Goal: Information Seeking & Learning: Learn about a topic

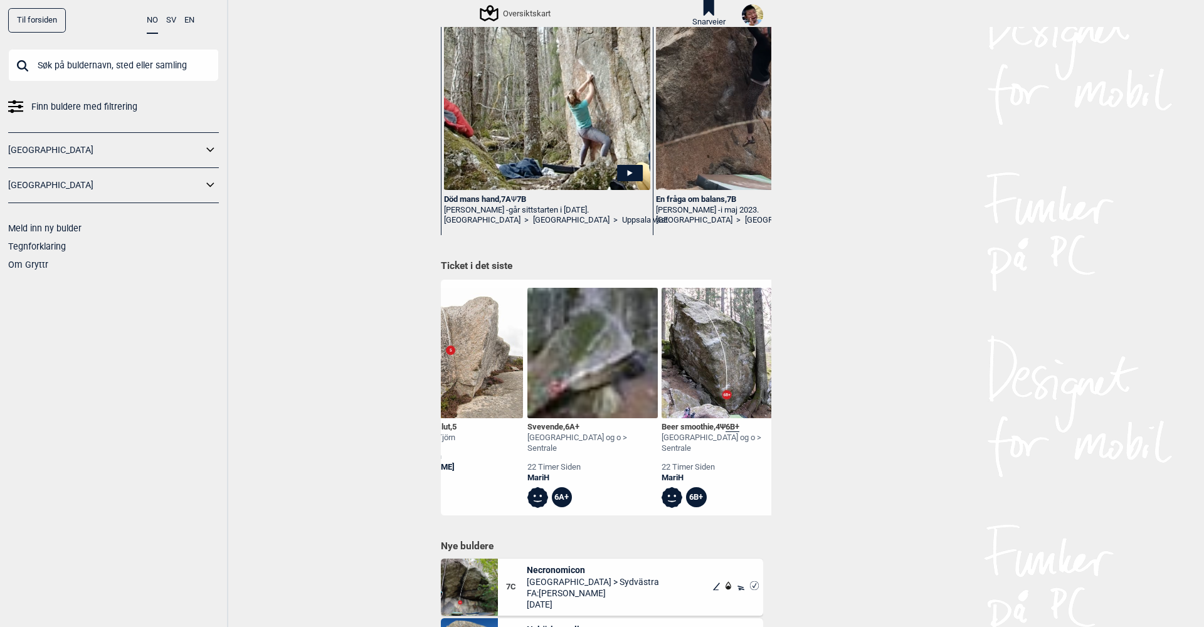
scroll to position [0, 667]
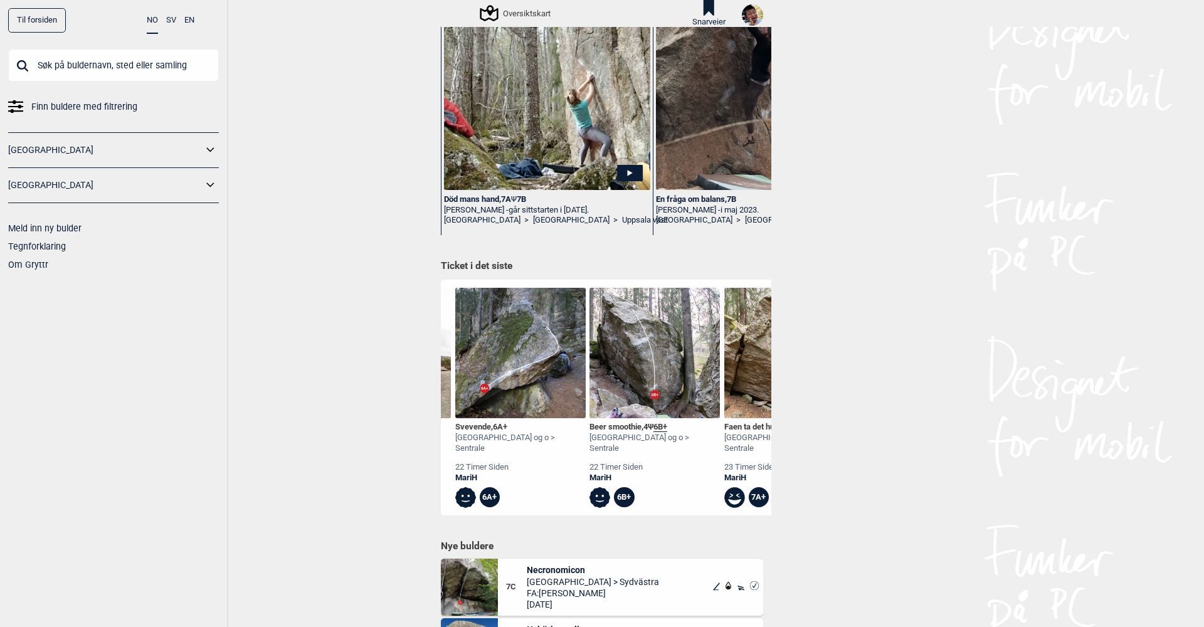
click at [106, 73] on input "text" at bounding box center [113, 65] width 211 height 33
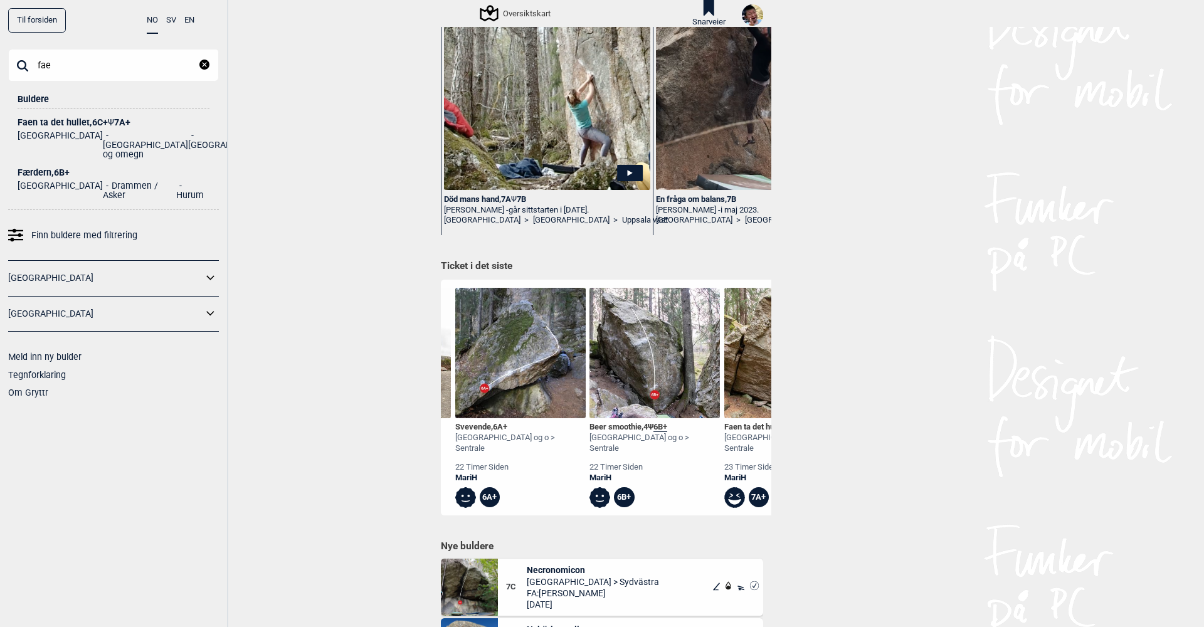
type input "fae"
click at [73, 121] on div "Faen ta det hullet , 6C+ Ψ 7A+" at bounding box center [114, 122] width 192 height 9
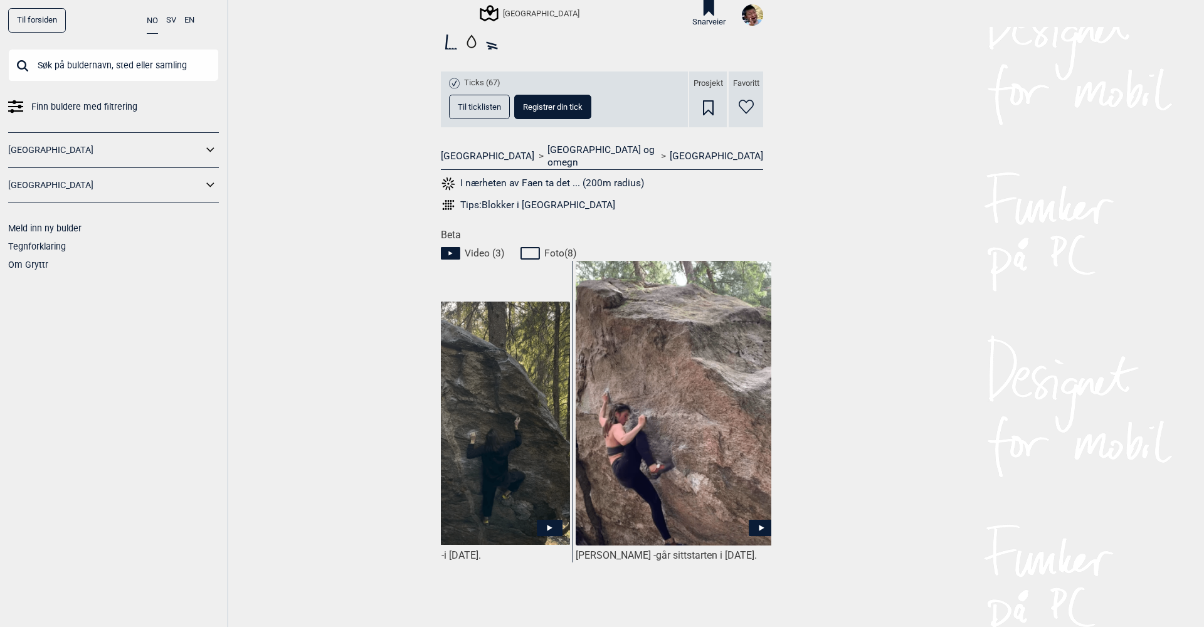
scroll to position [436, 0]
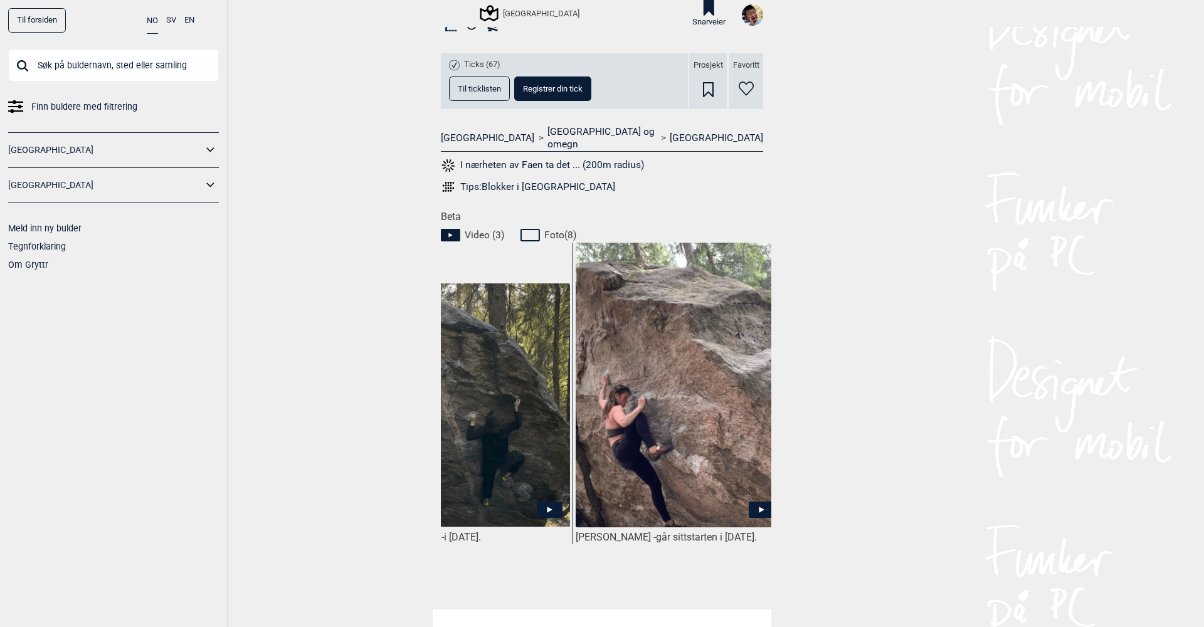
click at [753, 501] on icon at bounding box center [762, 509] width 26 height 16
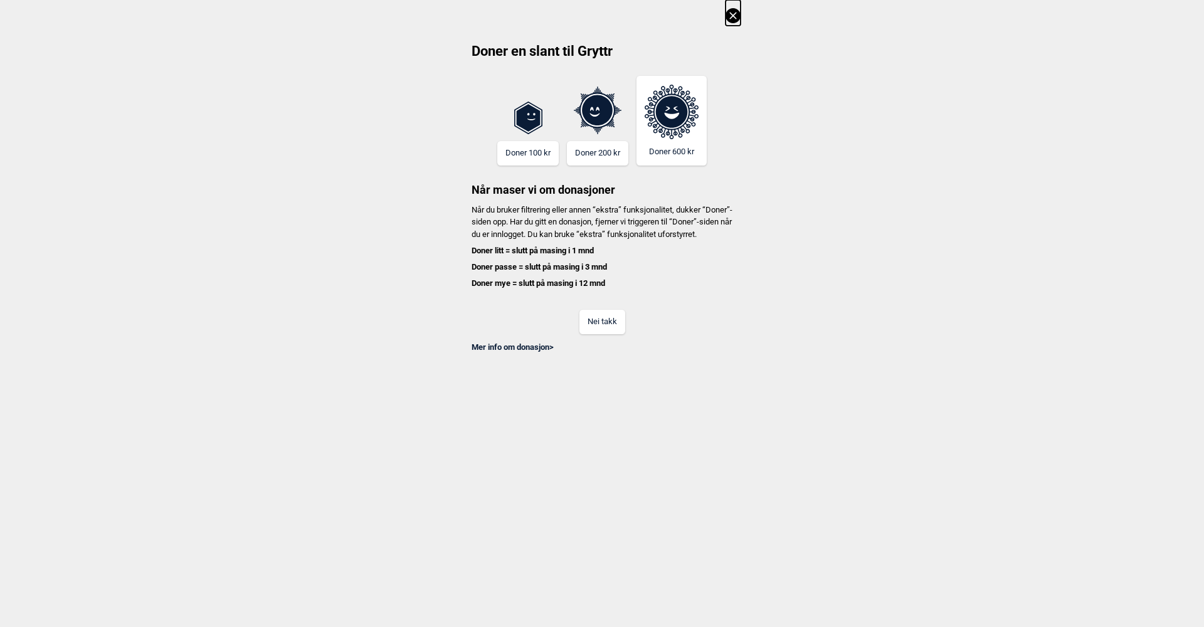
click at [612, 326] on button "Nei takk" at bounding box center [603, 322] width 46 height 24
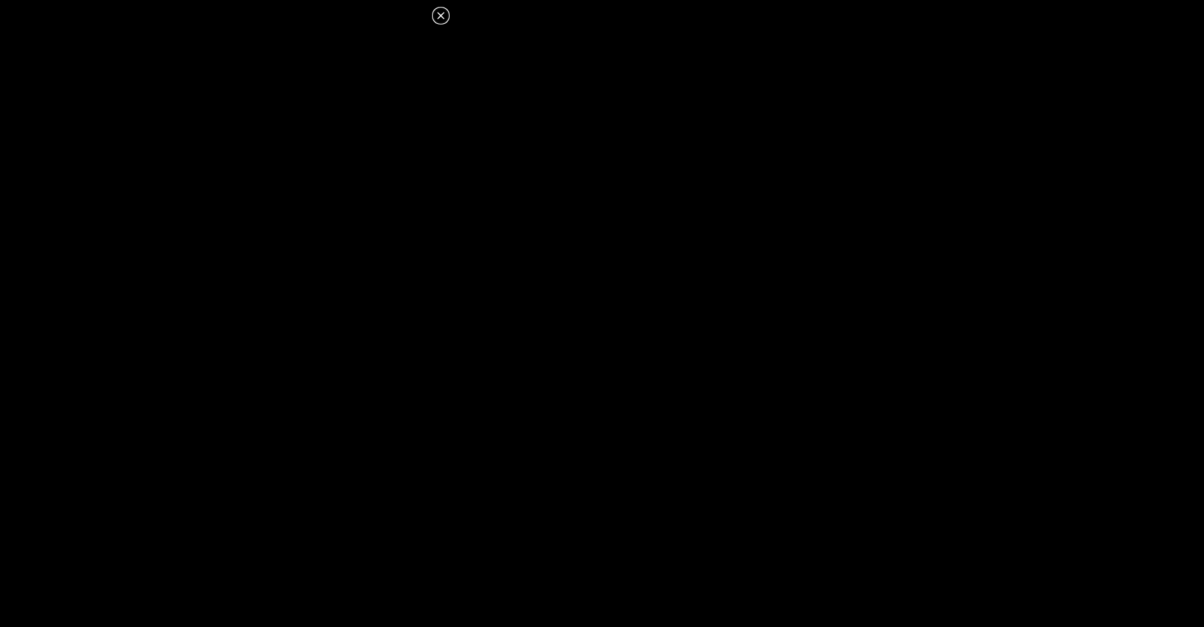
click at [441, 16] on button at bounding box center [440, 15] width 15 height 15
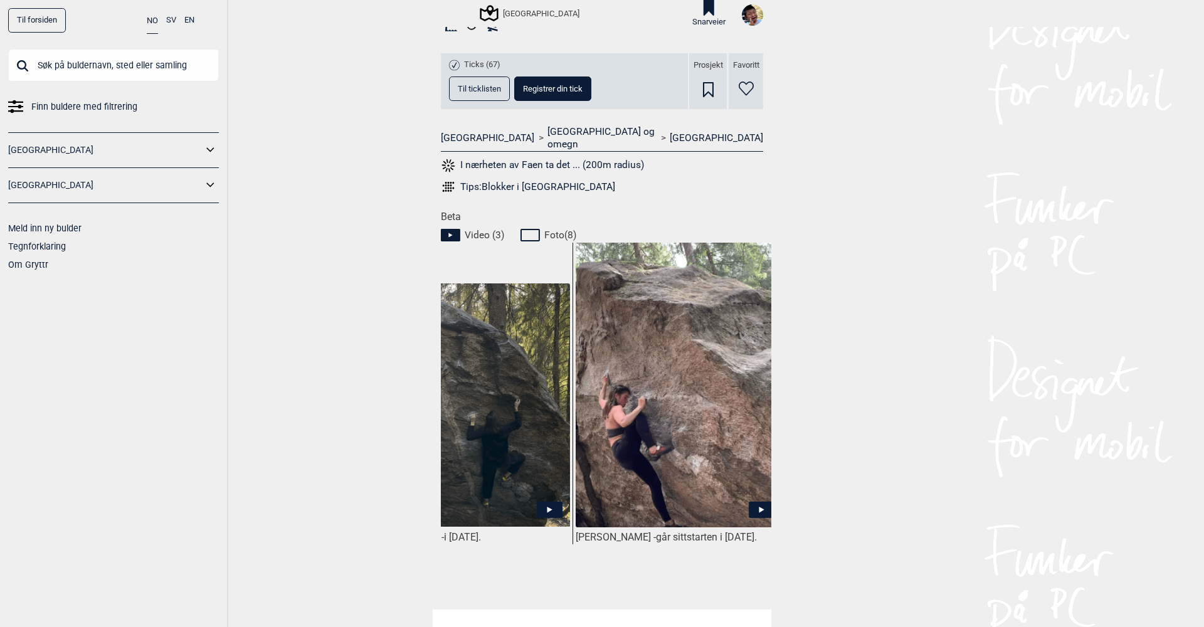
click at [755, 501] on icon at bounding box center [762, 509] width 26 height 16
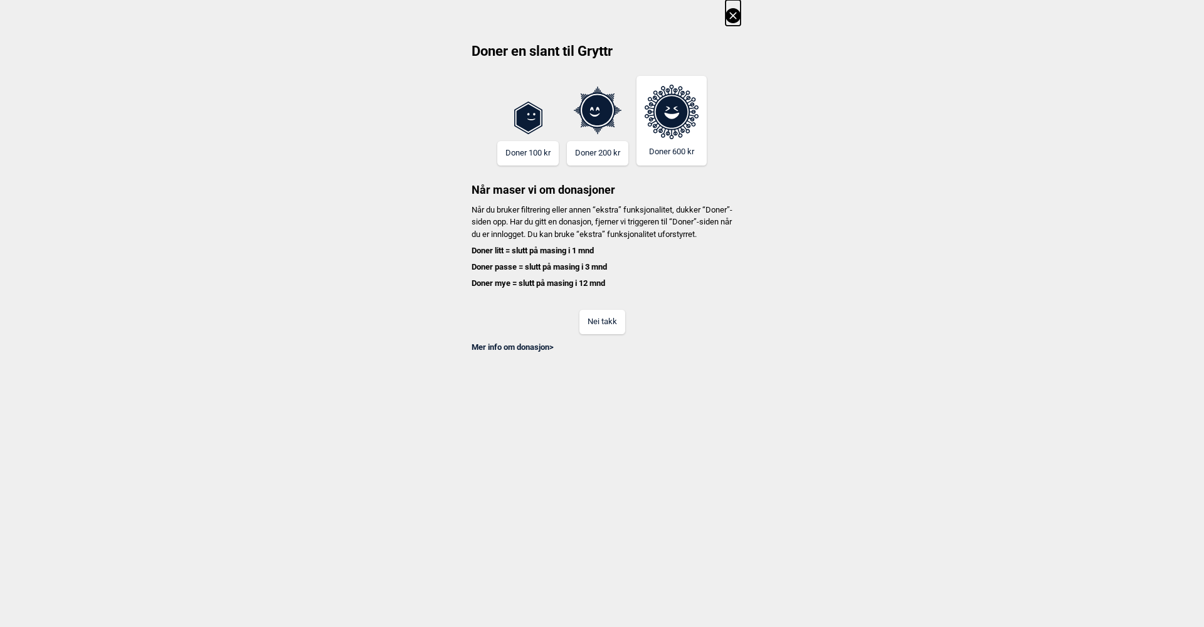
click at [594, 330] on button "Nei takk" at bounding box center [603, 322] width 46 height 24
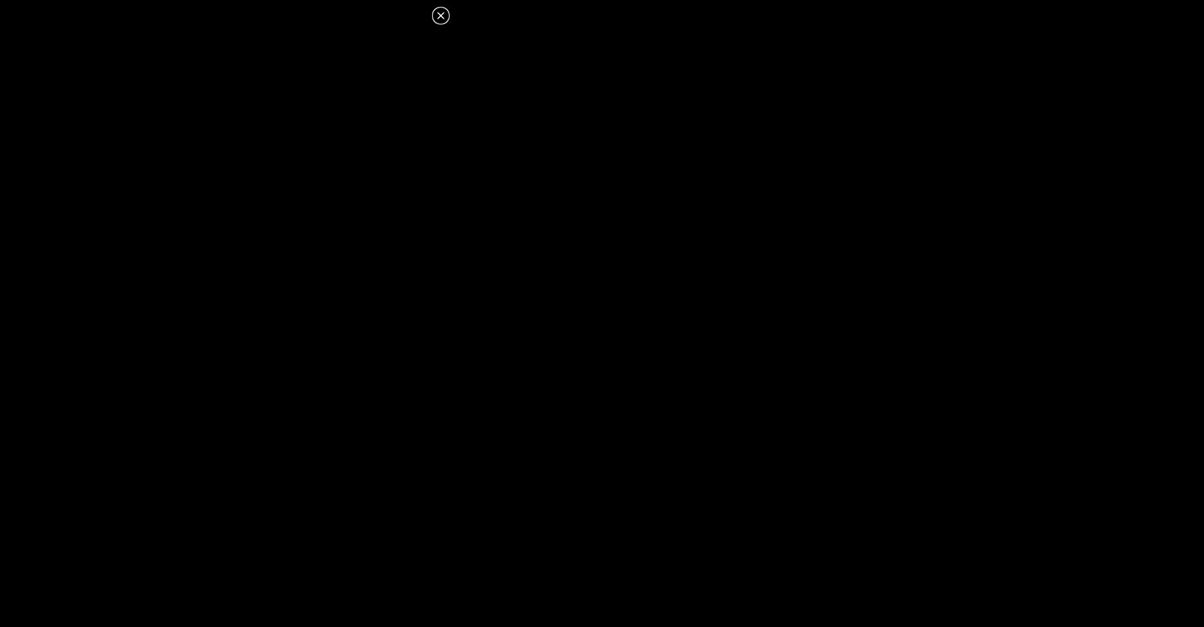
click at [443, 17] on icon at bounding box center [440, 15] width 7 height 7
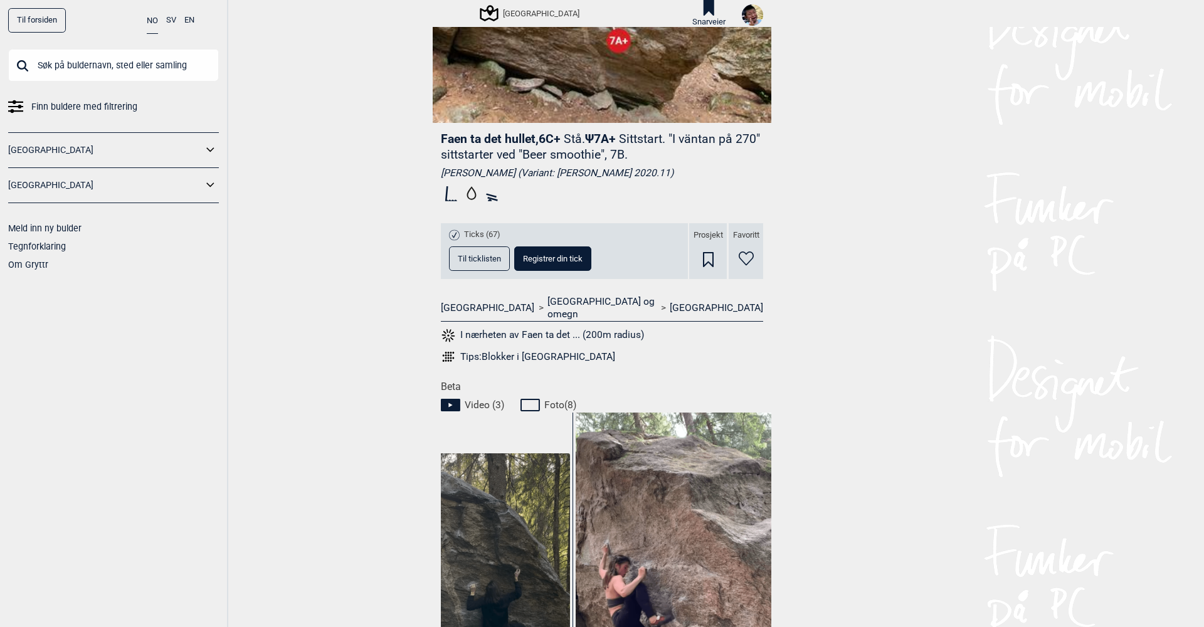
scroll to position [385, 0]
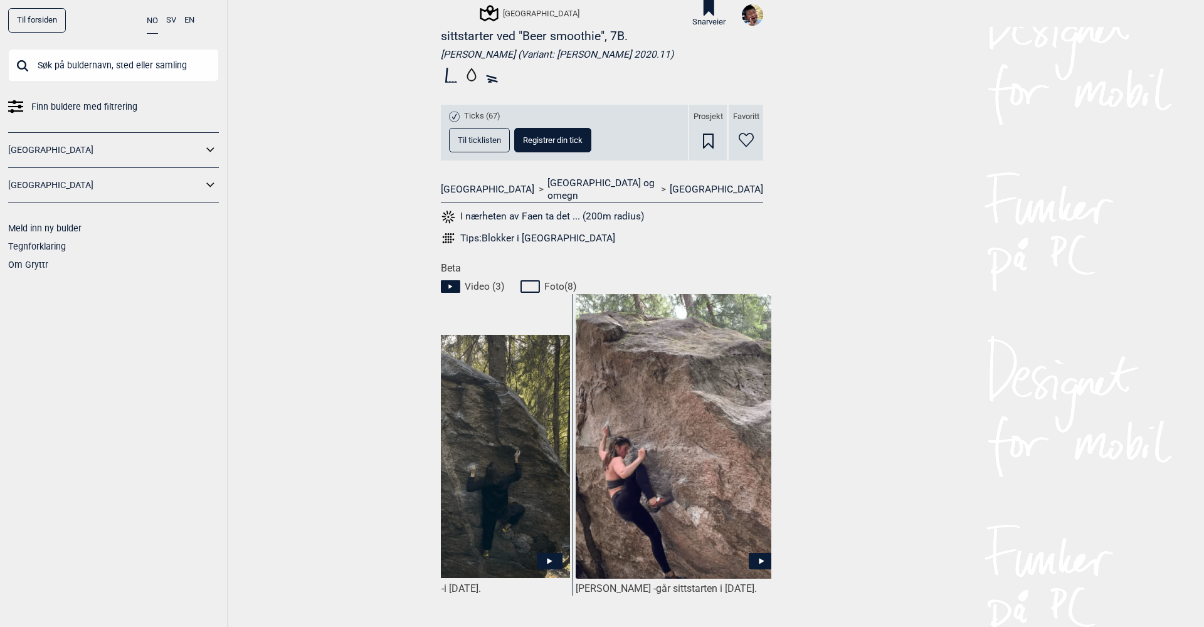
click at [758, 553] on icon at bounding box center [762, 561] width 26 height 16
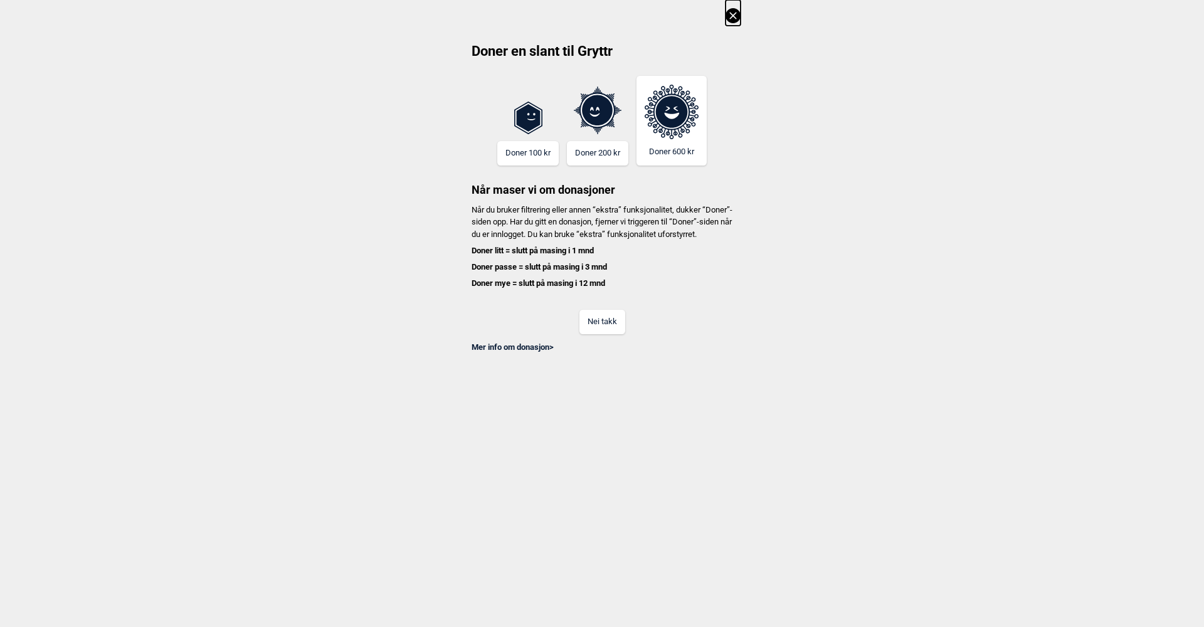
click at [603, 327] on button "Nei takk" at bounding box center [603, 322] width 46 height 24
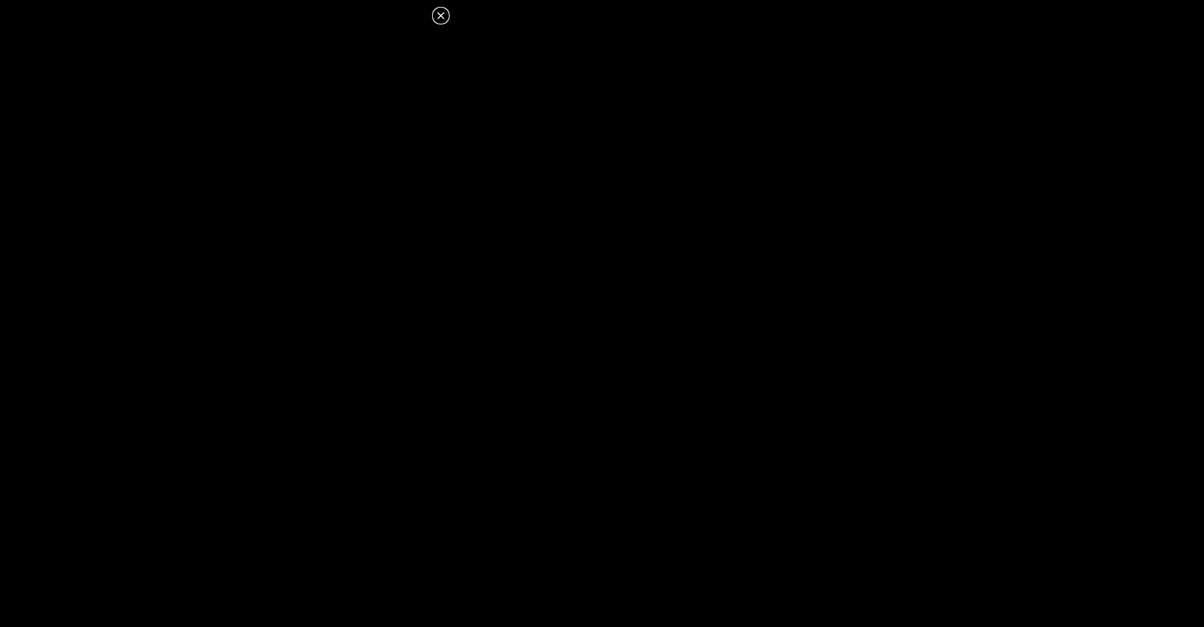
click at [445, 13] on icon at bounding box center [440, 15] width 15 height 15
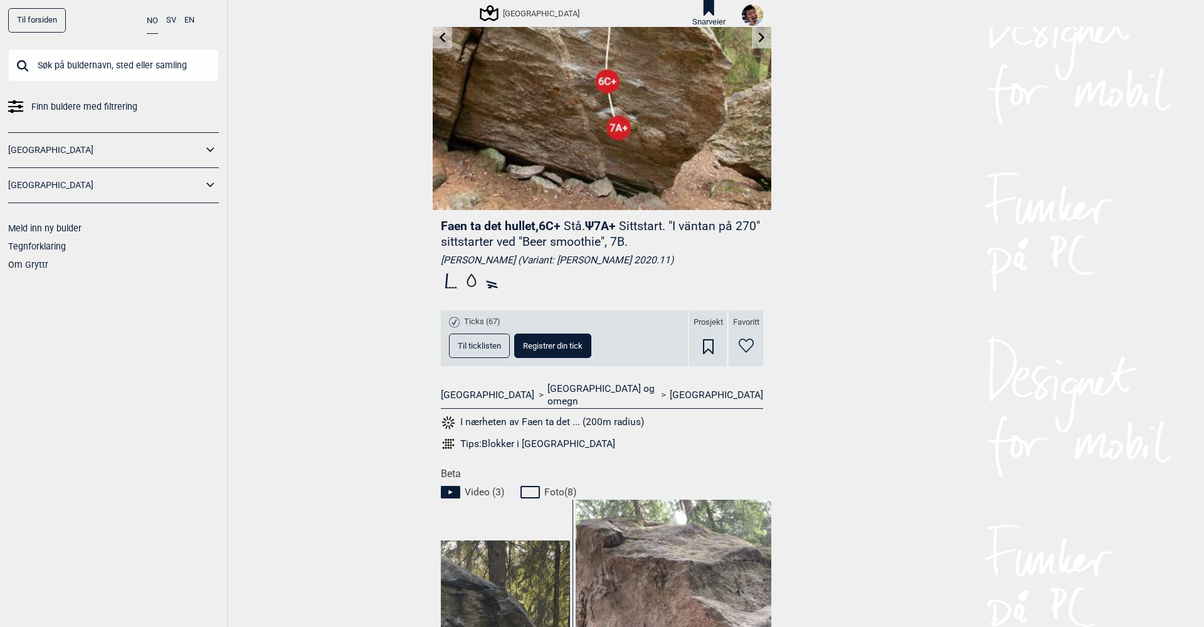
scroll to position [173, 0]
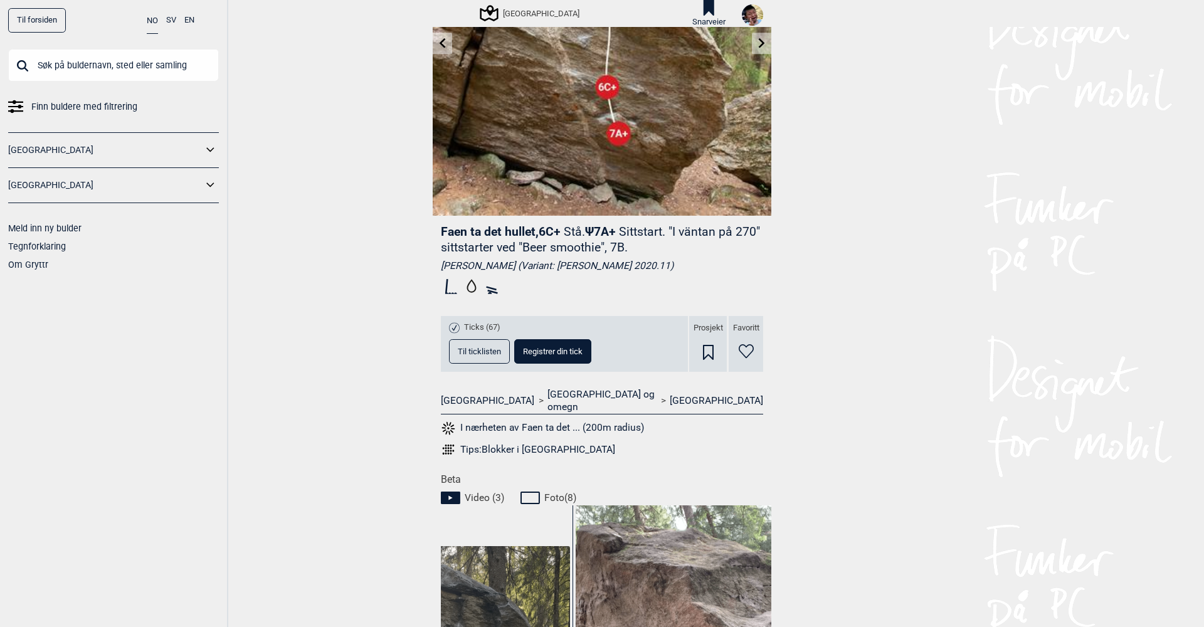
click at [748, 346] on icon at bounding box center [746, 351] width 15 height 14
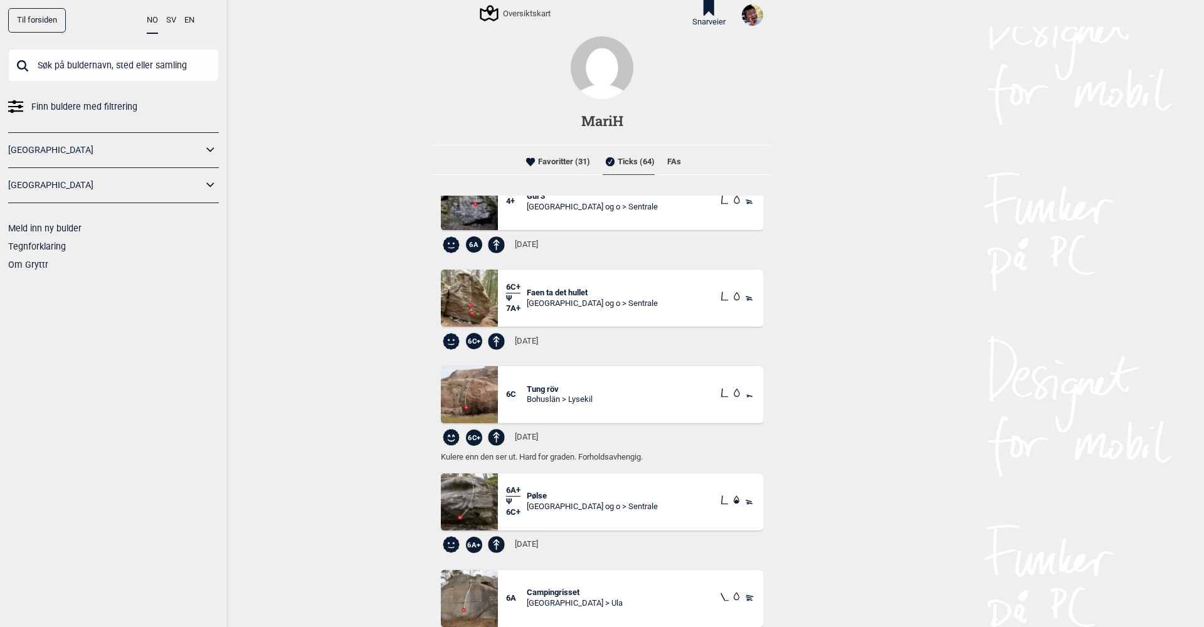
scroll to position [1948, 0]
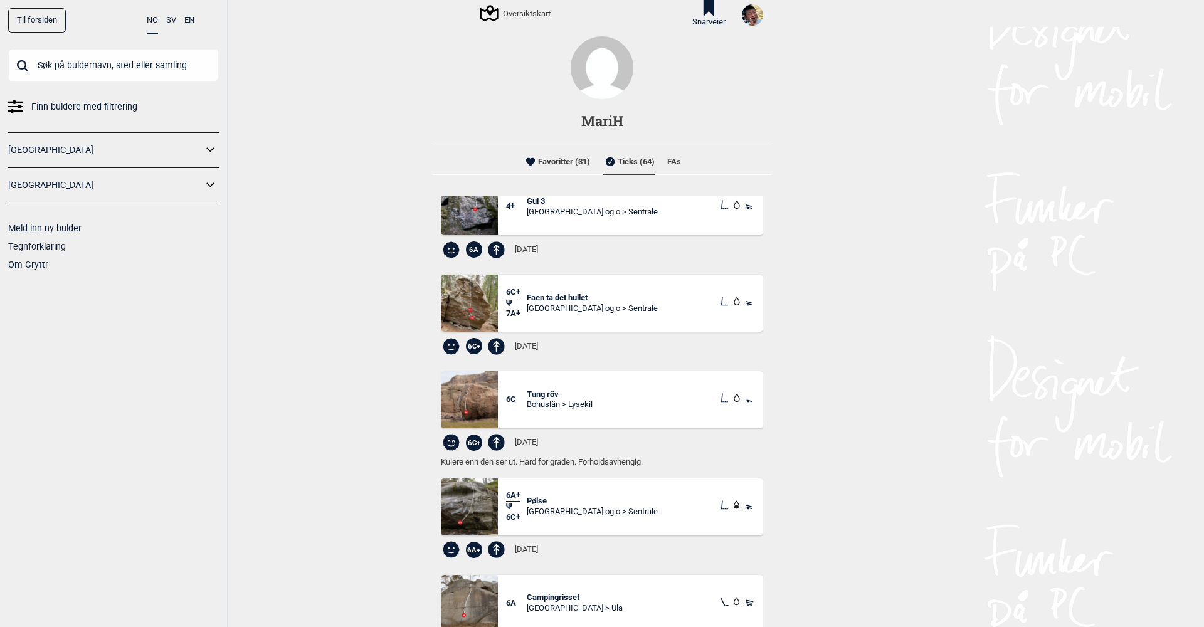
click at [570, 293] on span "Faen ta det hullet" at bounding box center [592, 298] width 131 height 11
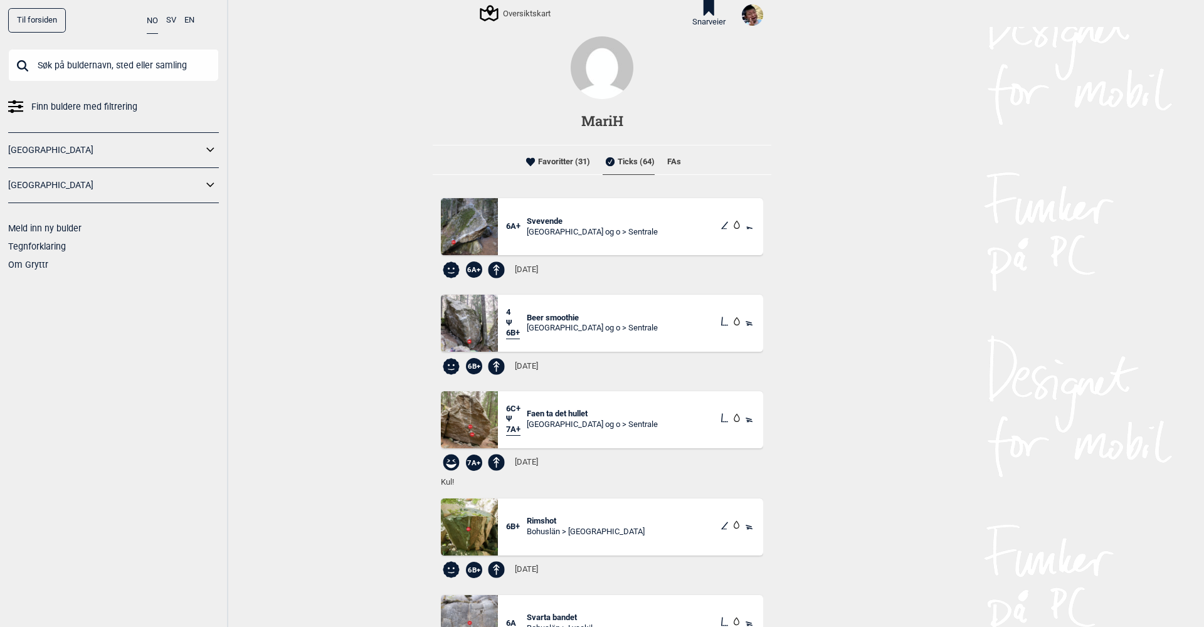
click at [572, 410] on span "Faen ta det hullet" at bounding box center [592, 414] width 131 height 11
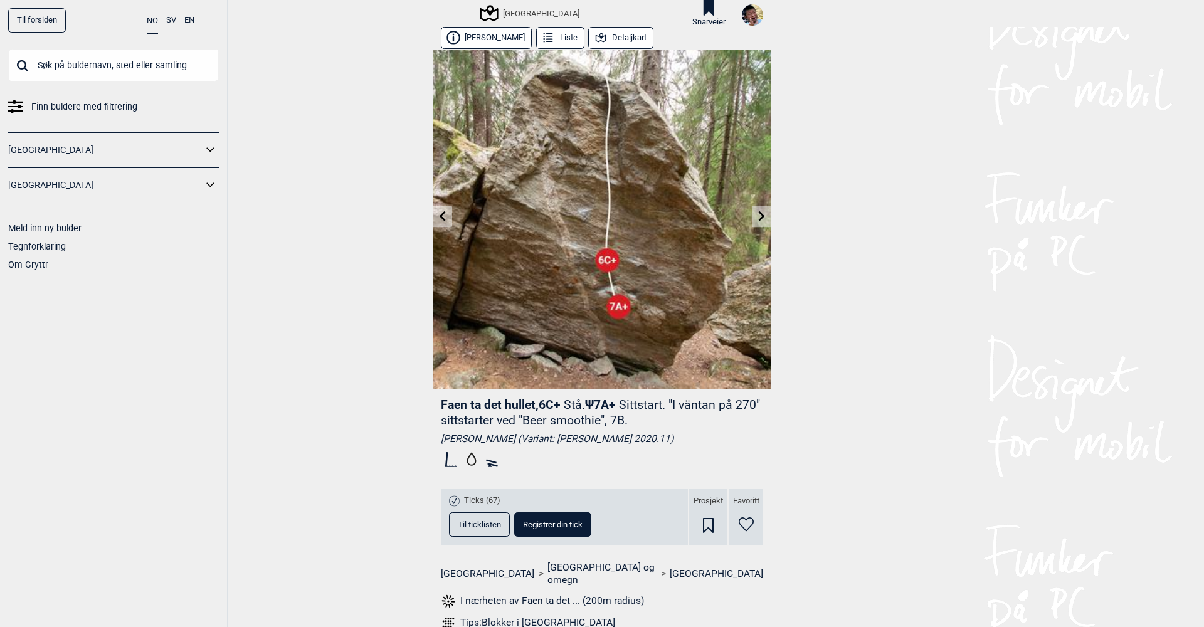
click at [611, 36] on button "Detaljkart" at bounding box center [620, 38] width 65 height 22
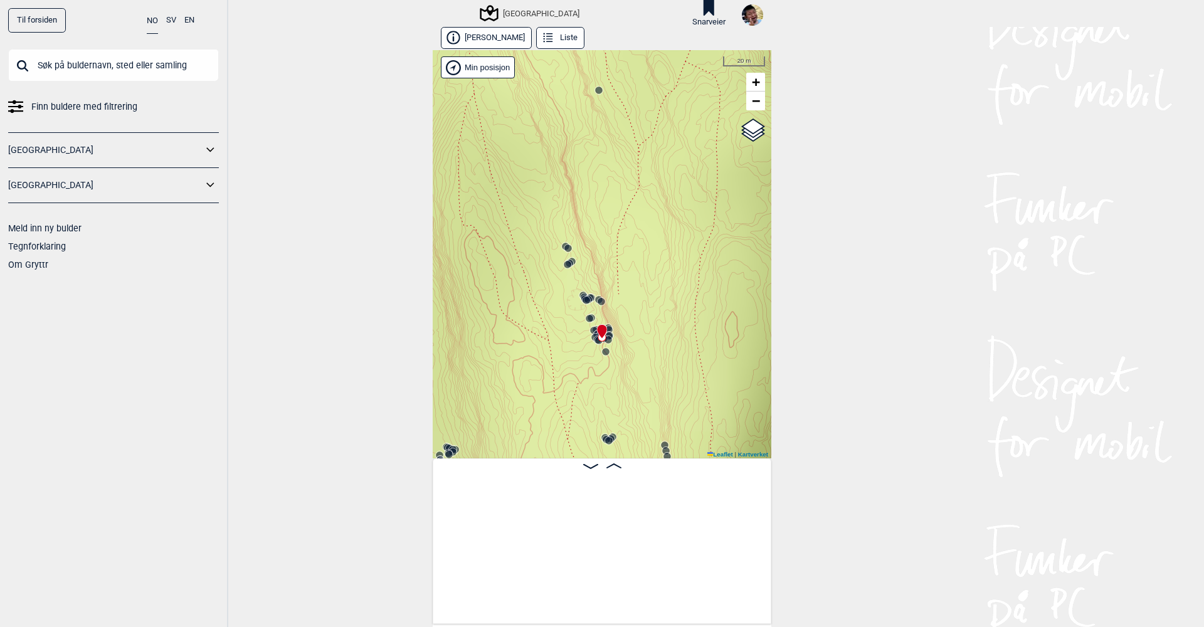
scroll to position [0, 10072]
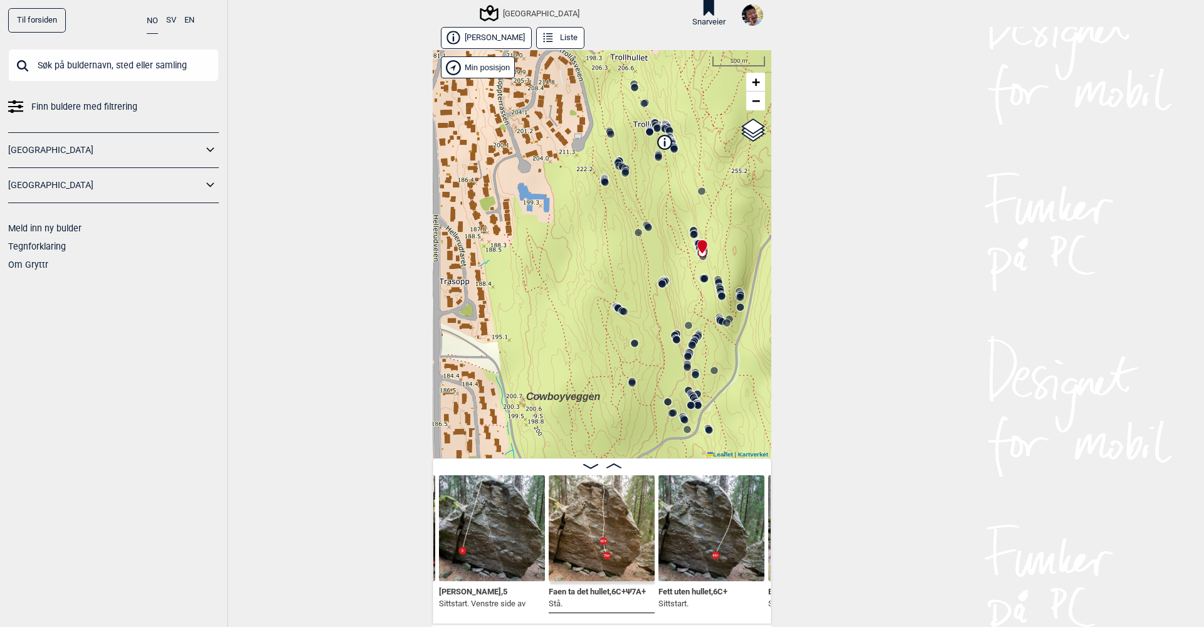
drag, startPoint x: 606, startPoint y: 365, endPoint x: 671, endPoint y: 286, distance: 102.1
click at [671, 286] on div "Speidersteinen Barnehageveggen Cowboyveggen Bølerveggen Sentrale Østmarka" at bounding box center [602, 254] width 339 height 408
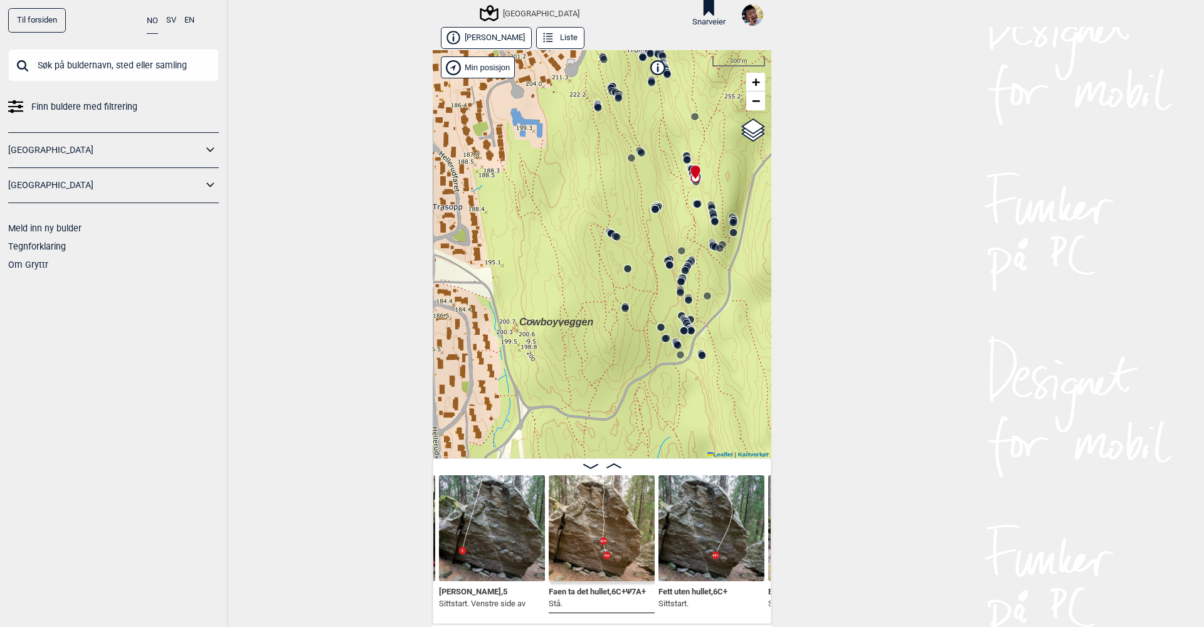
drag, startPoint x: 693, startPoint y: 287, endPoint x: 686, endPoint y: 212, distance: 75.0
click at [686, 212] on div "Speidersteinen Barnehageveggen Cowboyveggen Bølerveggen Sentrale Østmarka" at bounding box center [602, 254] width 339 height 408
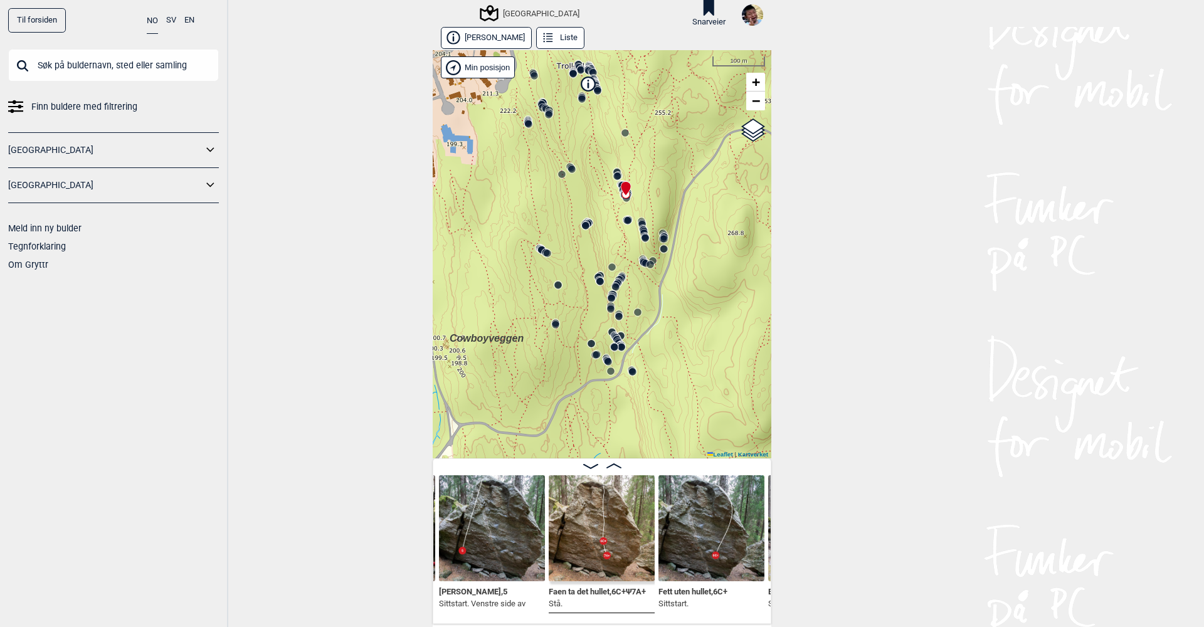
drag, startPoint x: 538, startPoint y: 273, endPoint x: 467, endPoint y: 293, distance: 74.3
click at [467, 293] on div "Speidersteinen Barnehageveggen Cowboyveggen Bølerveggen Sentrale Østmarka" at bounding box center [602, 254] width 339 height 408
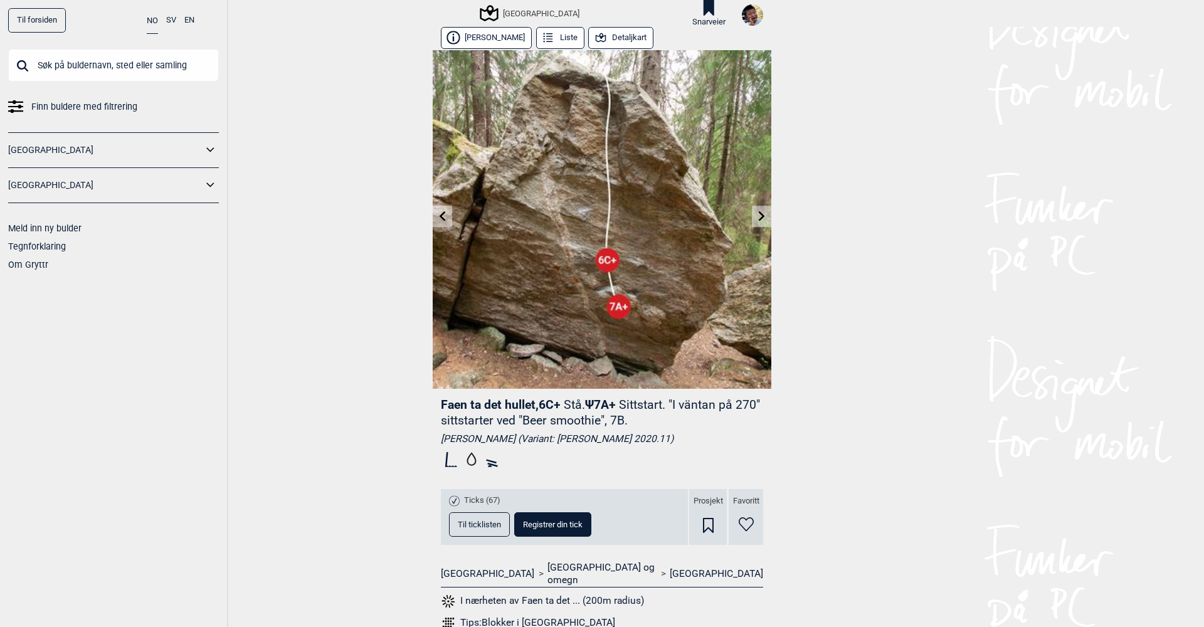
click at [759, 216] on icon at bounding box center [762, 216] width 10 height 10
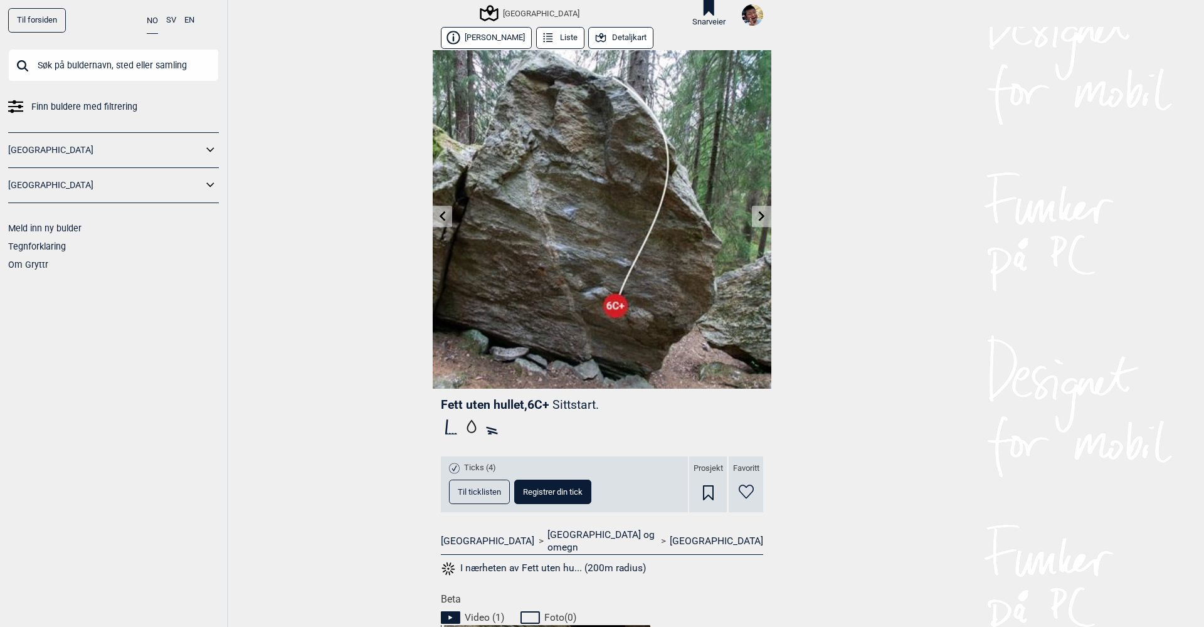
click at [444, 217] on icon at bounding box center [443, 216] width 10 height 10
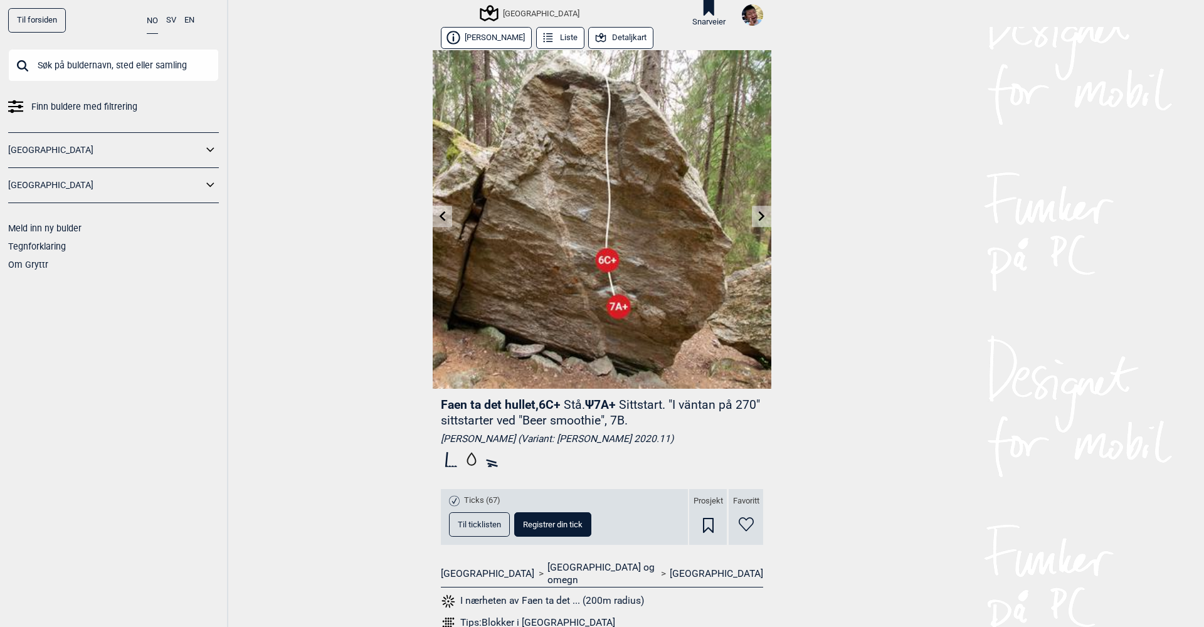
click at [444, 217] on icon at bounding box center [443, 216] width 10 height 10
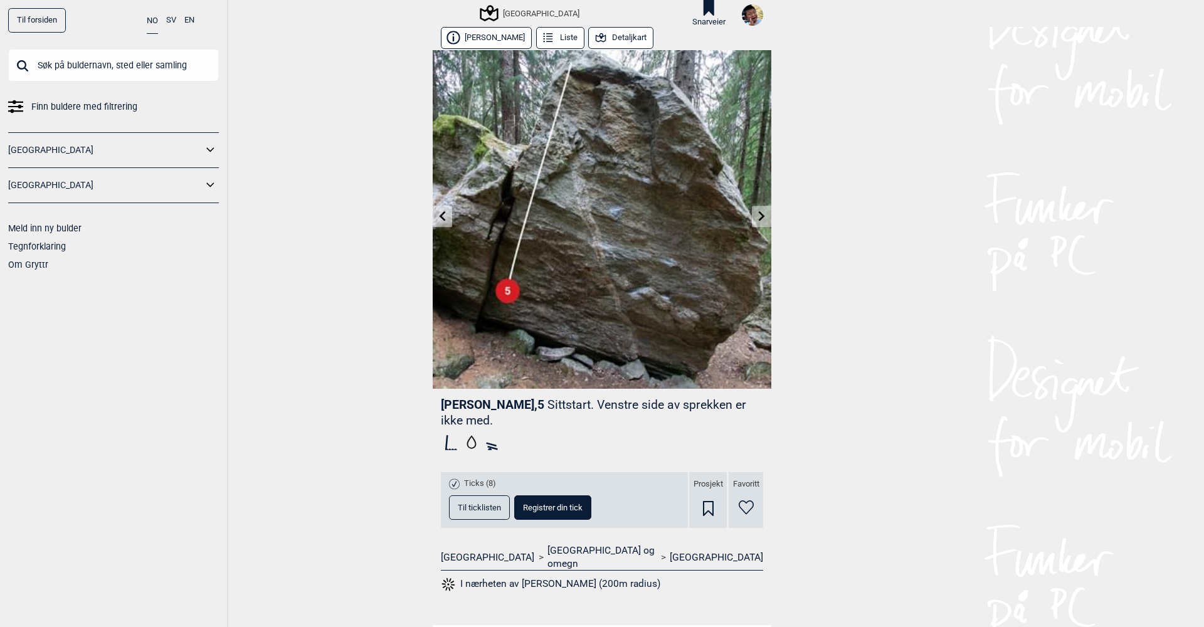
click at [444, 217] on icon at bounding box center [443, 216] width 10 height 10
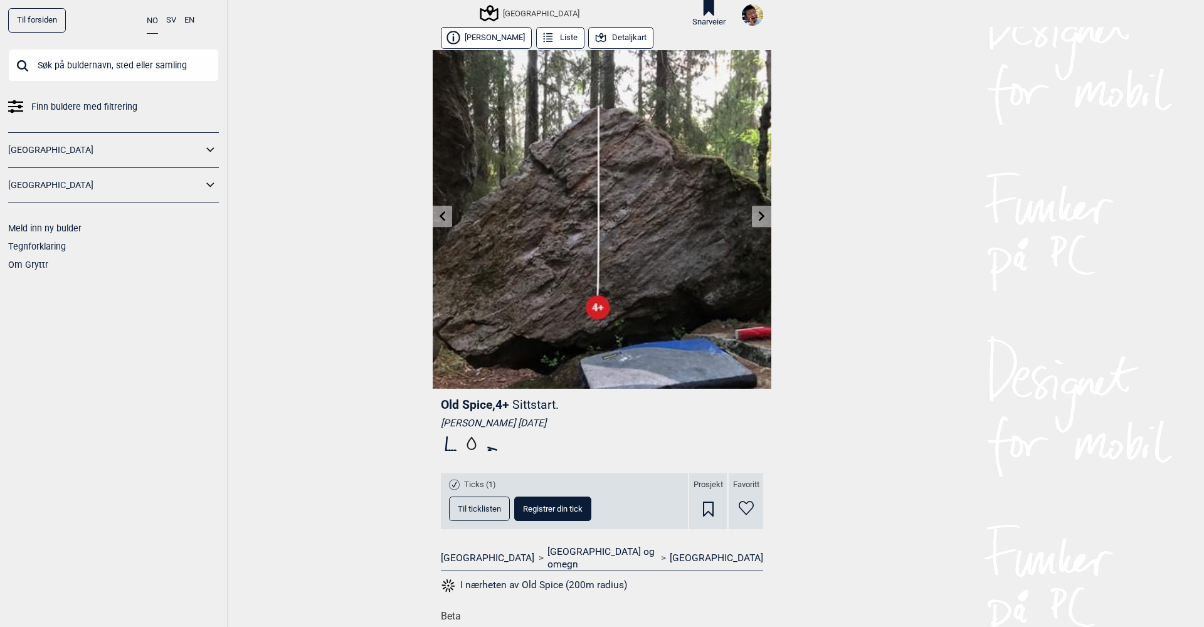
click at [444, 217] on icon at bounding box center [443, 216] width 10 height 10
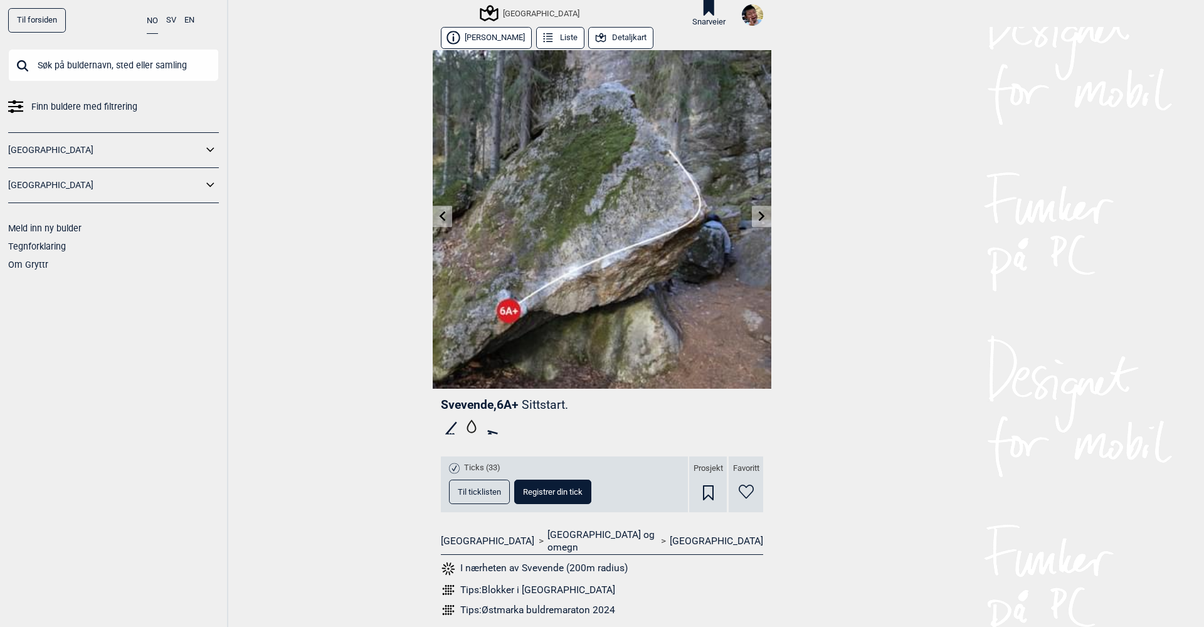
click at [444, 217] on icon at bounding box center [443, 216] width 10 height 10
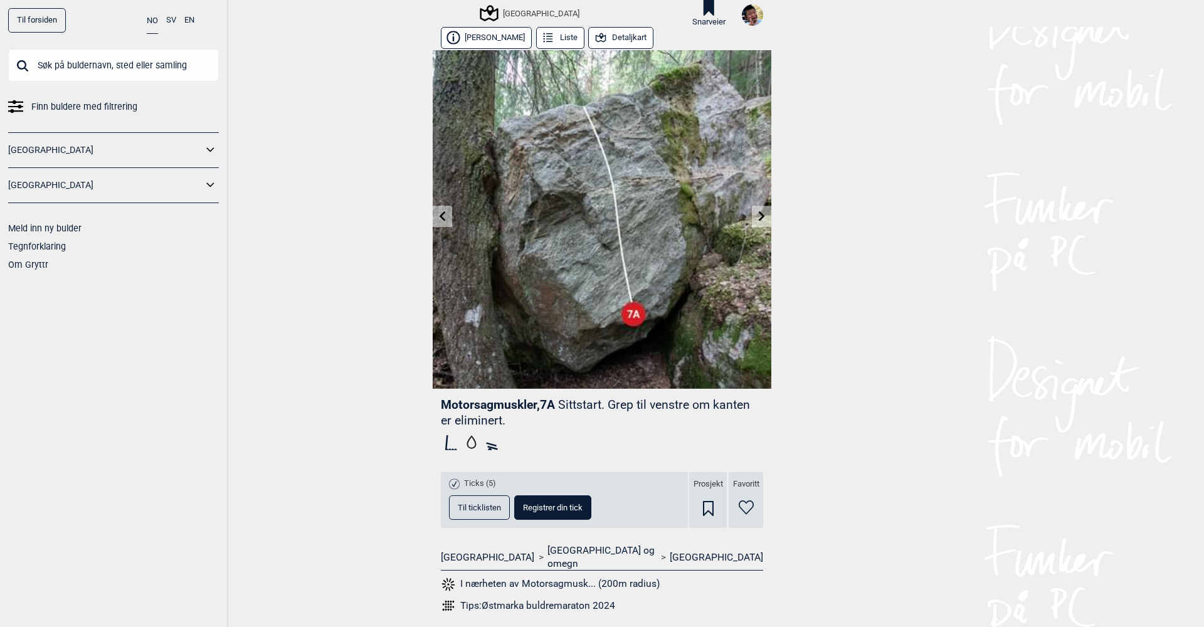
click at [758, 218] on icon at bounding box center [762, 216] width 10 height 10
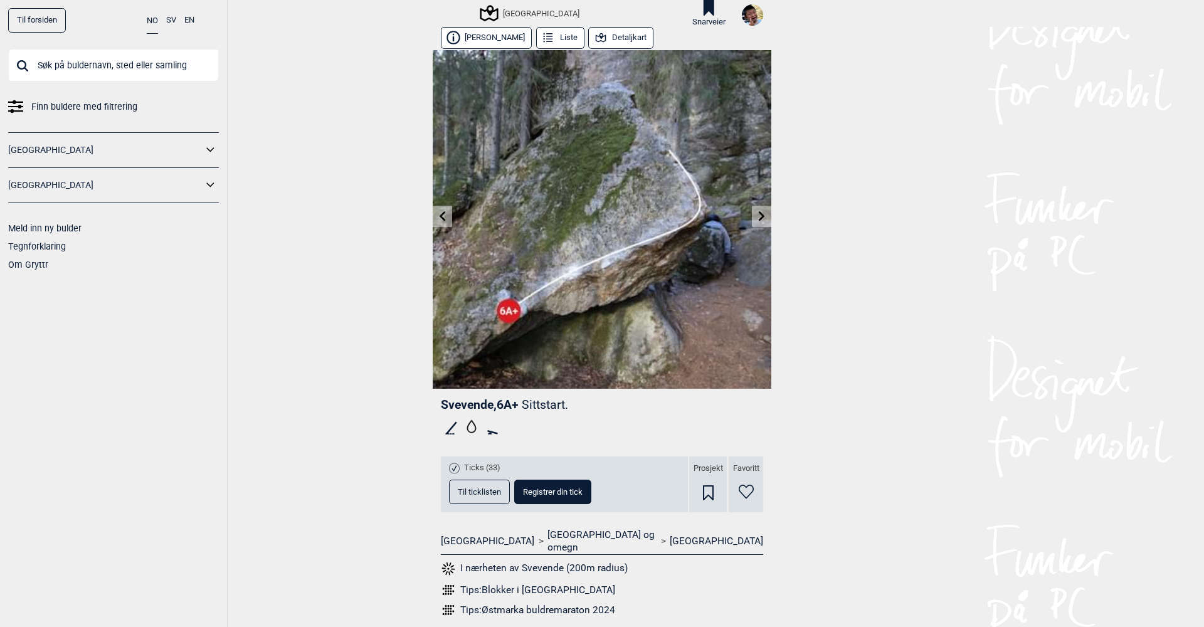
click at [445, 215] on icon at bounding box center [443, 216] width 10 height 10
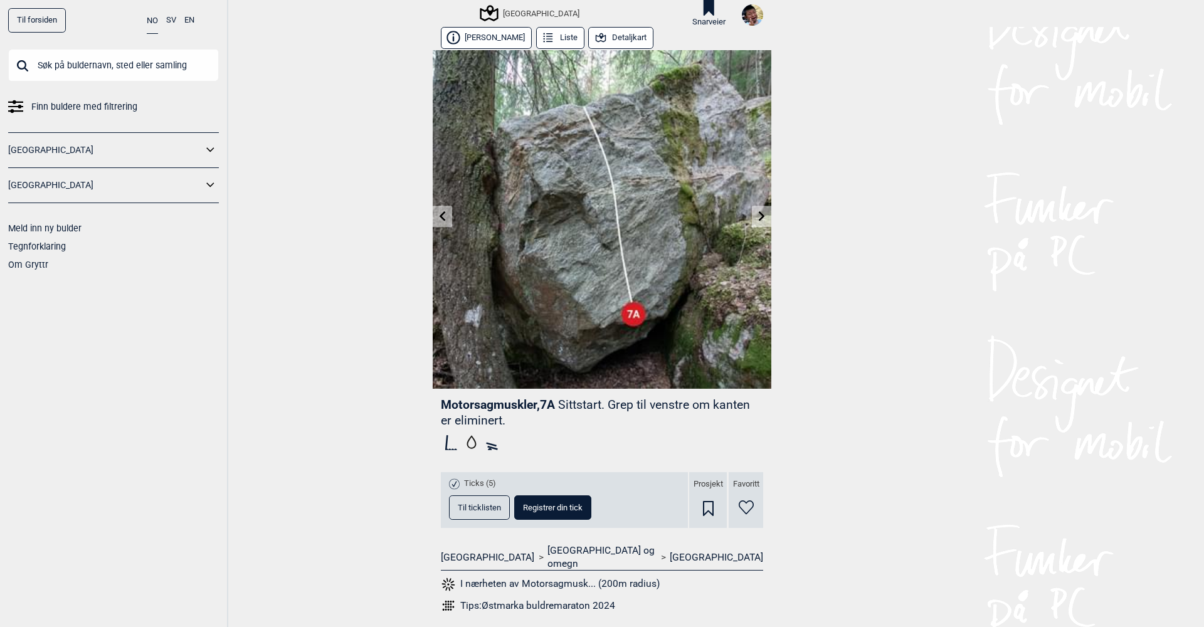
click at [445, 215] on icon at bounding box center [443, 216] width 10 height 10
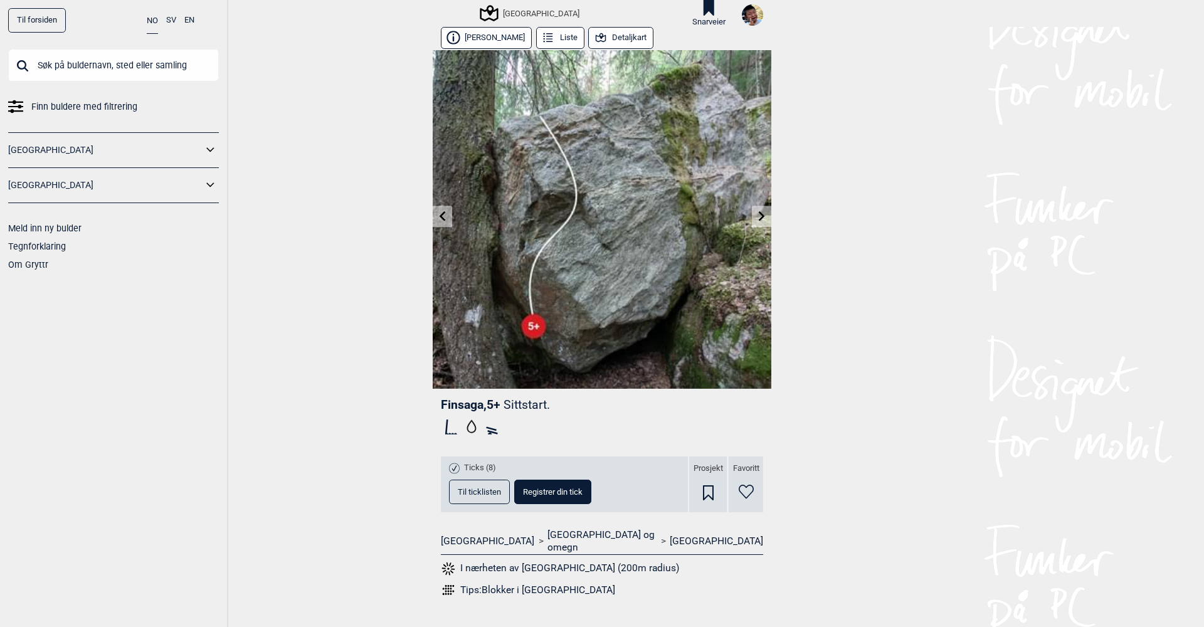
click at [762, 217] on icon at bounding box center [762, 216] width 6 height 10
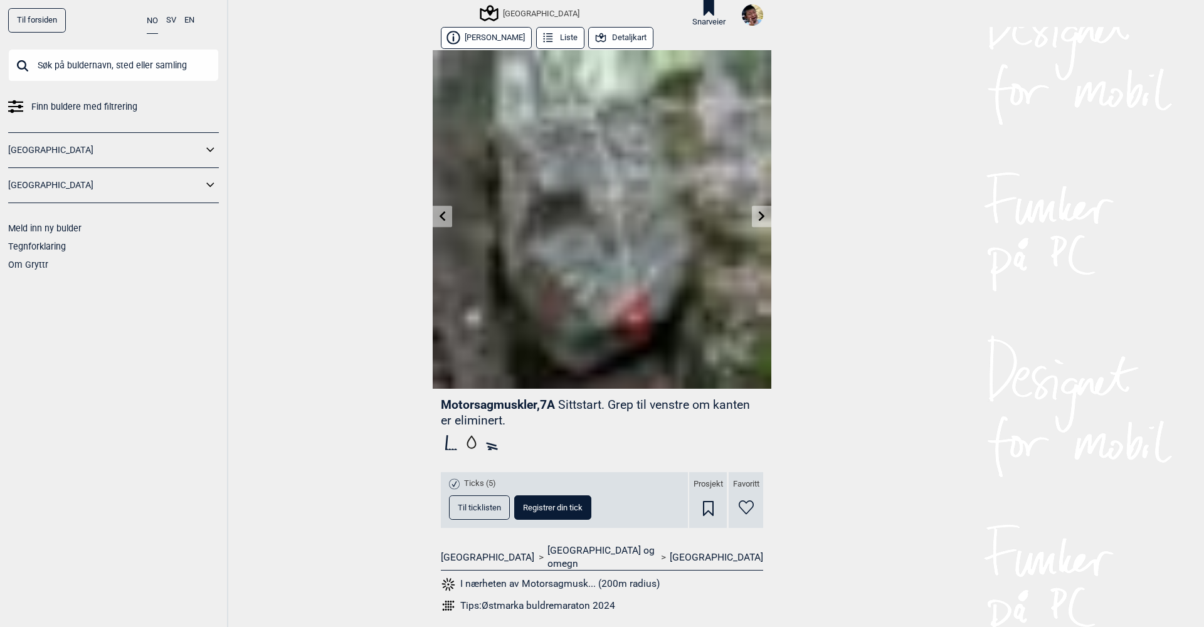
click at [762, 217] on icon at bounding box center [762, 216] width 6 height 10
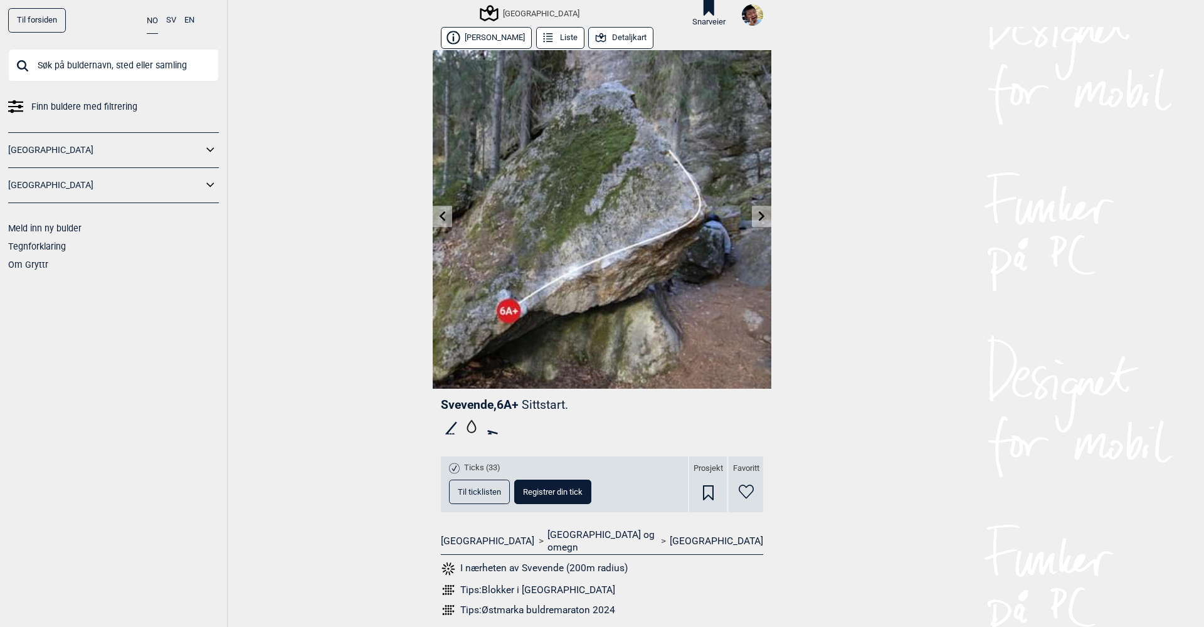
click at [762, 217] on icon at bounding box center [762, 216] width 6 height 10
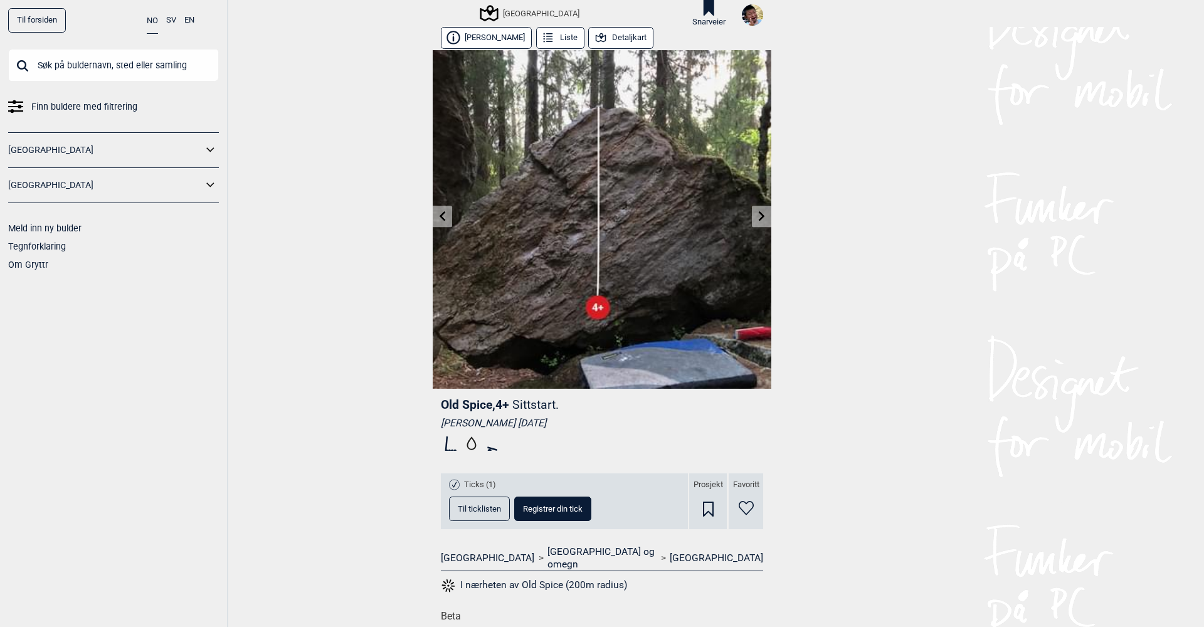
click at [762, 217] on icon at bounding box center [762, 216] width 6 height 10
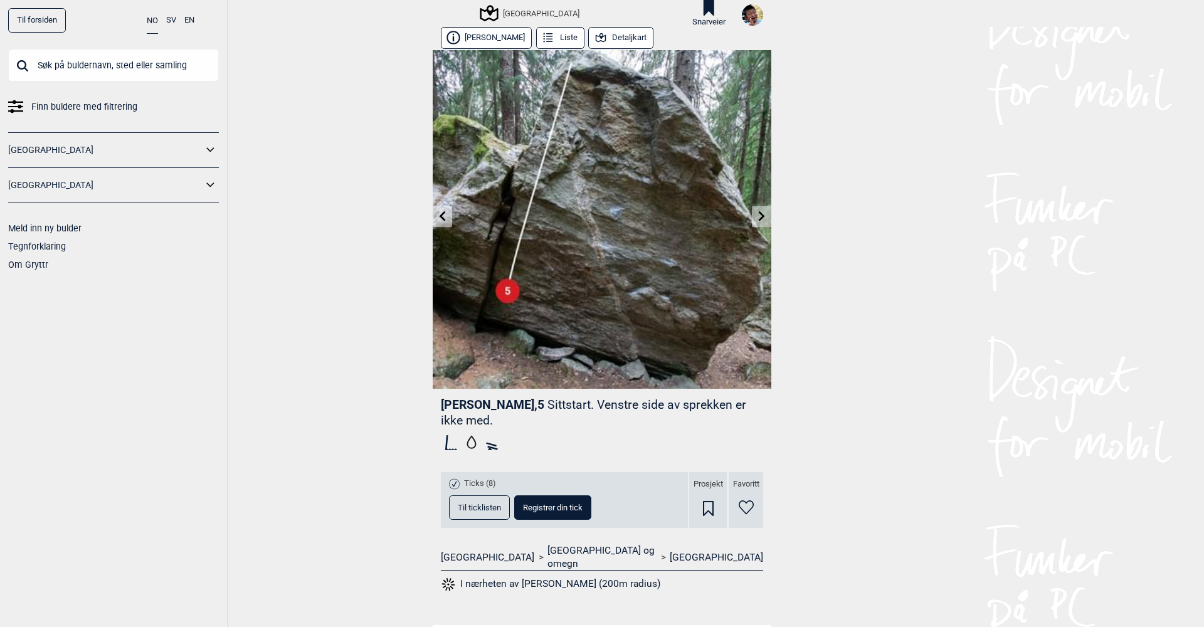
click at [762, 217] on icon at bounding box center [762, 216] width 6 height 10
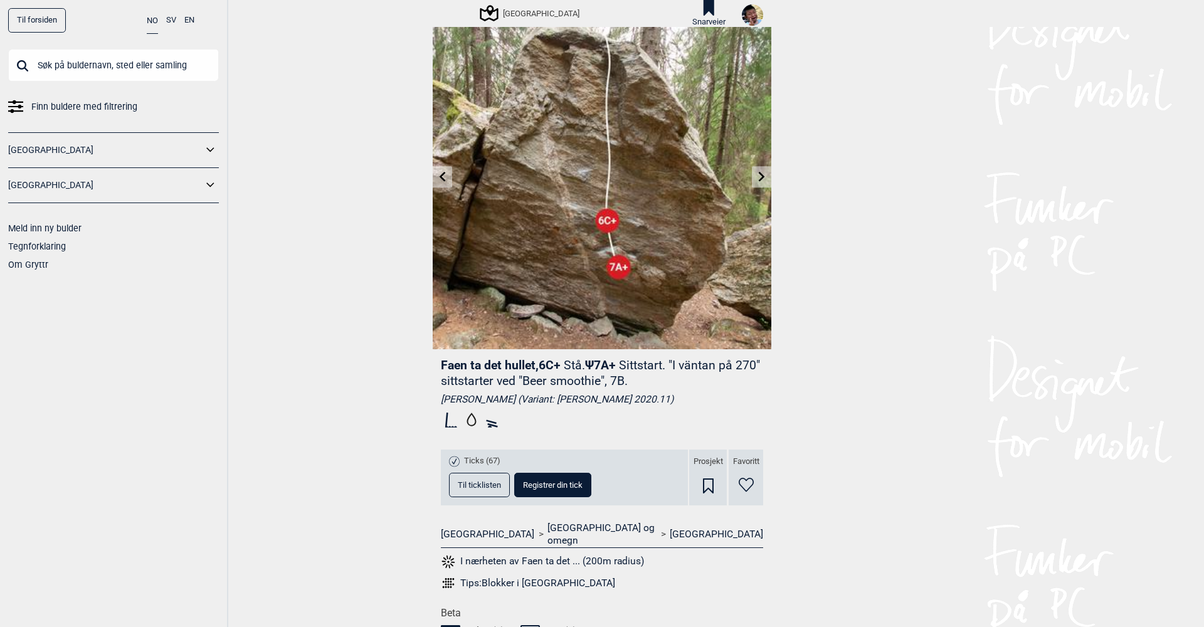
scroll to position [42, 0]
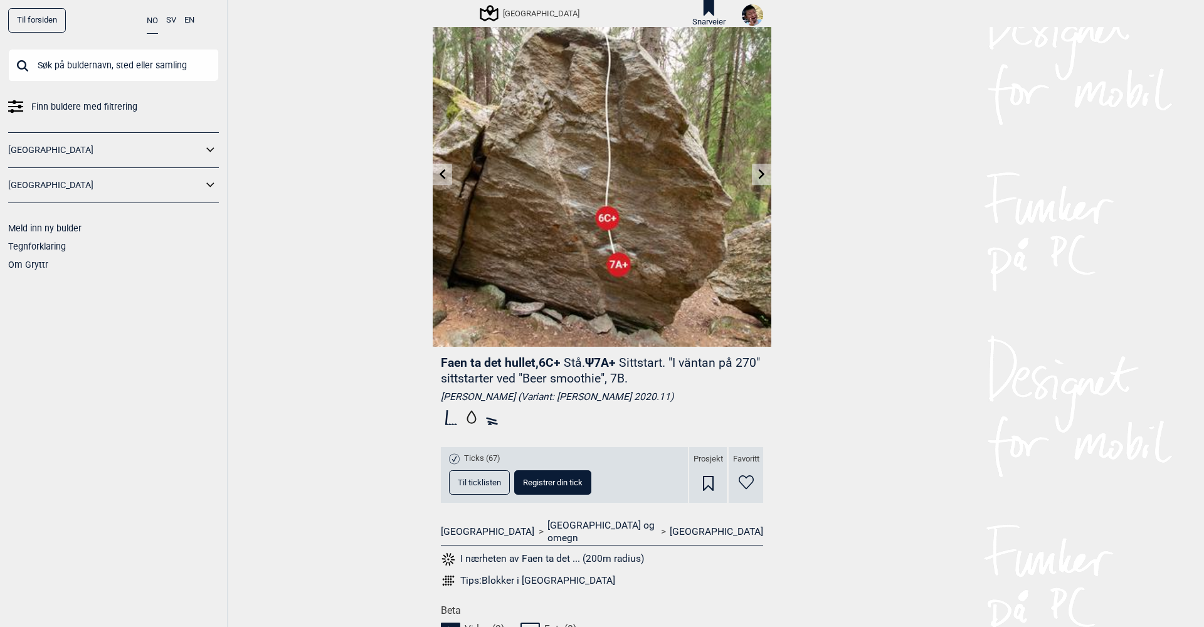
click at [470, 486] on span "Til ticklisten" at bounding box center [479, 483] width 43 height 8
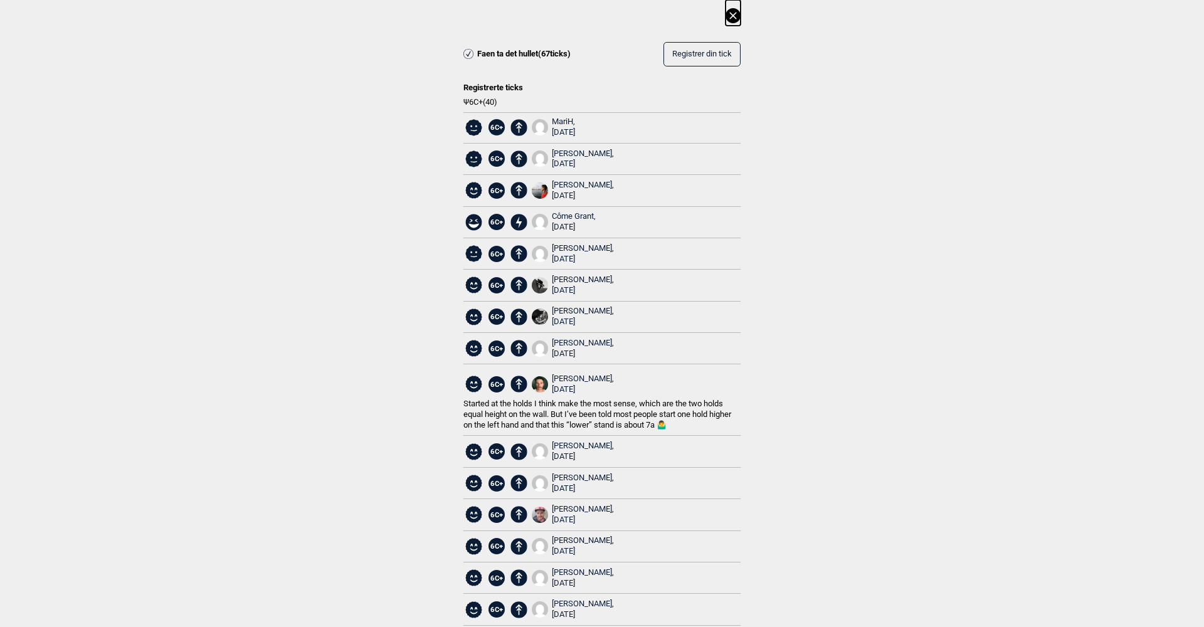
scroll to position [0, 0]
click at [730, 16] on icon at bounding box center [733, 15] width 15 height 15
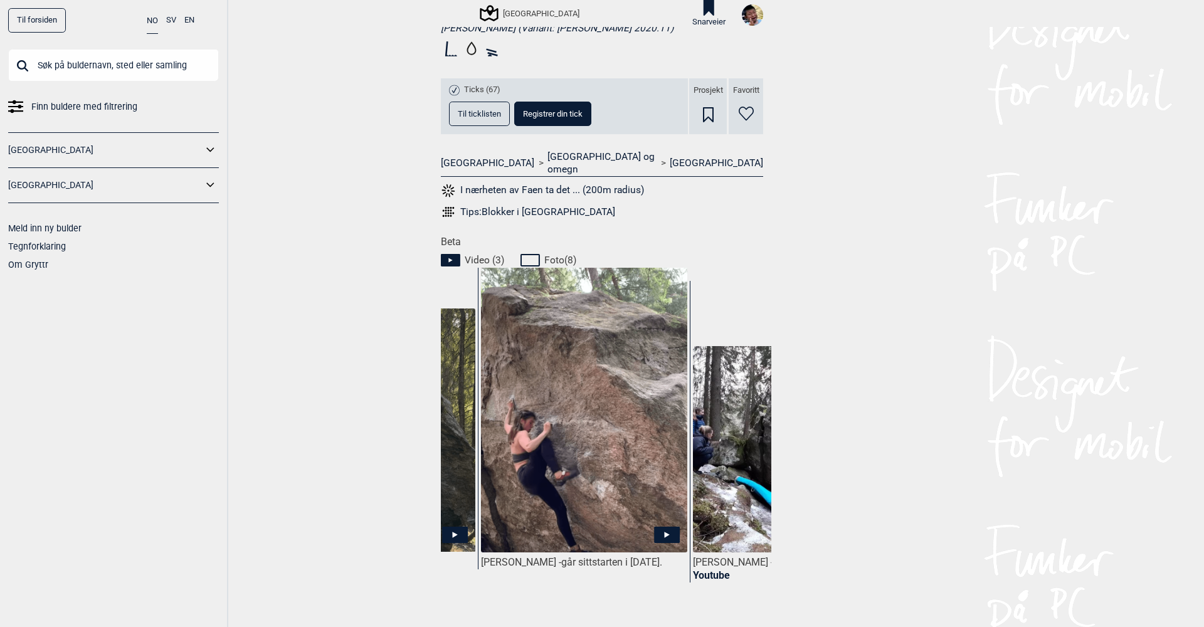
scroll to position [0, 196]
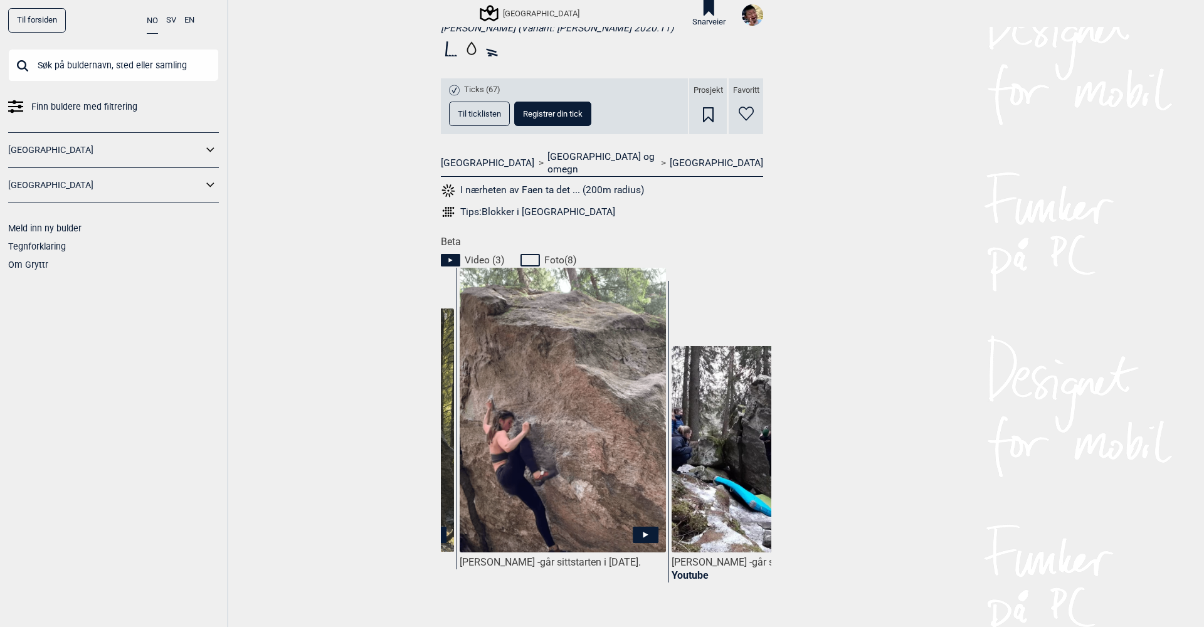
click at [644, 532] on icon at bounding box center [646, 535] width 5 height 6
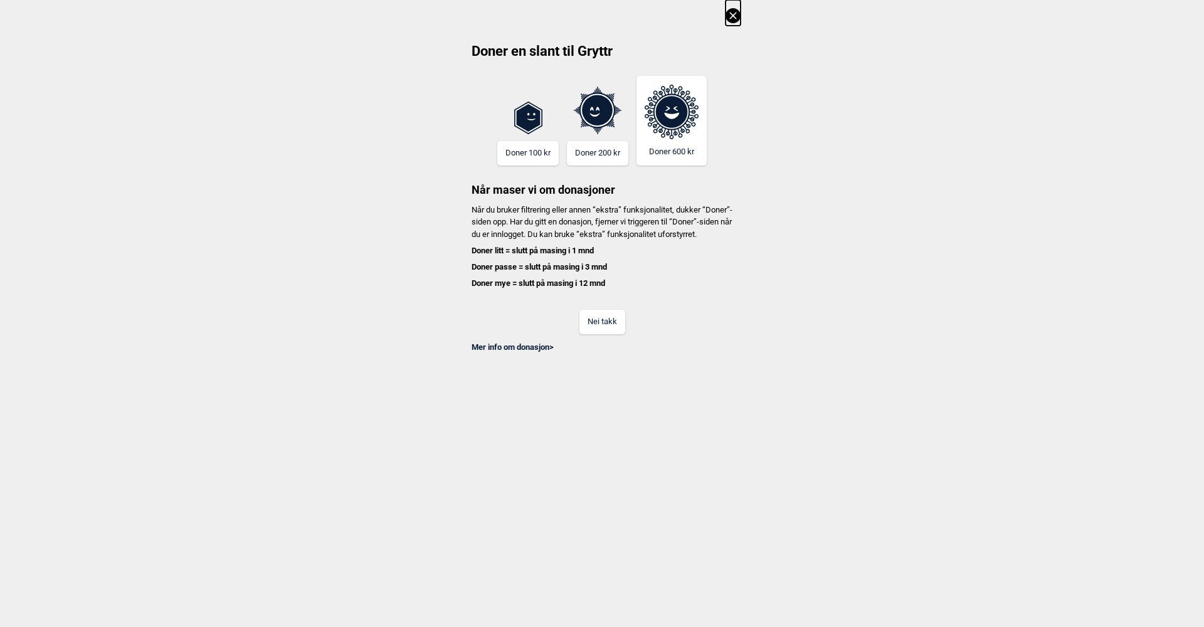
click at [595, 327] on button "Nei takk" at bounding box center [603, 322] width 46 height 24
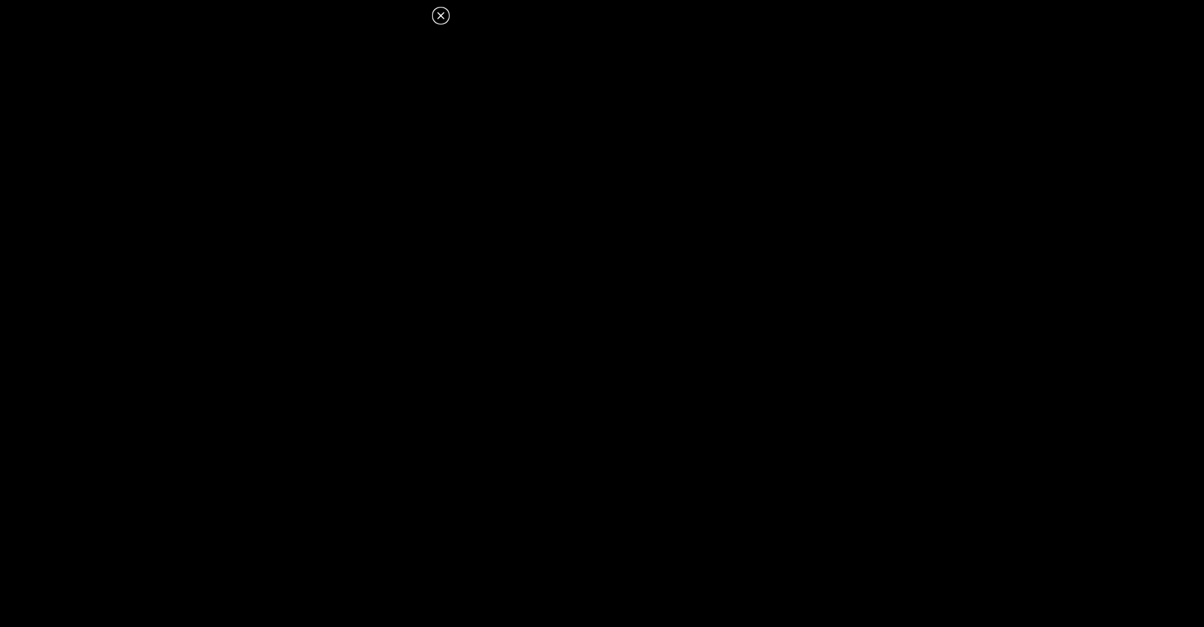
click at [441, 16] on button at bounding box center [440, 15] width 15 height 15
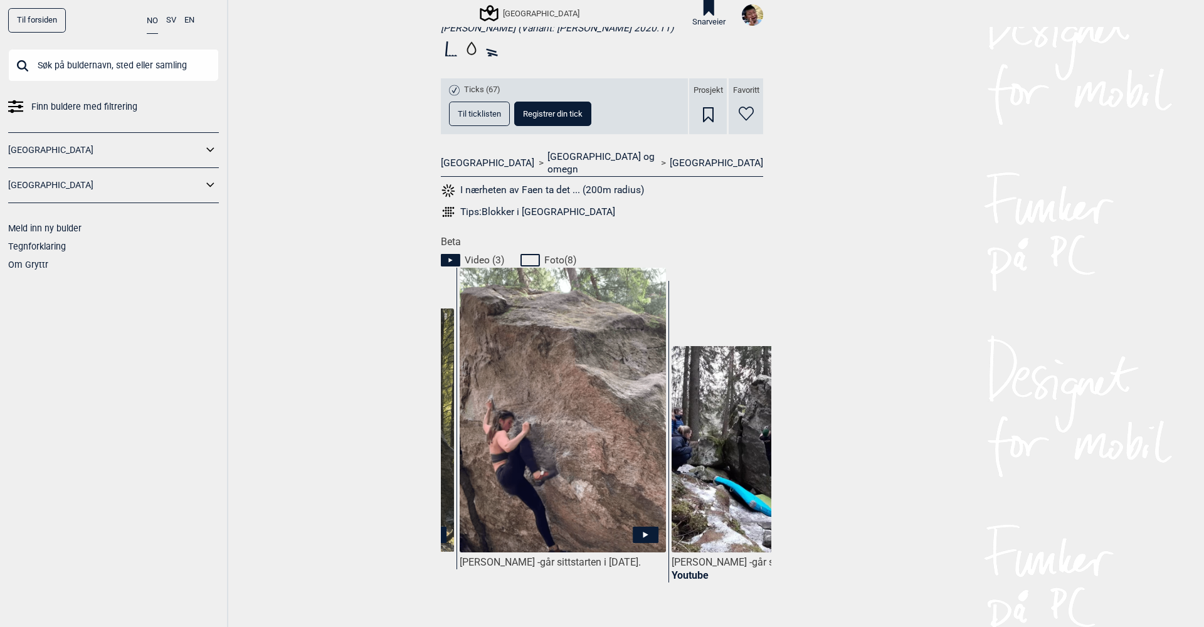
click at [593, 519] on img at bounding box center [563, 416] width 206 height 299
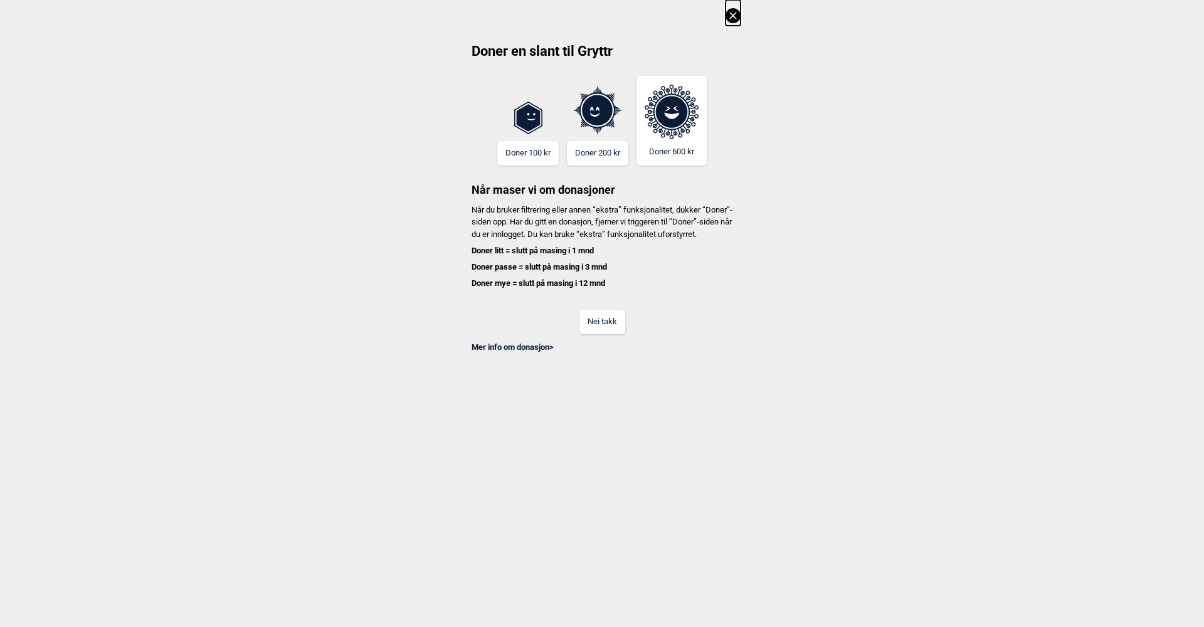
click at [611, 325] on button "Nei takk" at bounding box center [603, 322] width 46 height 24
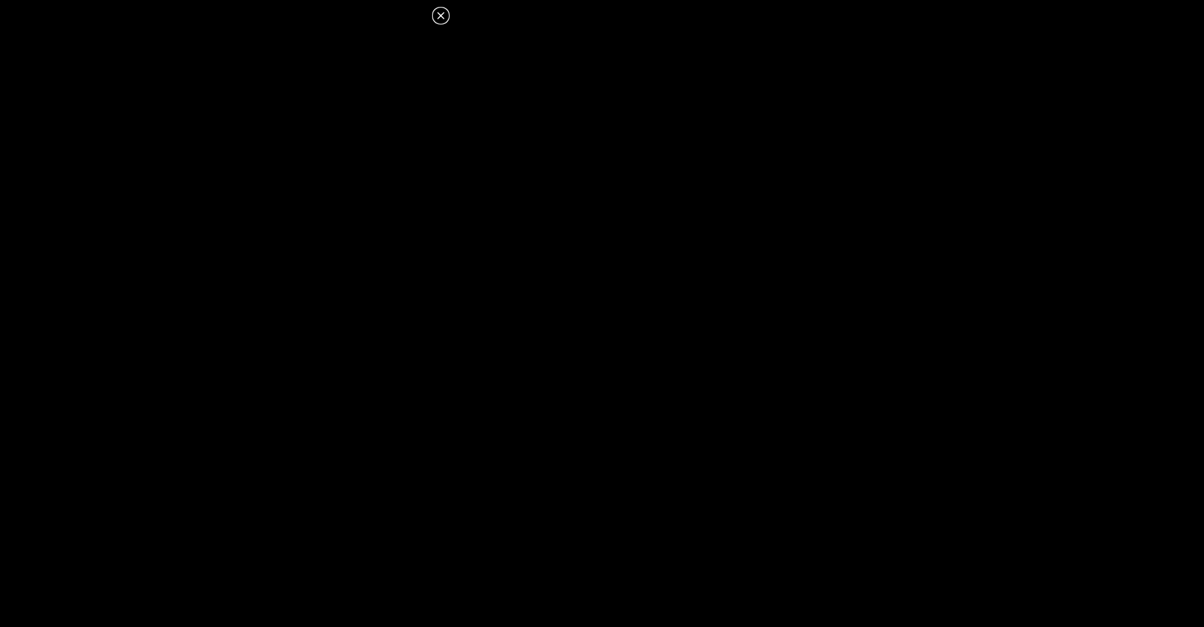
click at [442, 13] on icon at bounding box center [440, 15] width 15 height 15
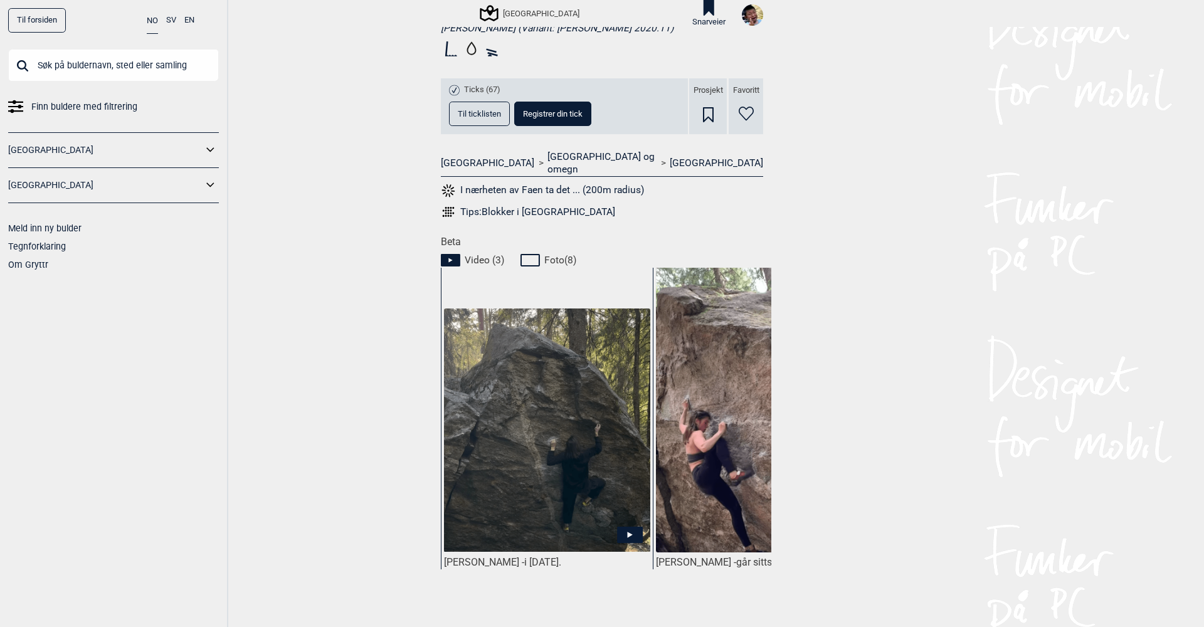
scroll to position [0, 0]
click at [629, 526] on icon at bounding box center [630, 534] width 26 height 16
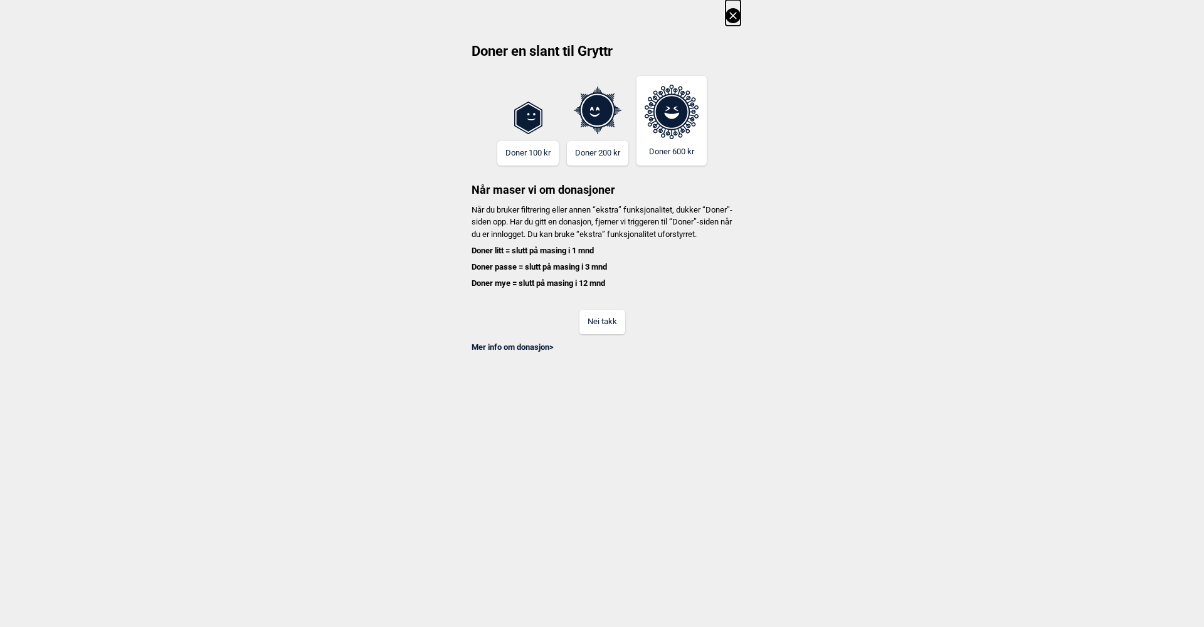
click at [603, 332] on button "Nei takk" at bounding box center [603, 322] width 46 height 24
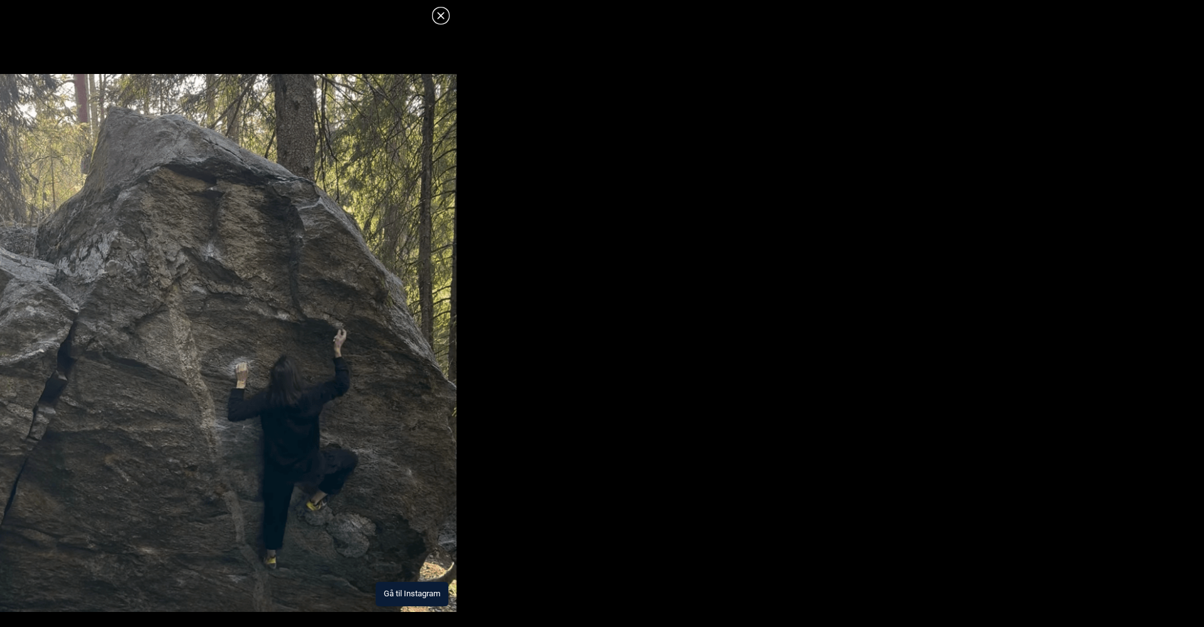
click at [398, 588] on button "Gå til Instagram" at bounding box center [412, 594] width 73 height 24
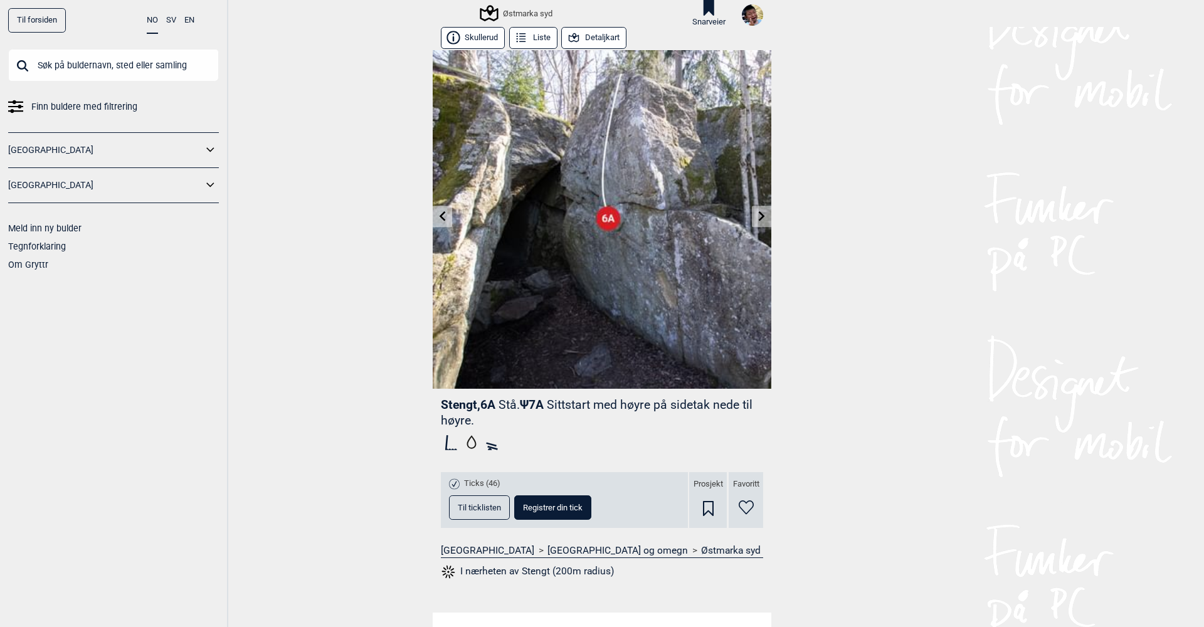
click at [479, 505] on span "Til ticklisten" at bounding box center [479, 508] width 43 height 8
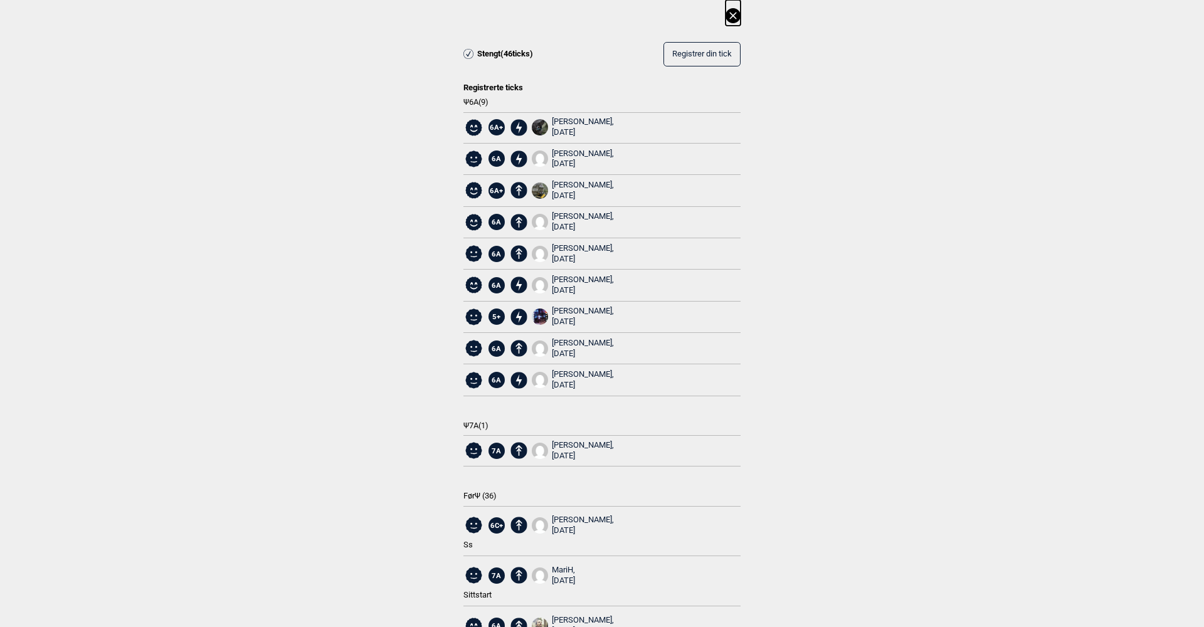
click at [732, 13] on icon at bounding box center [733, 15] width 15 height 15
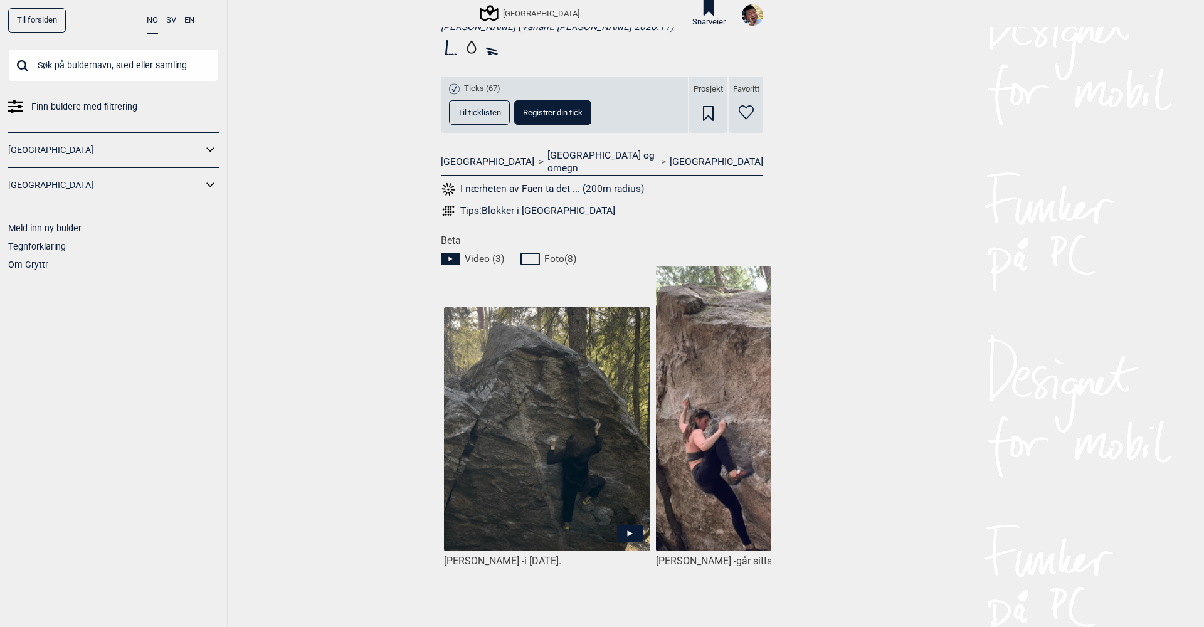
scroll to position [504, 0]
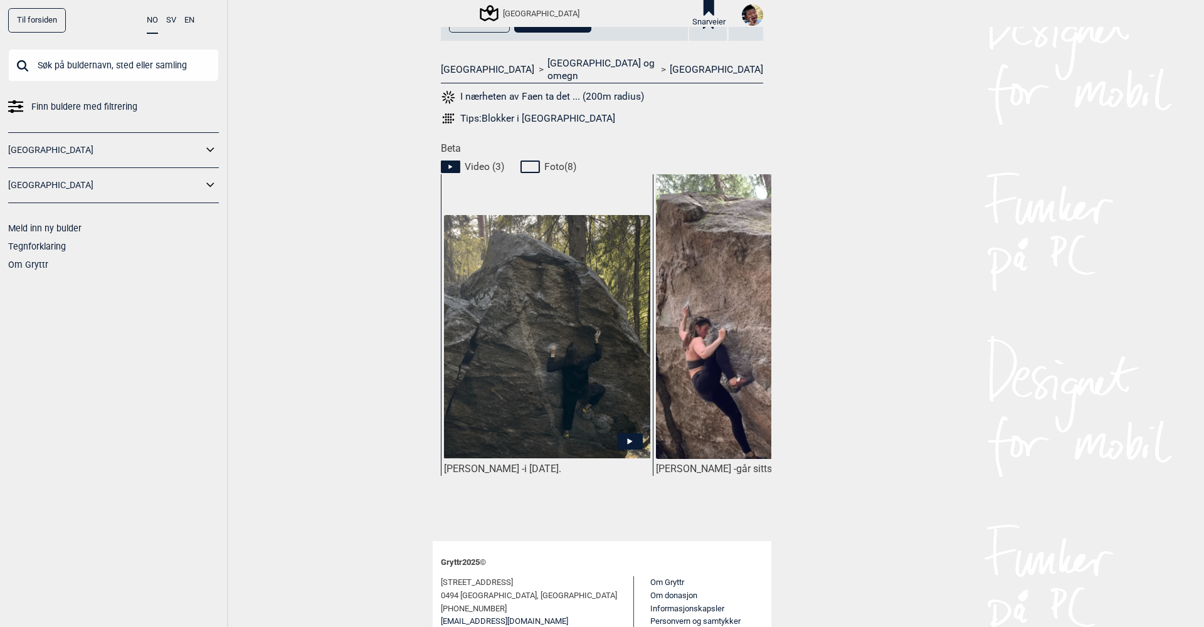
click at [627, 433] on icon at bounding box center [630, 441] width 26 height 16
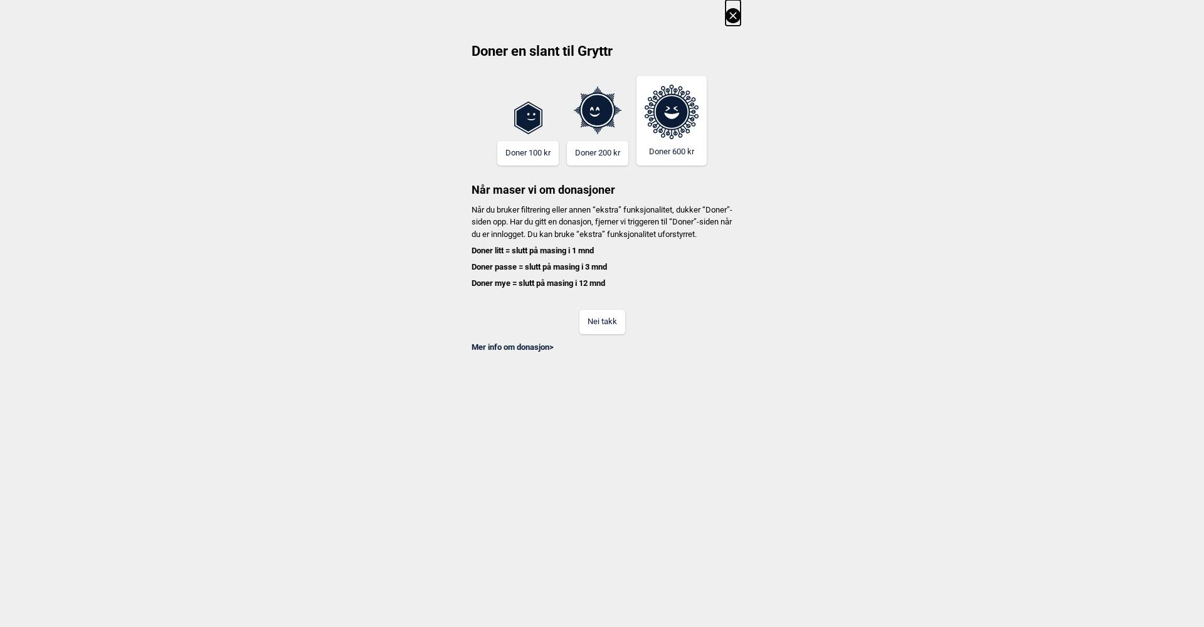
click at [617, 329] on button "Nei takk" at bounding box center [603, 322] width 46 height 24
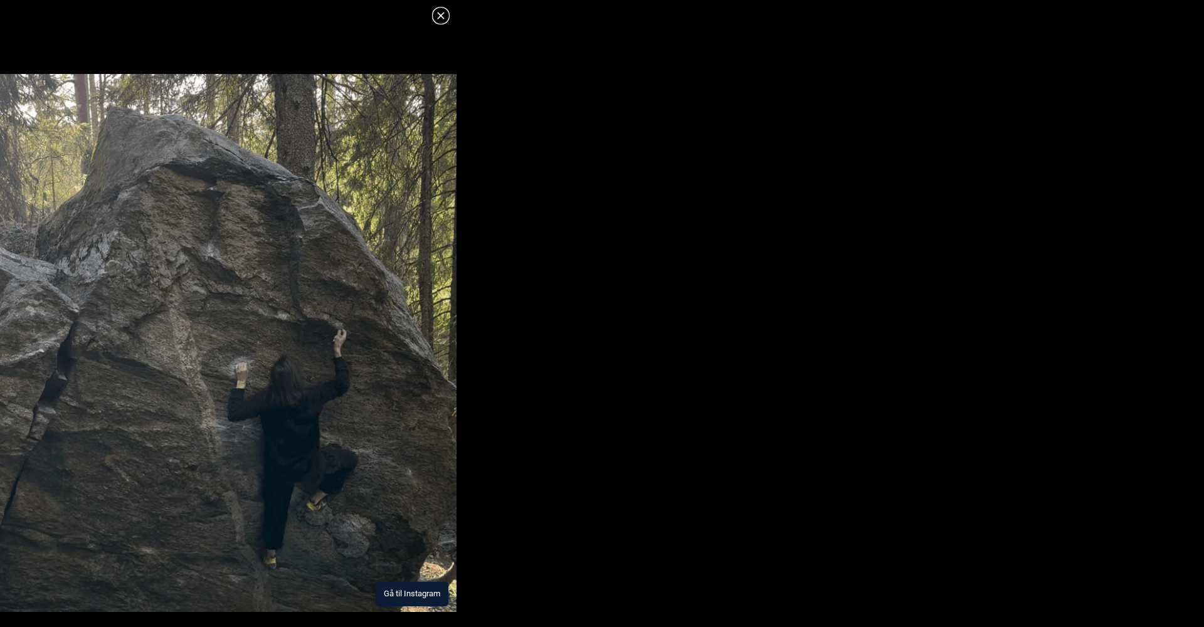
click at [399, 585] on button "Gå til Instagram" at bounding box center [412, 594] width 73 height 24
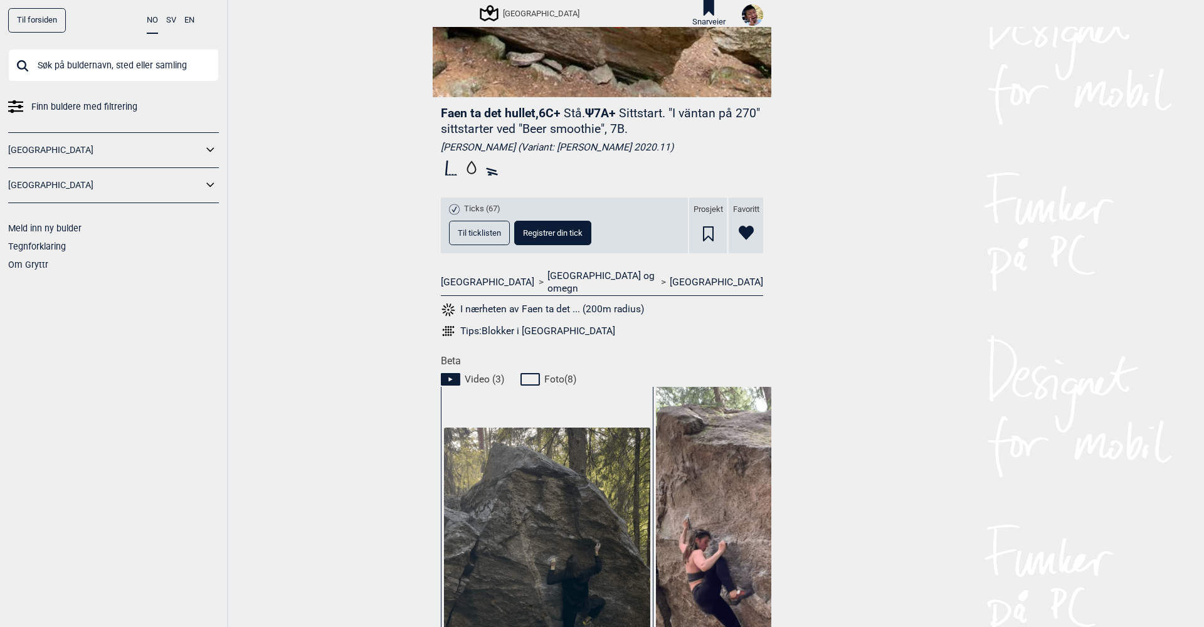
scroll to position [260, 0]
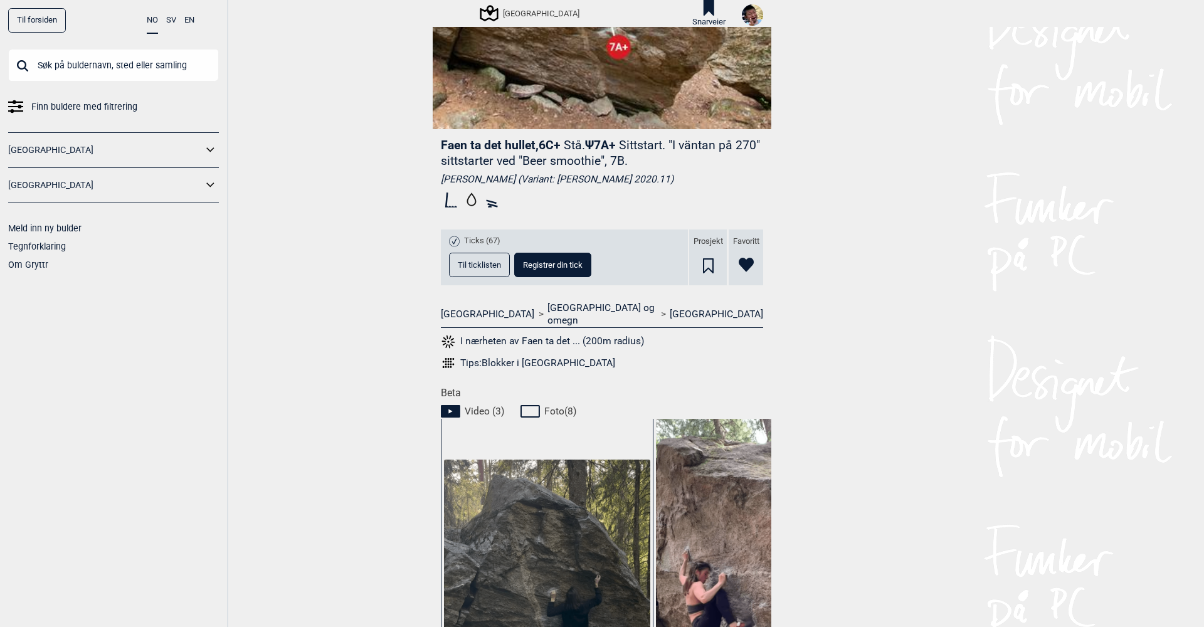
click at [487, 258] on button "Til ticklisten" at bounding box center [479, 265] width 61 height 24
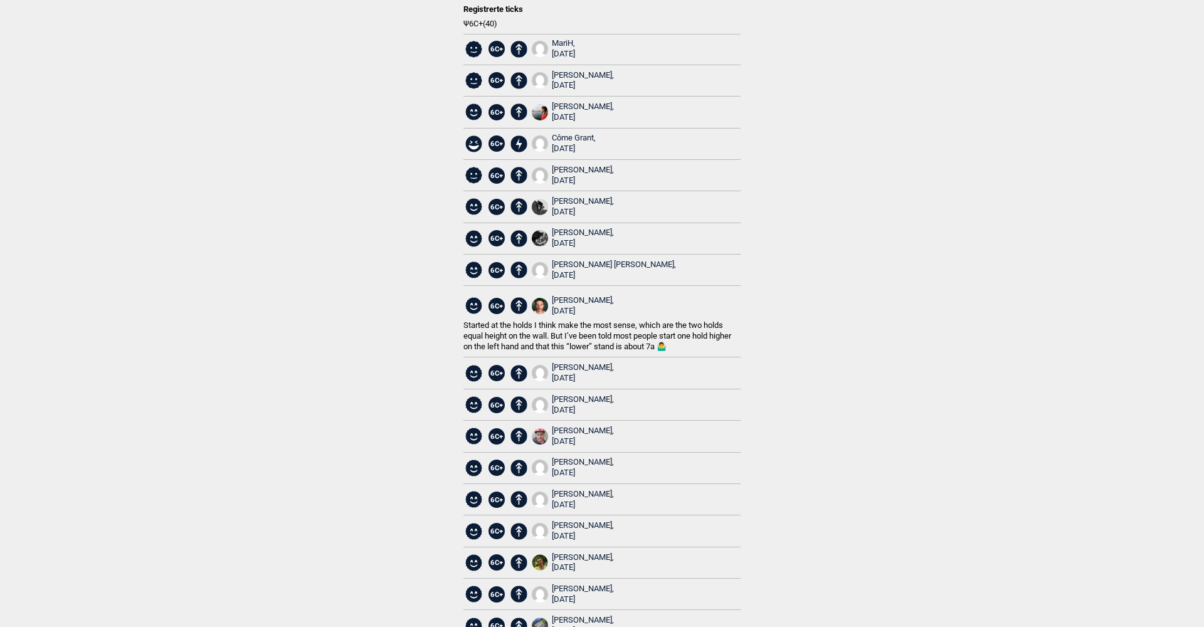
scroll to position [81, 0]
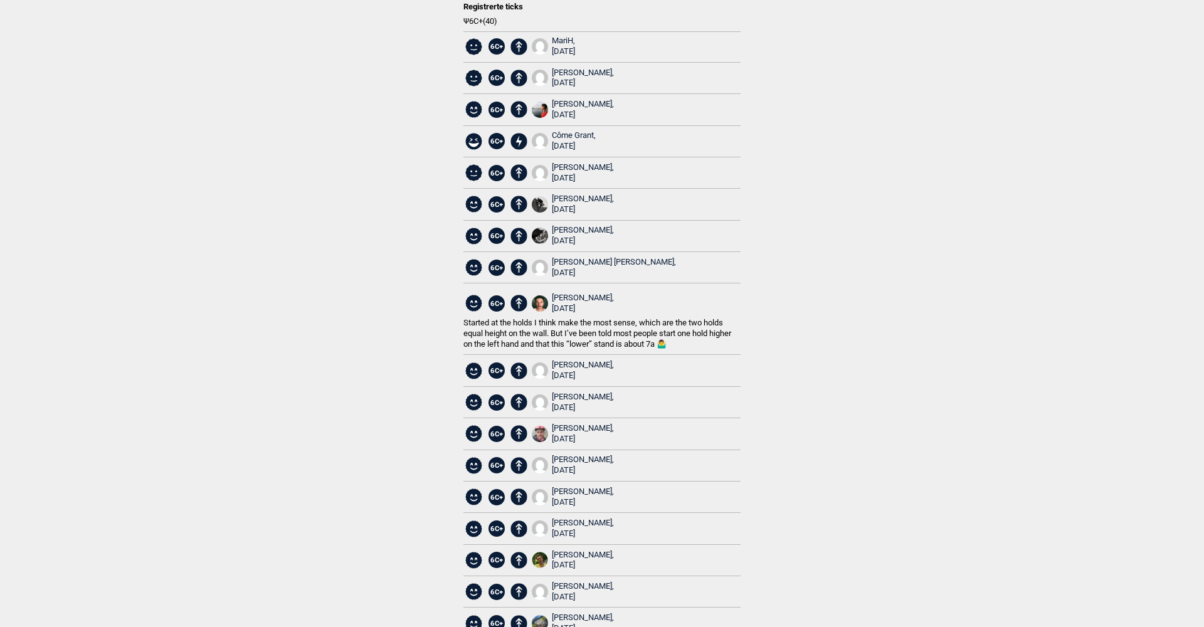
click at [565, 293] on div "Corey Hart, 2025.04.02" at bounding box center [583, 303] width 62 height 21
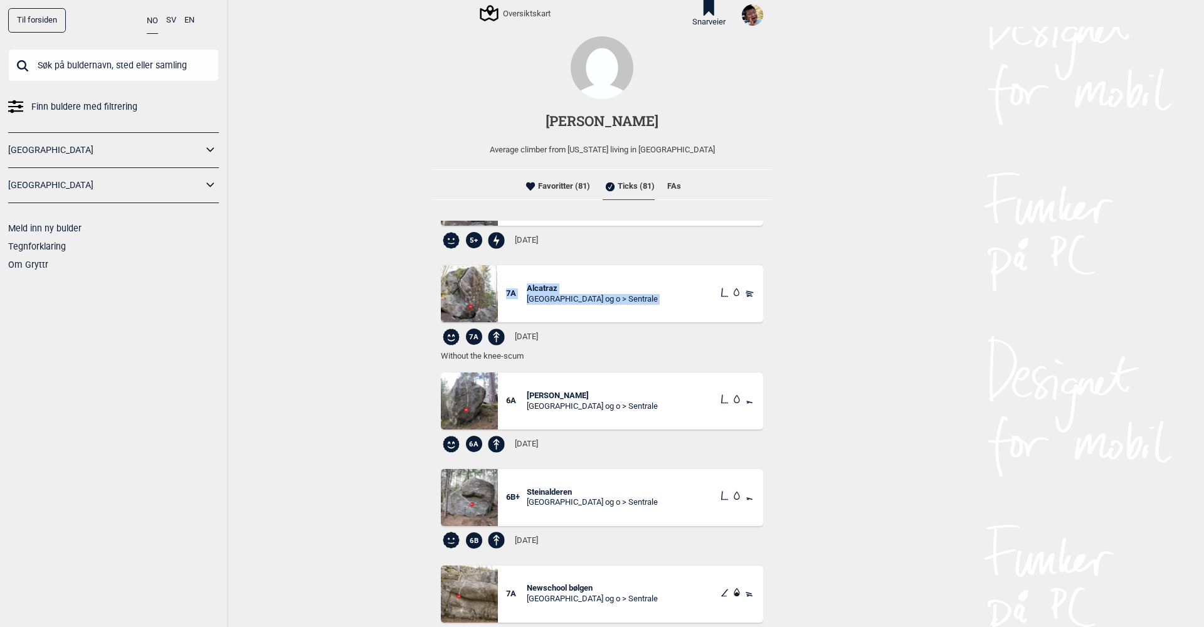
scroll to position [275, 0]
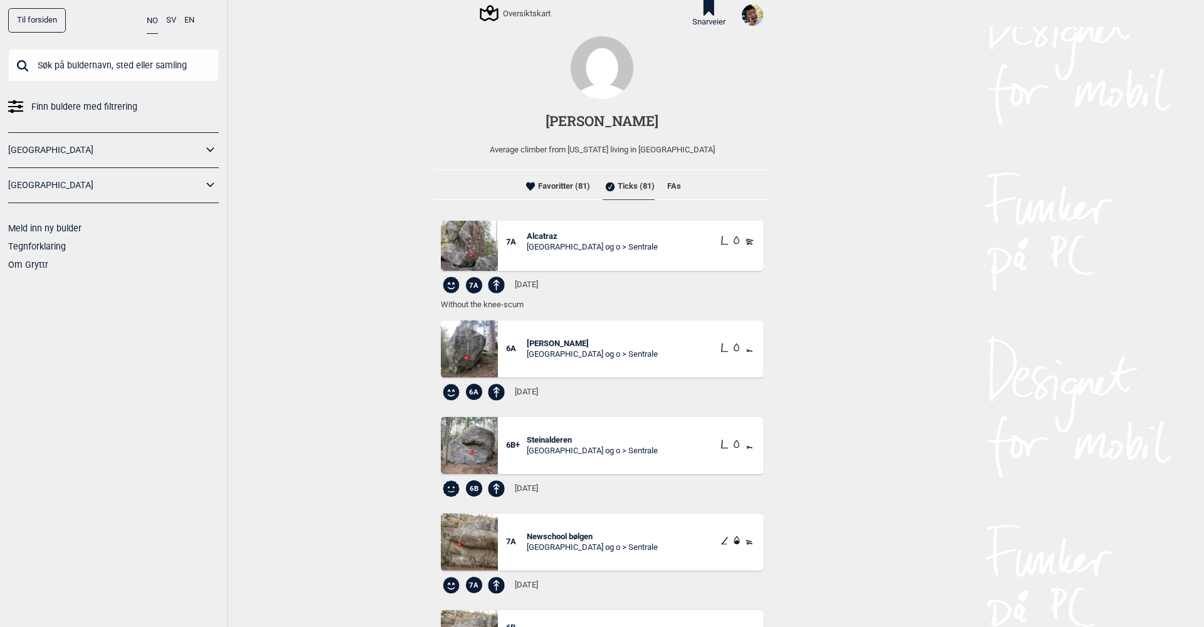
click at [73, 70] on input "text" at bounding box center [113, 65] width 211 height 33
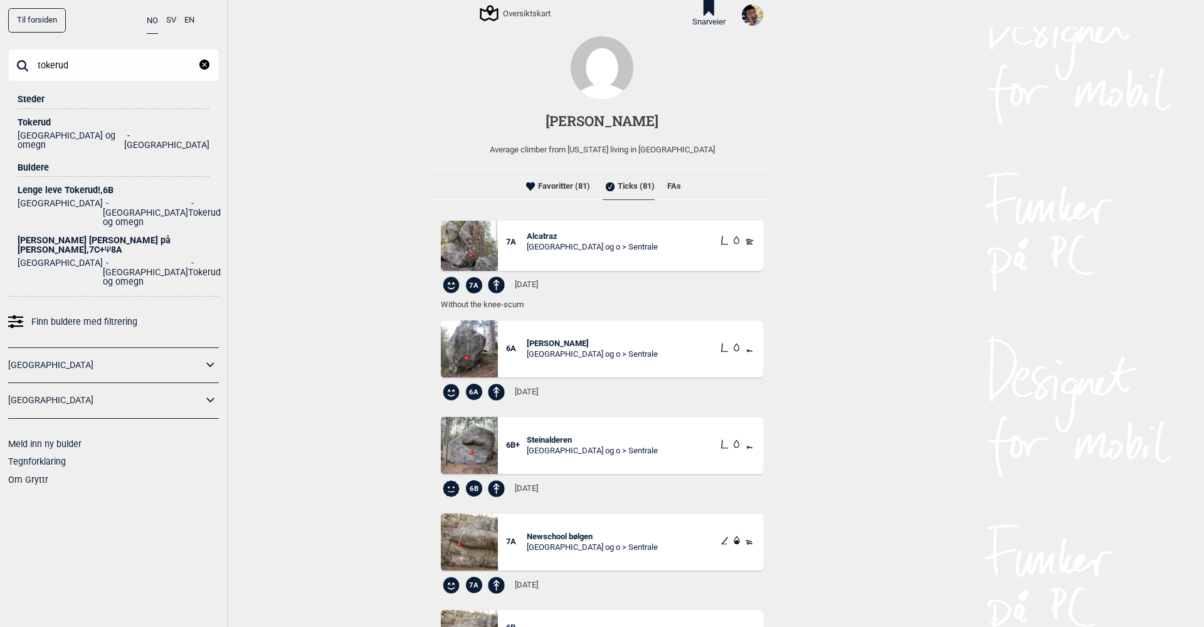
type input "tokerud"
click at [46, 119] on div "Tokerud" at bounding box center [114, 122] width 192 height 9
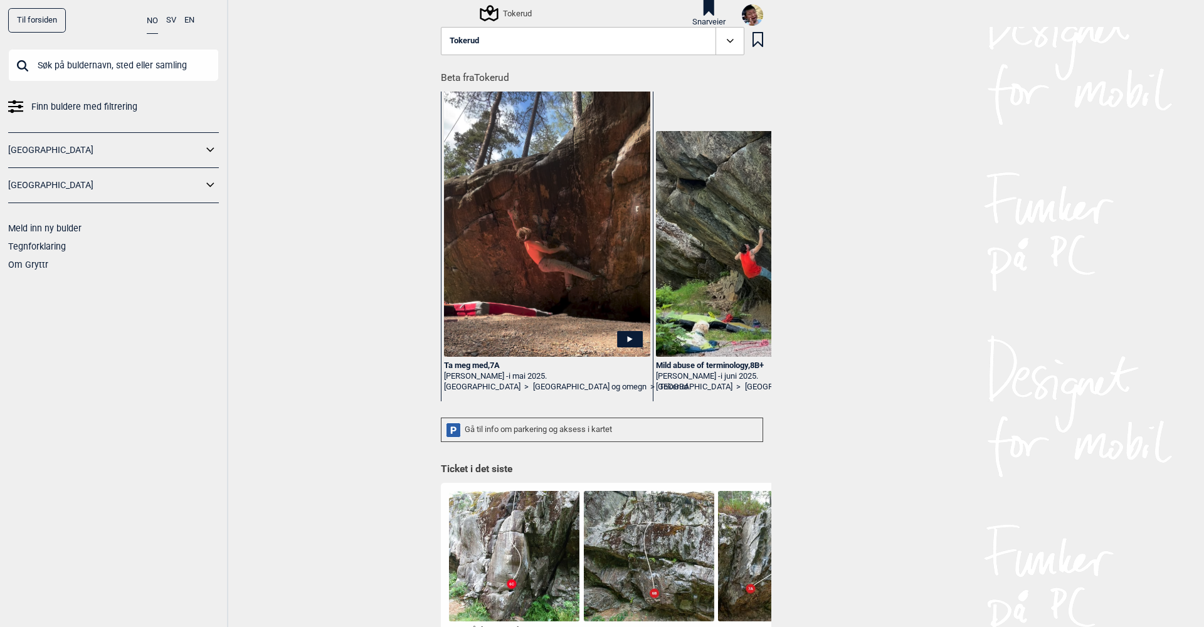
click at [492, 361] on div "Ta meg med , 7A" at bounding box center [547, 366] width 206 height 11
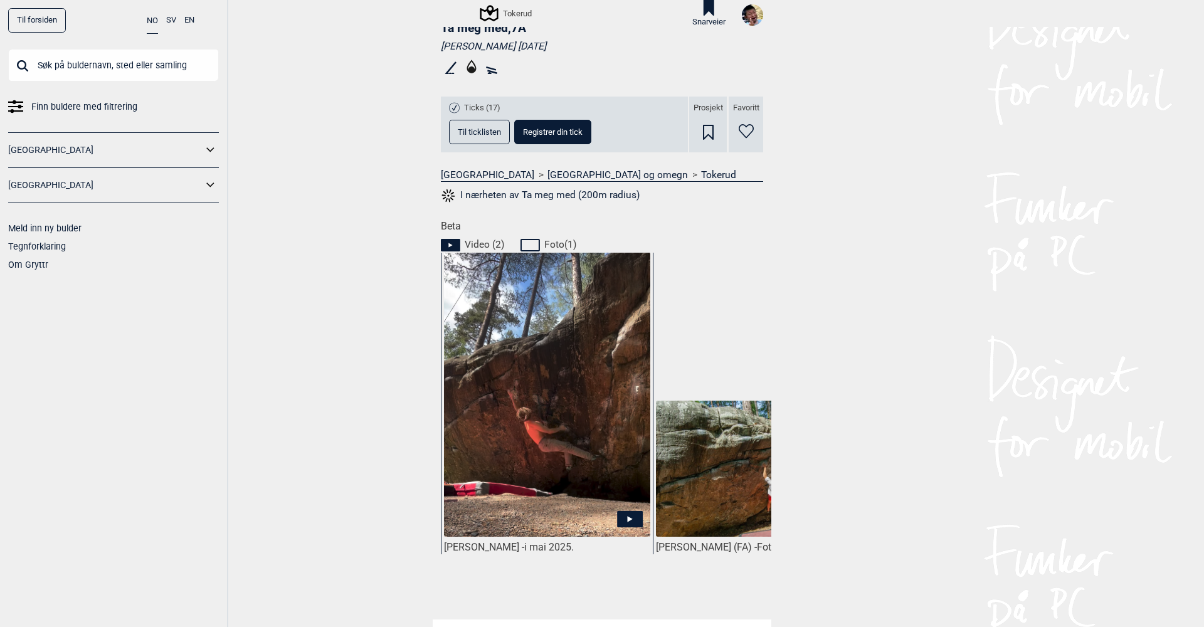
scroll to position [462, 0]
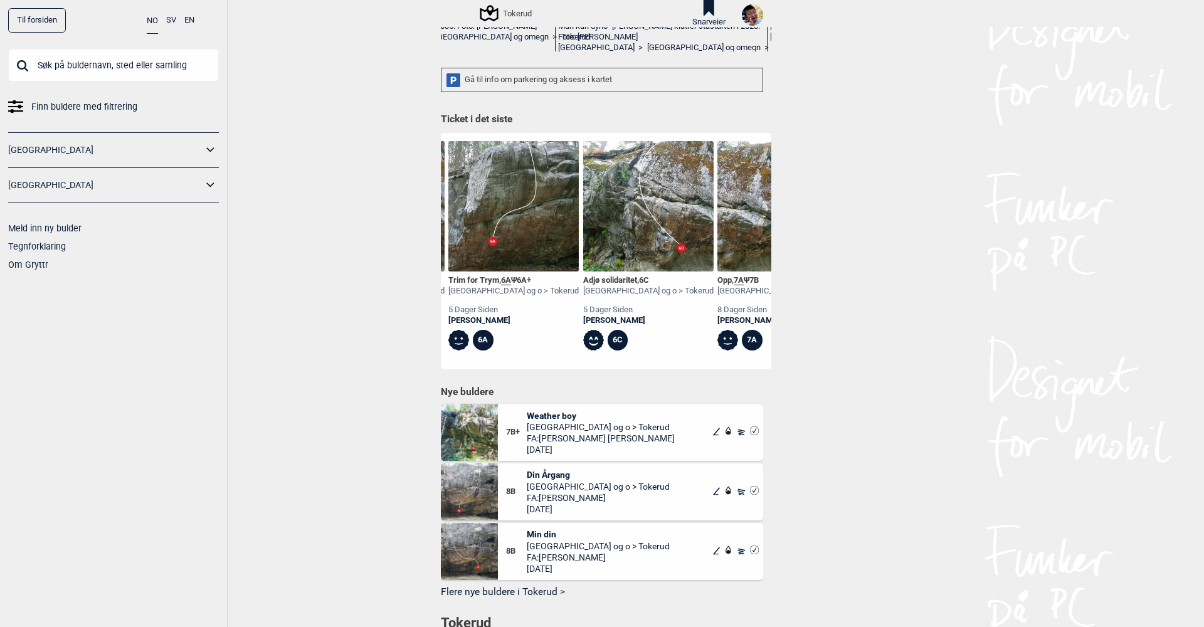
scroll to position [0, 518]
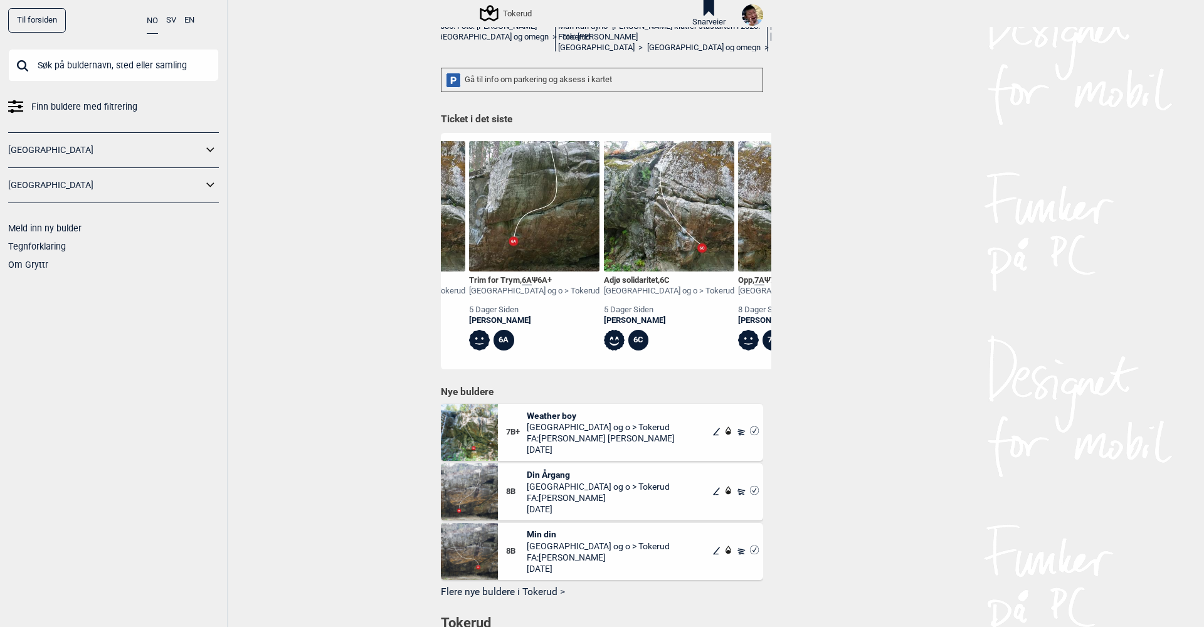
click at [503, 277] on div "Trim for Trym , 6A Ψ 6A+" at bounding box center [534, 280] width 130 height 11
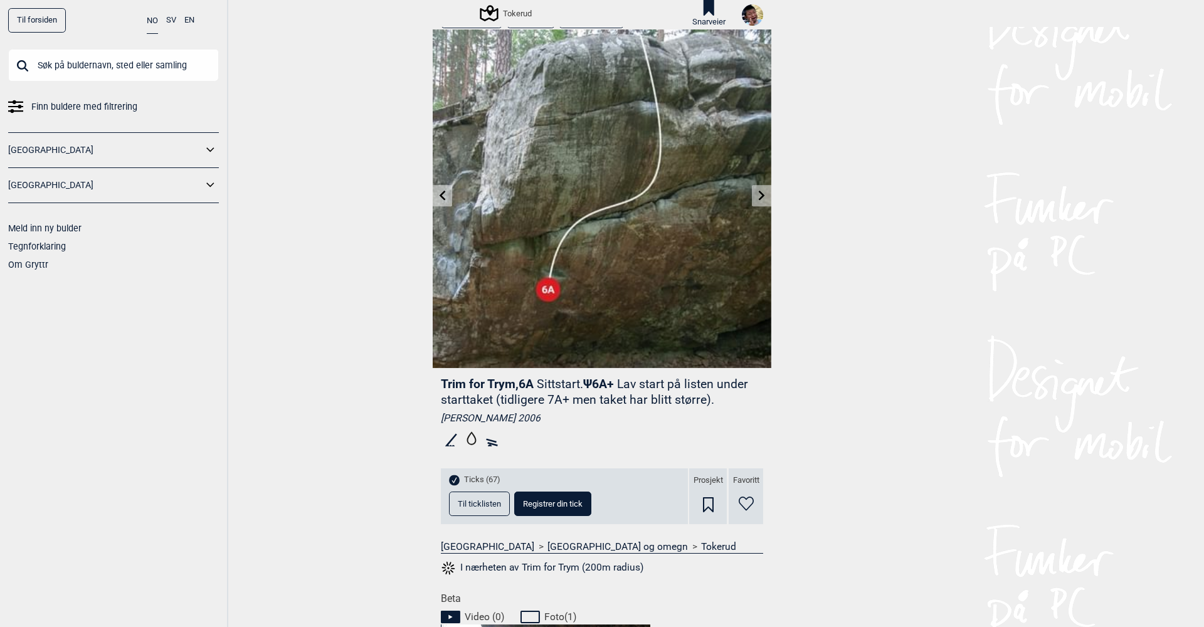
scroll to position [24, 0]
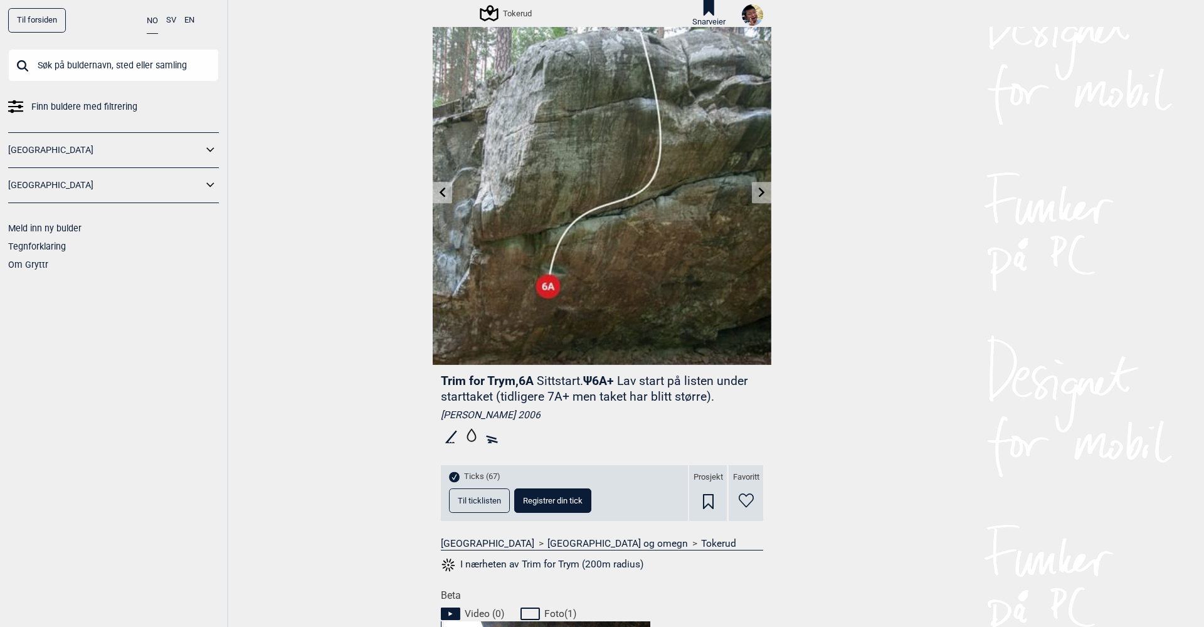
click at [439, 186] on link at bounding box center [442, 193] width 19 height 21
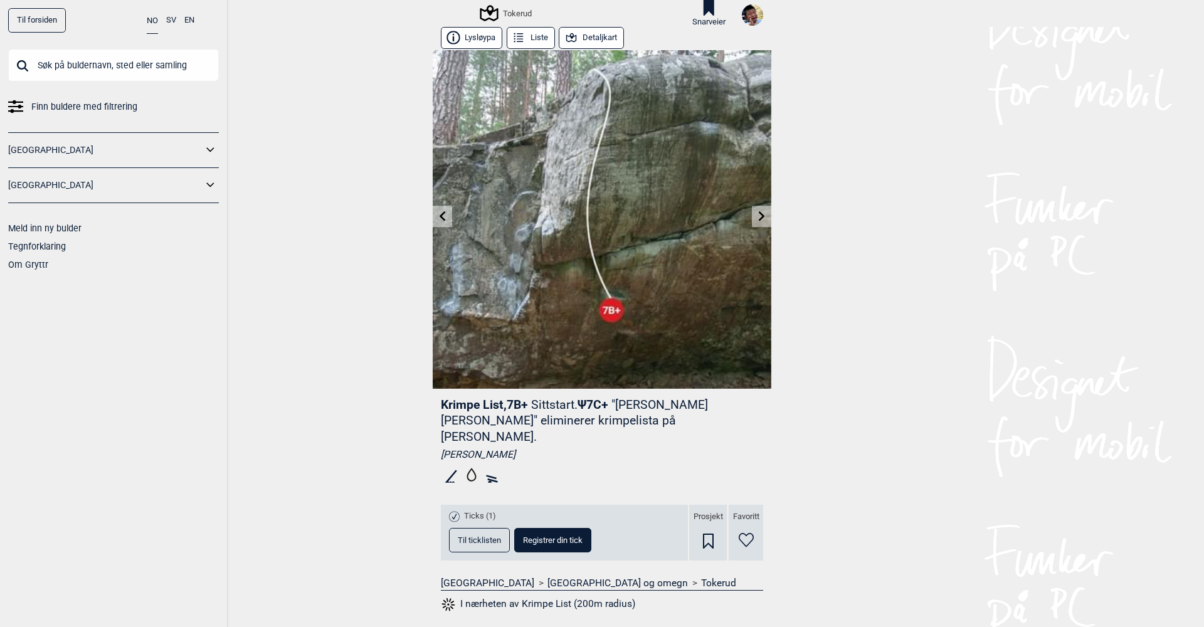
click at [439, 186] on img at bounding box center [602, 219] width 339 height 339
click at [442, 218] on icon at bounding box center [443, 216] width 10 height 10
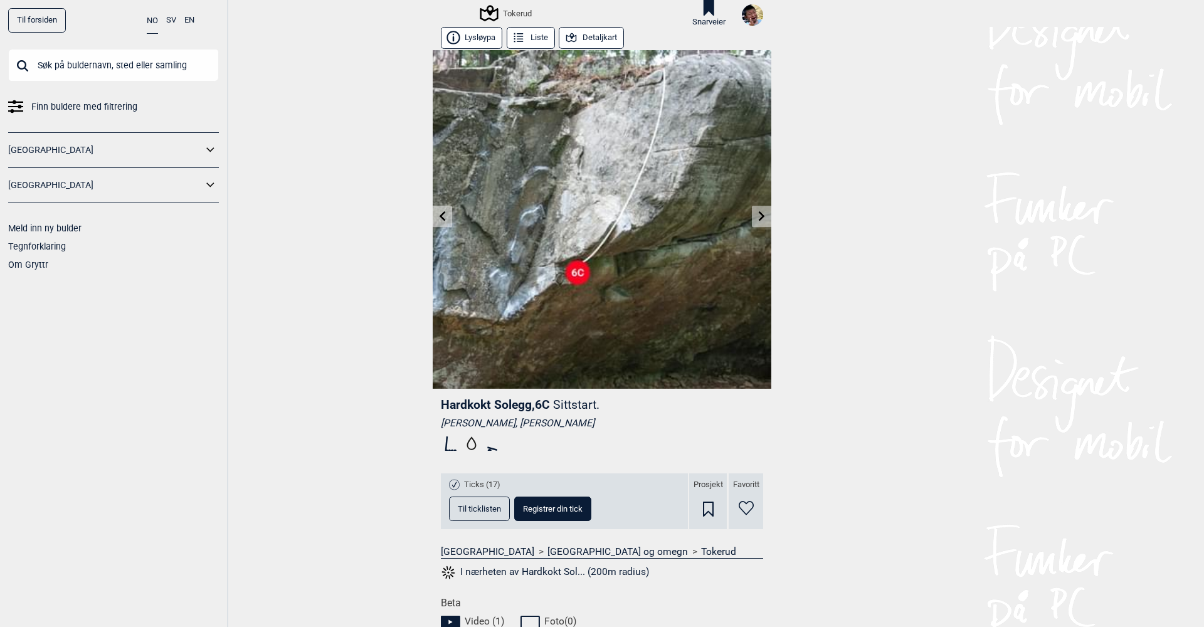
click at [442, 218] on icon at bounding box center [443, 216] width 10 height 10
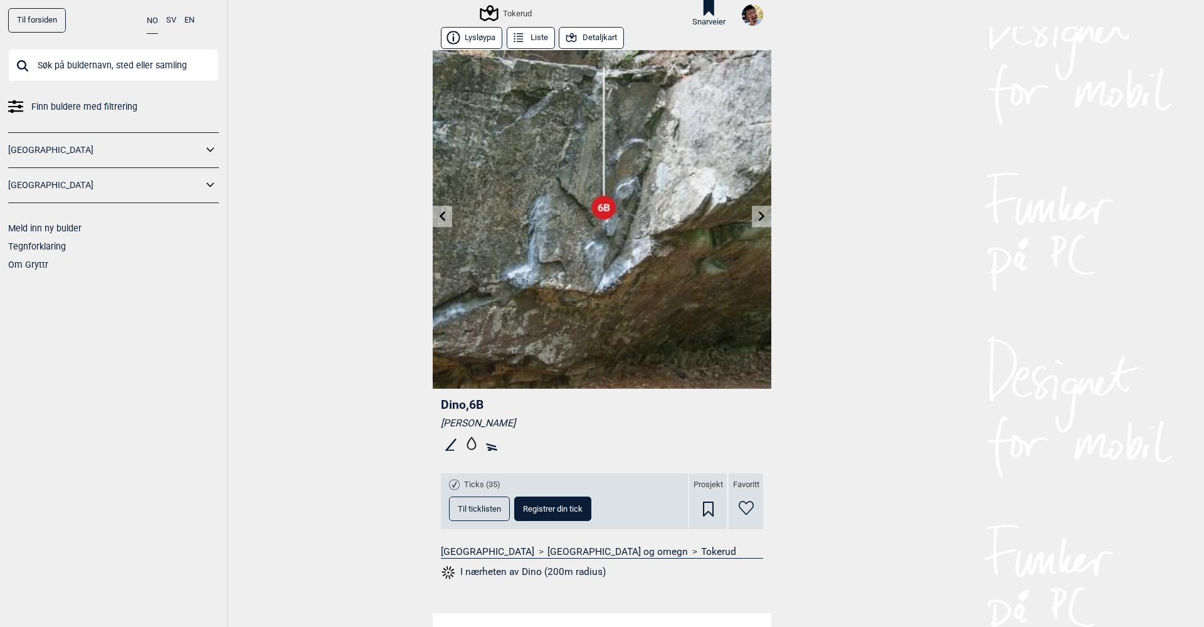
click at [442, 218] on icon at bounding box center [443, 216] width 10 height 10
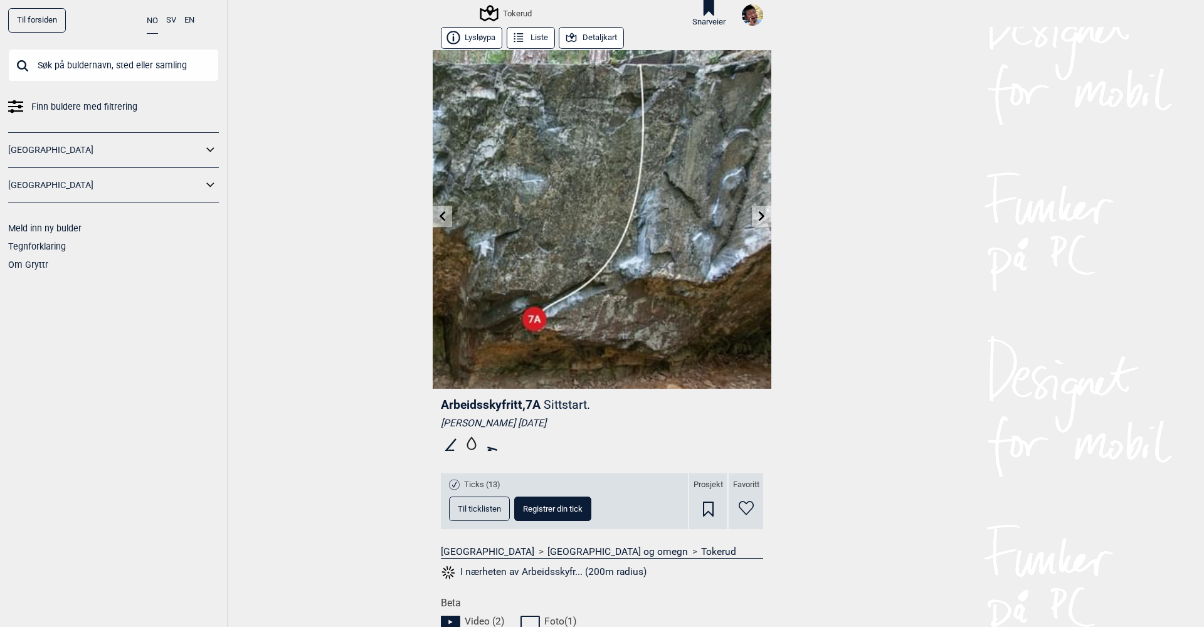
click at [442, 218] on icon at bounding box center [443, 216] width 10 height 10
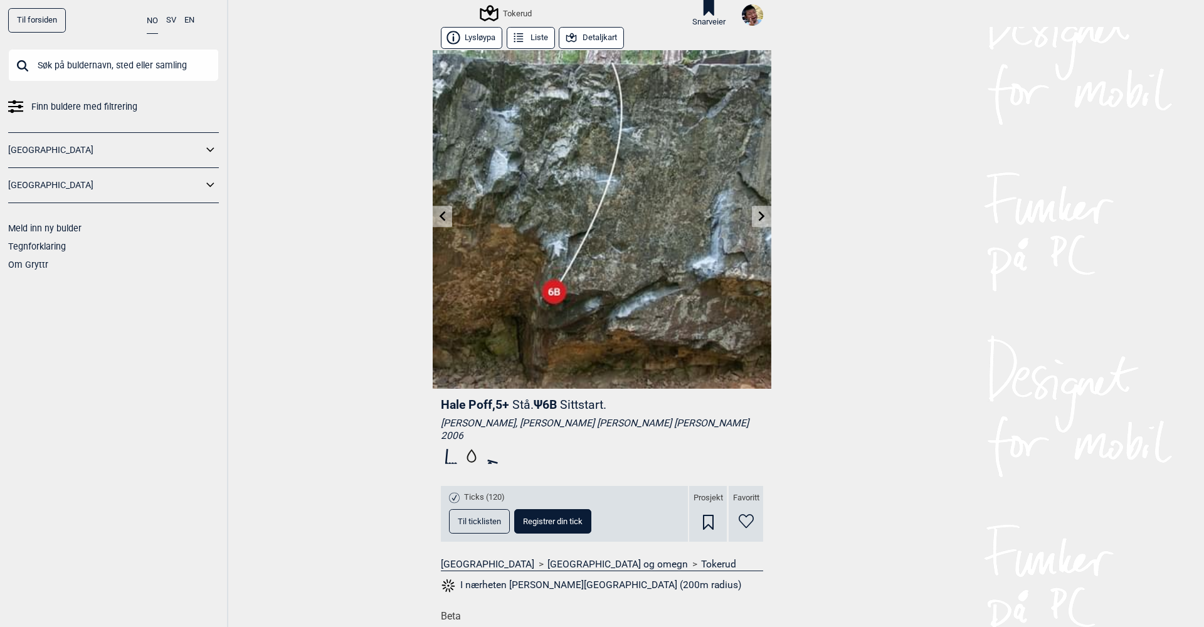
click at [442, 218] on icon at bounding box center [443, 216] width 10 height 10
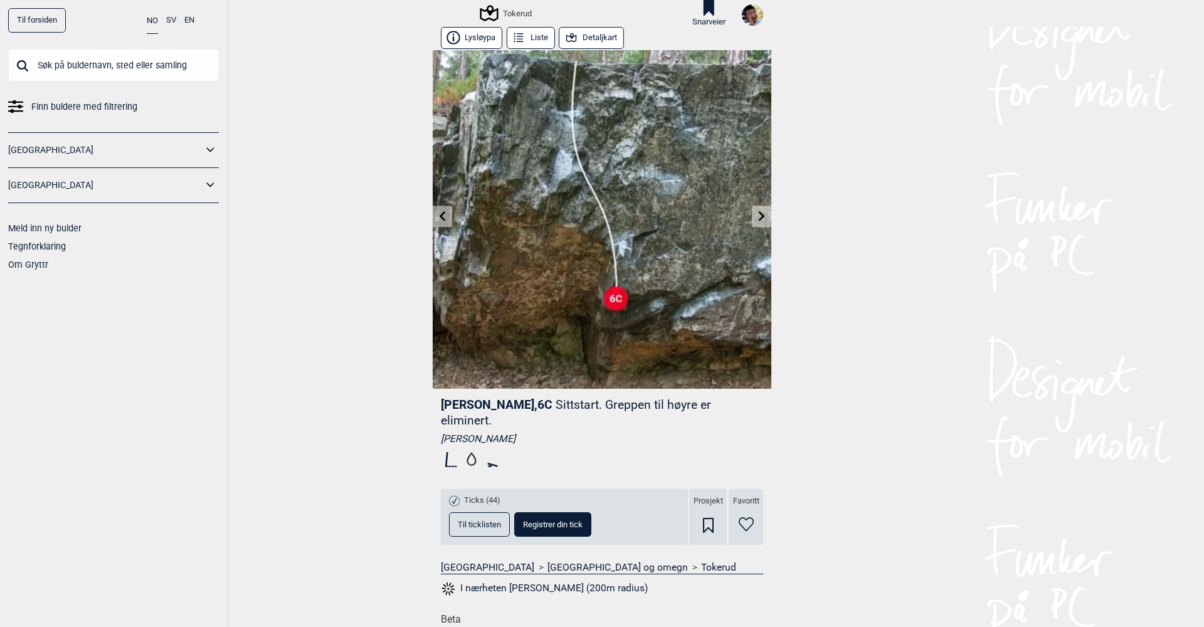
click at [442, 218] on icon at bounding box center [443, 216] width 10 height 10
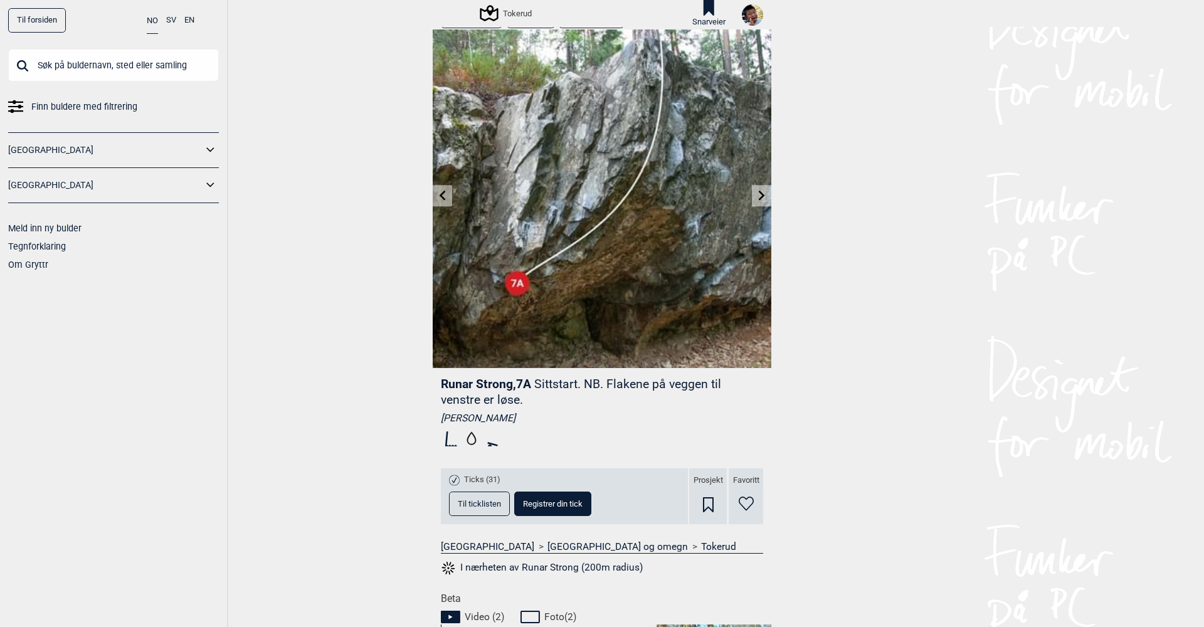
scroll to position [24, 0]
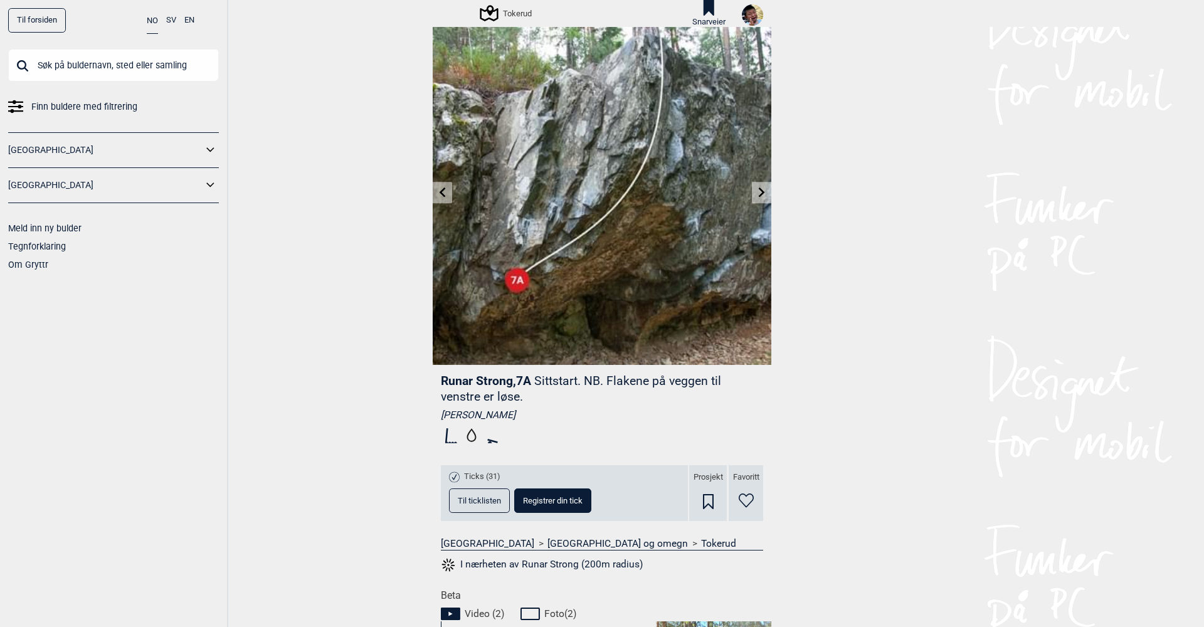
click at [743, 496] on icon at bounding box center [746, 501] width 15 height 14
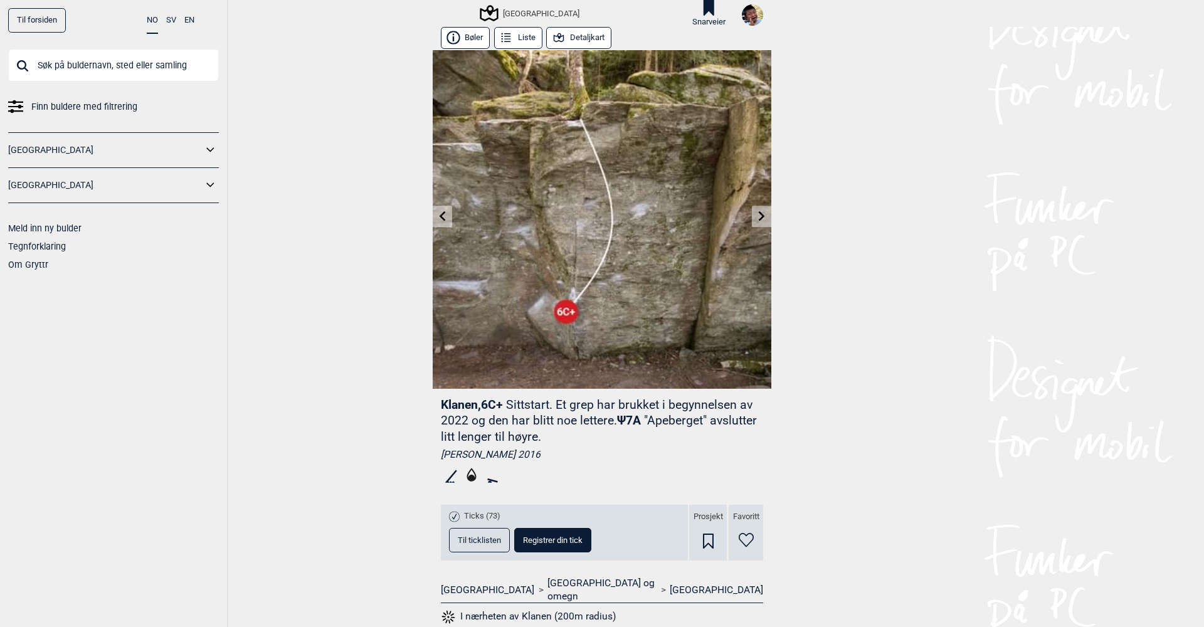
click at [447, 212] on icon at bounding box center [443, 216] width 10 height 10
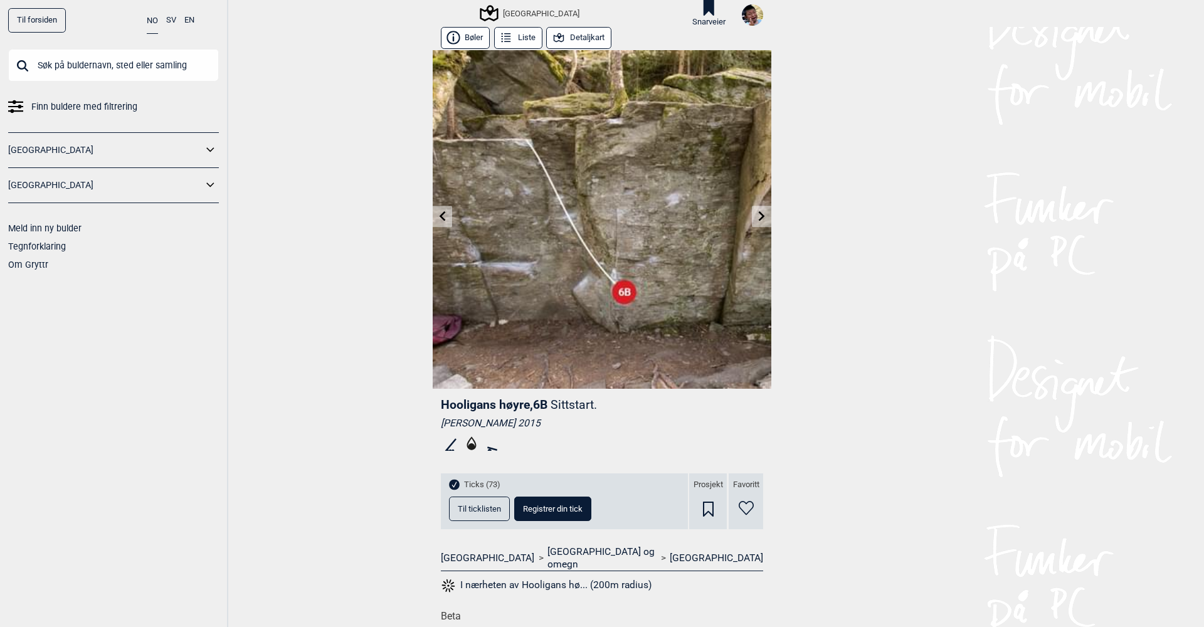
click at [763, 220] on icon at bounding box center [762, 216] width 10 height 10
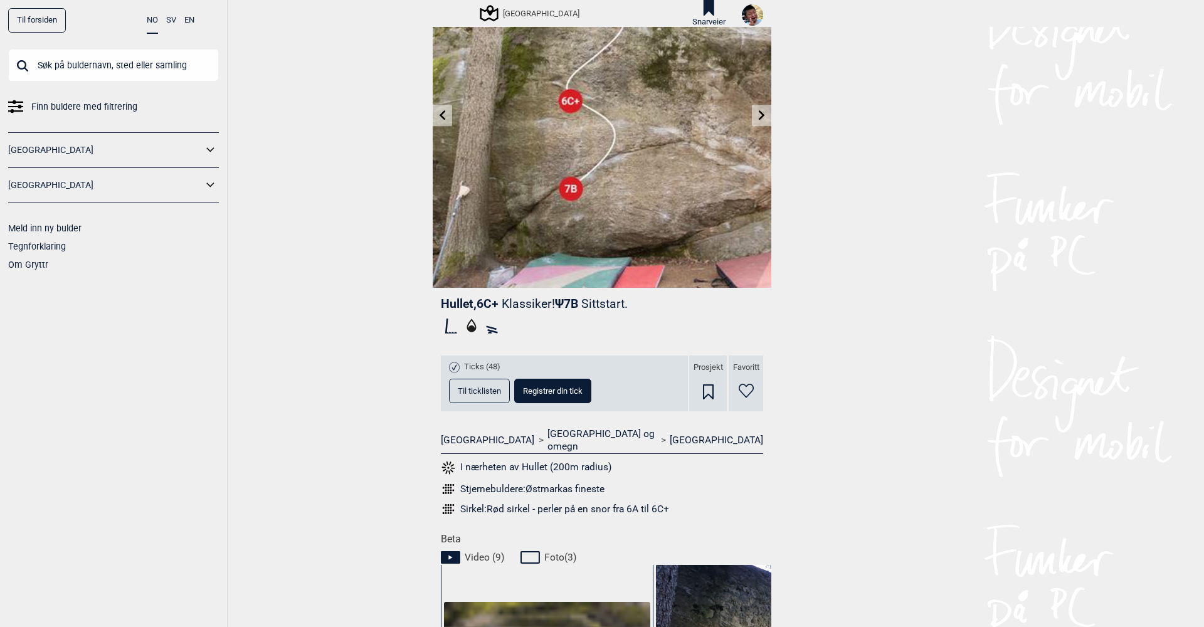
scroll to position [102, 0]
click at [485, 396] on button "Til ticklisten" at bounding box center [479, 390] width 61 height 24
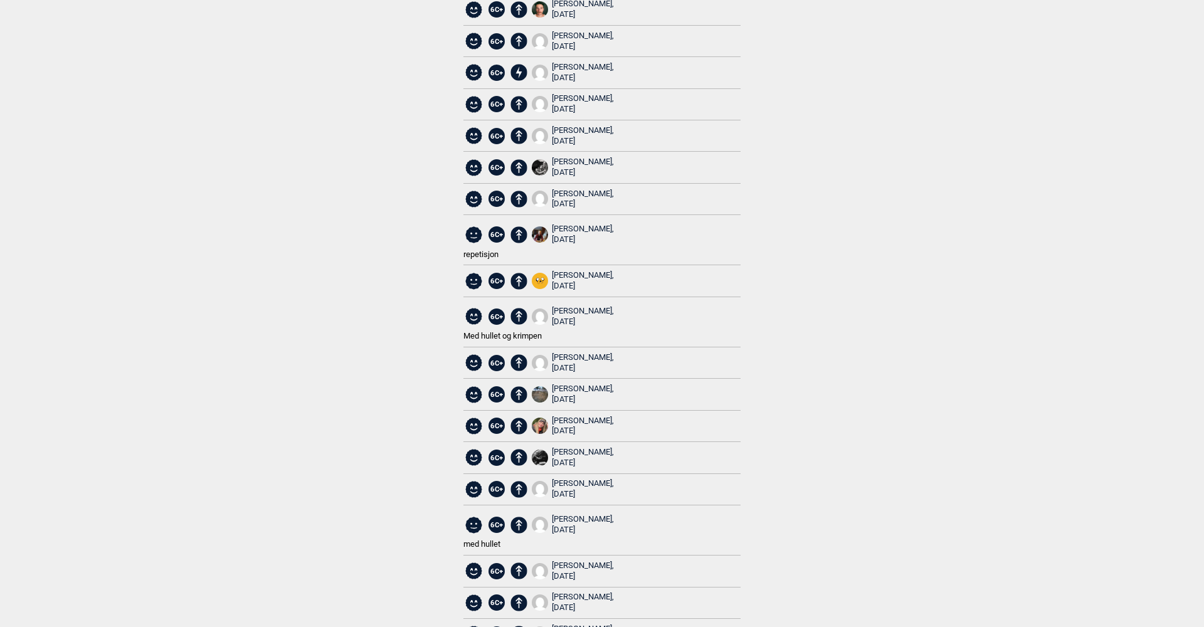
scroll to position [115, 0]
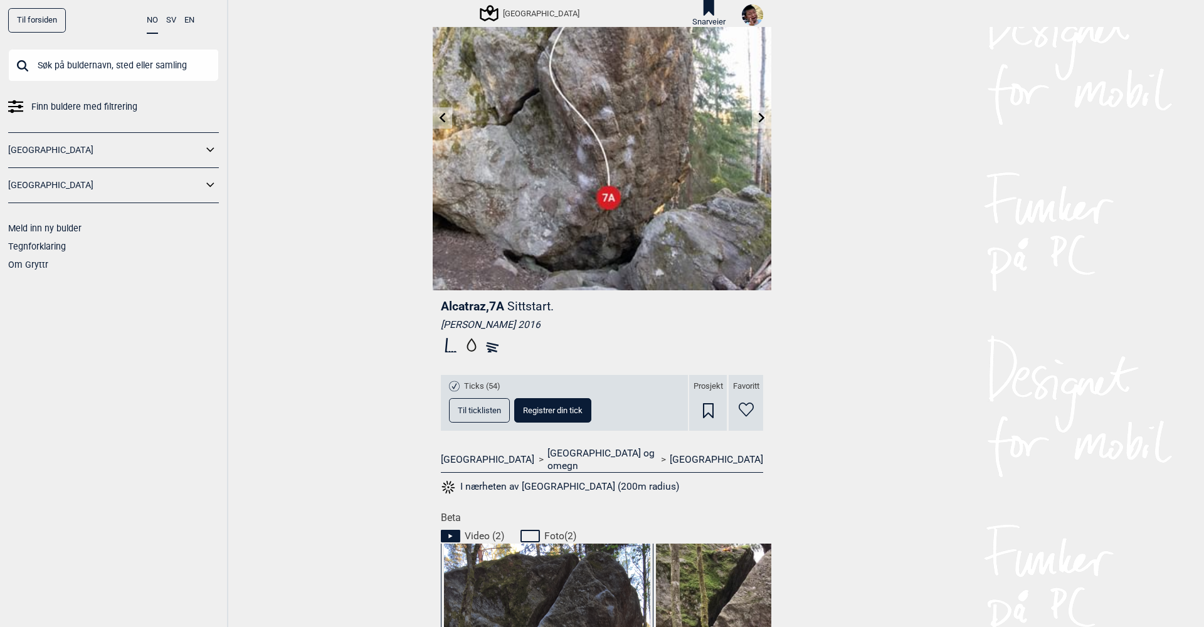
scroll to position [101, 0]
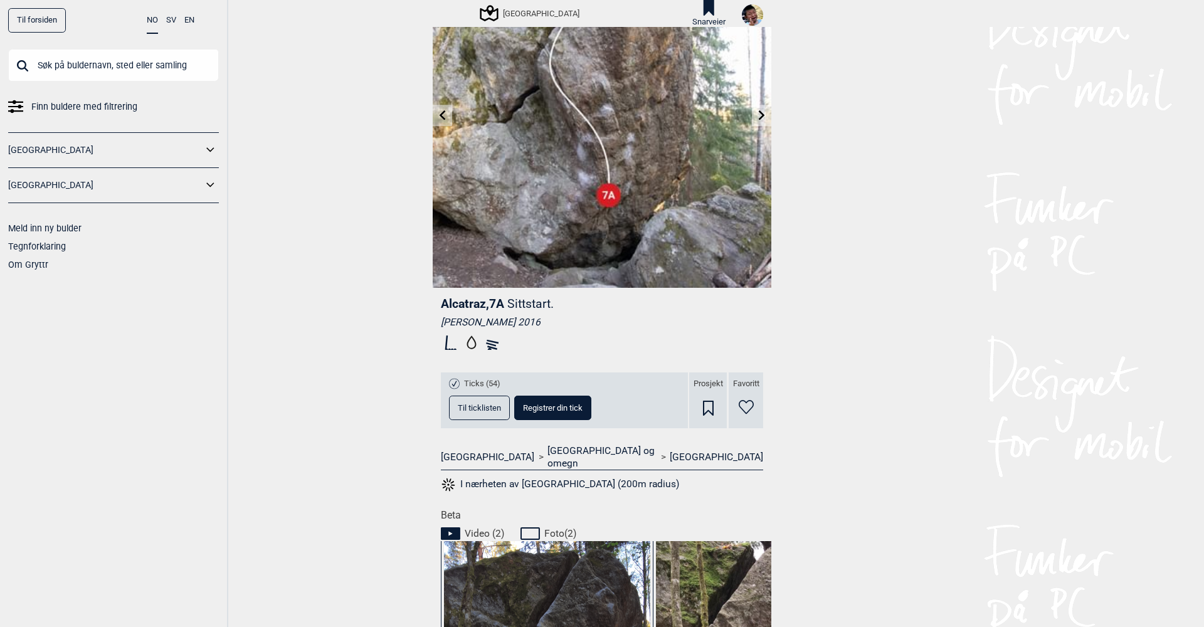
click at [747, 403] on icon at bounding box center [746, 407] width 15 height 14
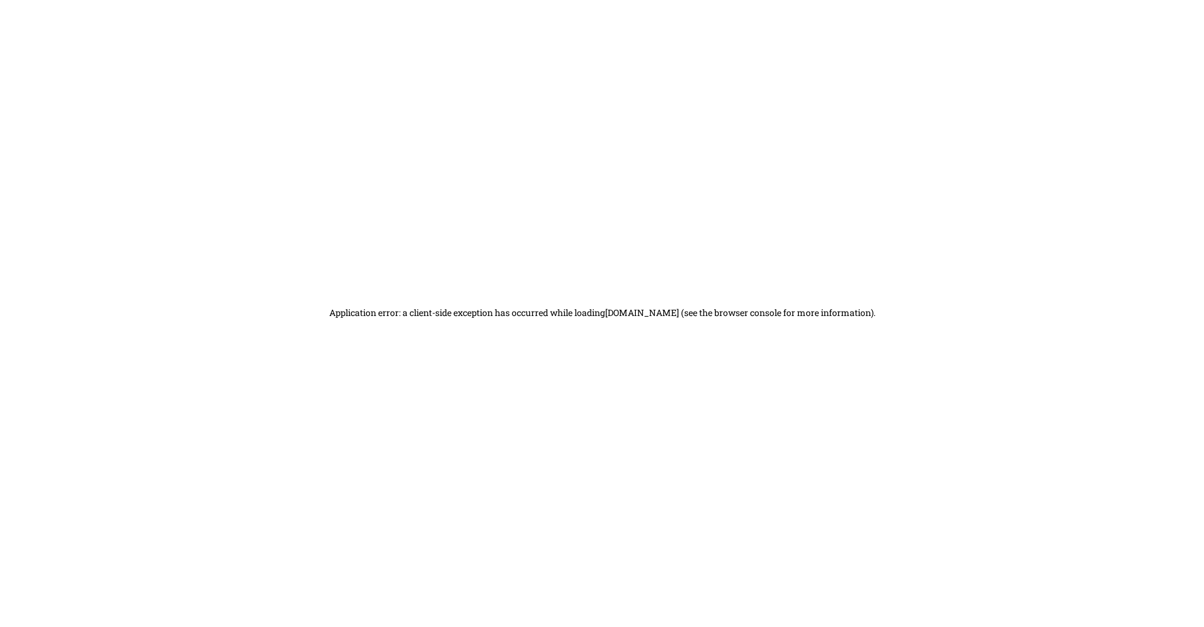
scroll to position [0, 0]
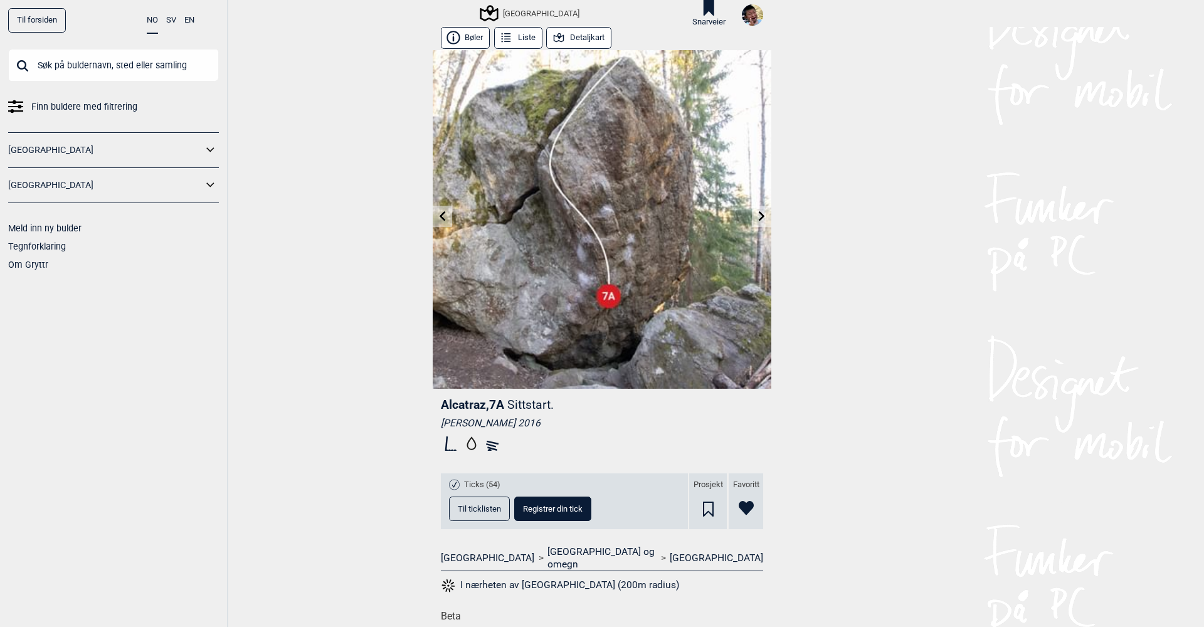
click at [578, 34] on button "Detaljkart" at bounding box center [578, 38] width 65 height 22
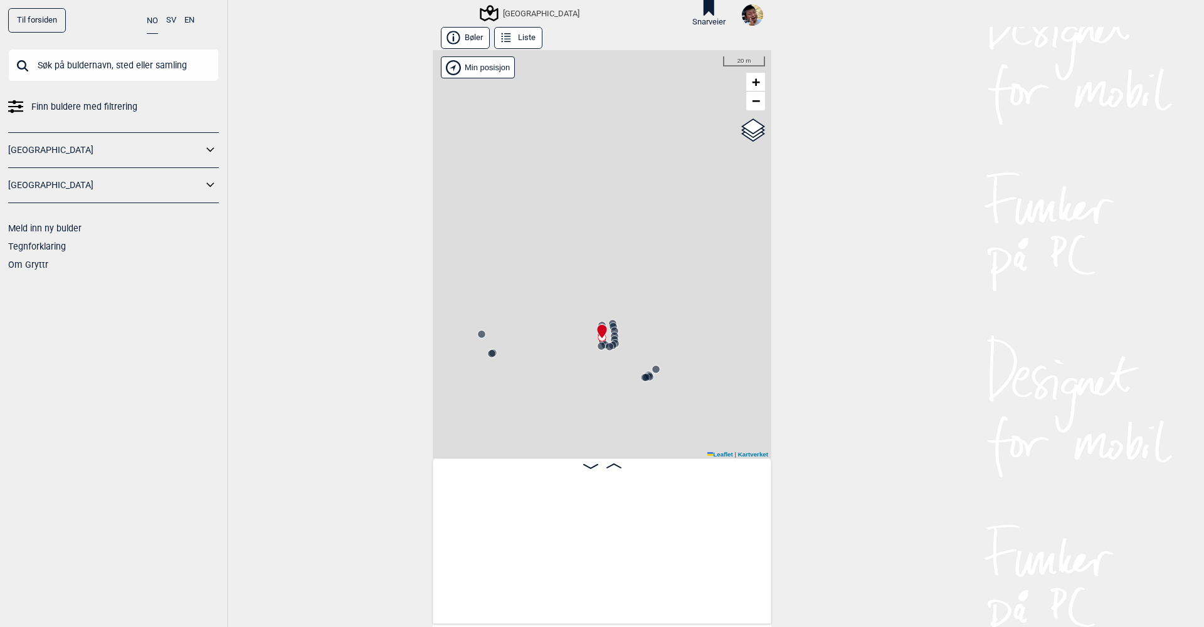
scroll to position [0, 17599]
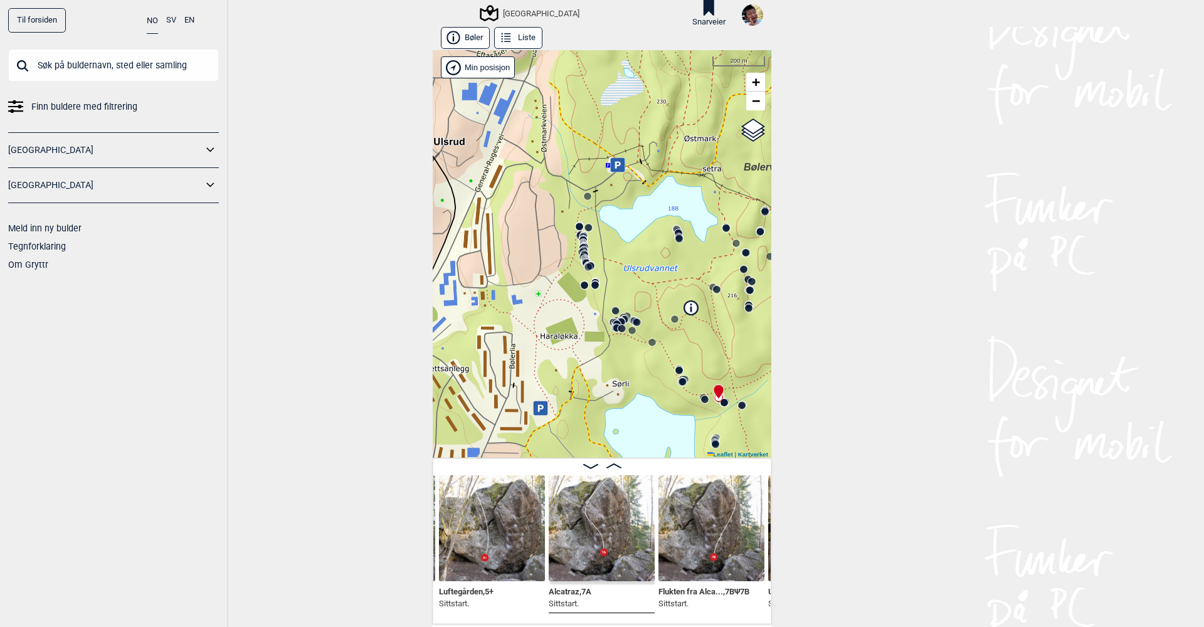
drag, startPoint x: 592, startPoint y: 356, endPoint x: 681, endPoint y: 410, distance: 105.0
click at [681, 410] on div "Speidersteinen Barnehageveggen Cowboyveggen Bølerveggen [GEOGRAPHIC_DATA]" at bounding box center [602, 254] width 339 height 408
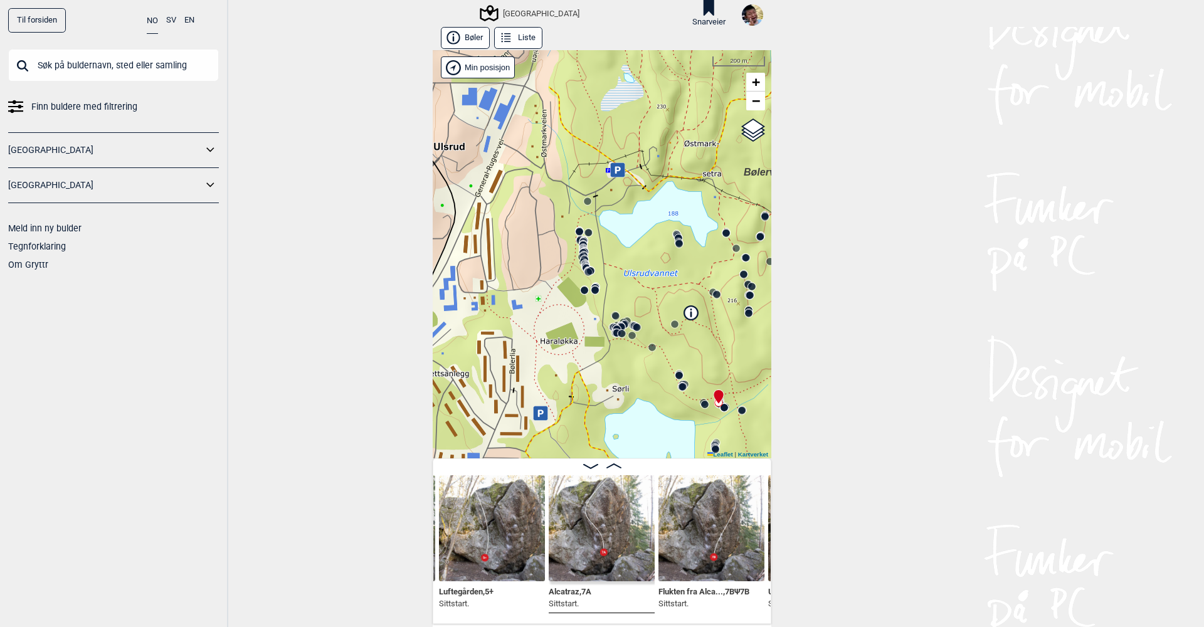
click at [616, 172] on icon at bounding box center [618, 170] width 6 height 7
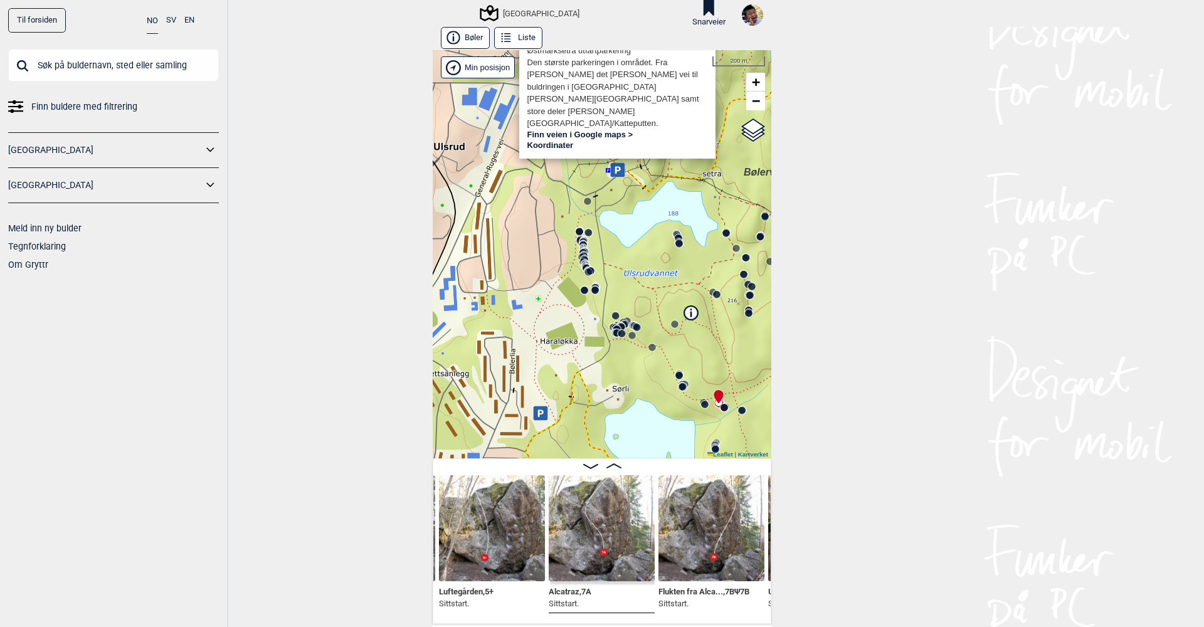
click at [625, 230] on div "Speidersteinen Barnehageveggen Cowboyveggen Bølerveggen Sentrale Østmarka" at bounding box center [602, 254] width 339 height 408
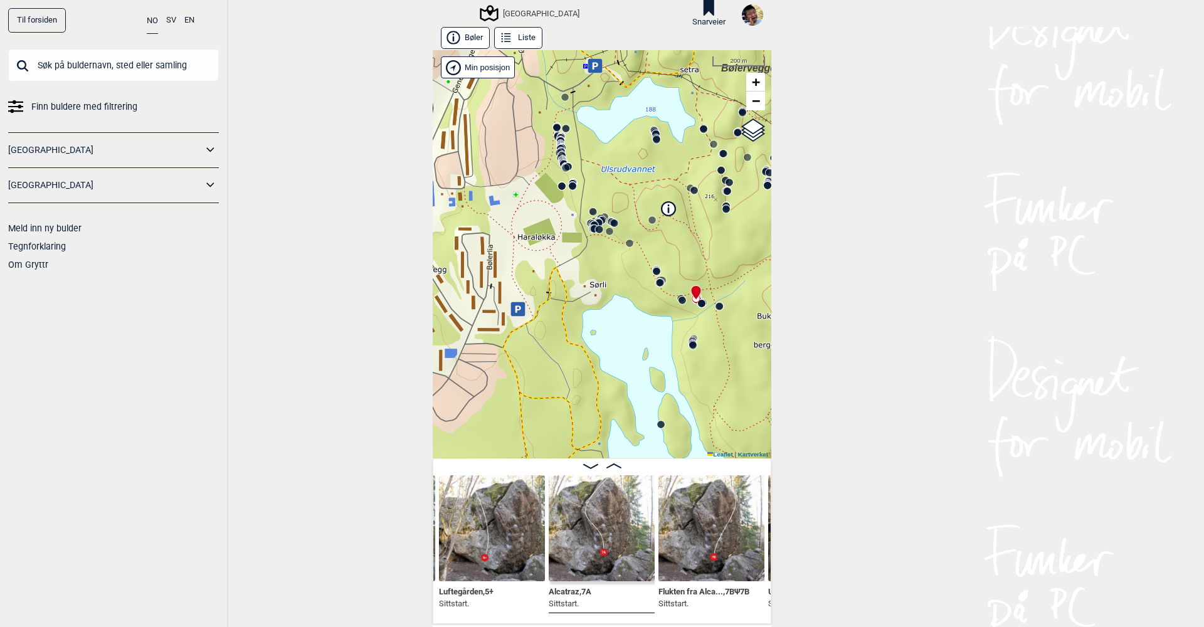
drag, startPoint x: 659, startPoint y: 343, endPoint x: 636, endPoint y: 238, distance: 106.6
click at [636, 238] on div "Speidersteinen Barnehageveggen Cowboyveggen Bølerveggen Sentrale Østmarka" at bounding box center [602, 254] width 339 height 408
click at [522, 312] on icon at bounding box center [518, 309] width 14 height 14
click at [550, 344] on div "Speidersteinen Barnehageveggen Cowboyveggen Bølerveggen Sentrale Østmarka" at bounding box center [602, 254] width 339 height 408
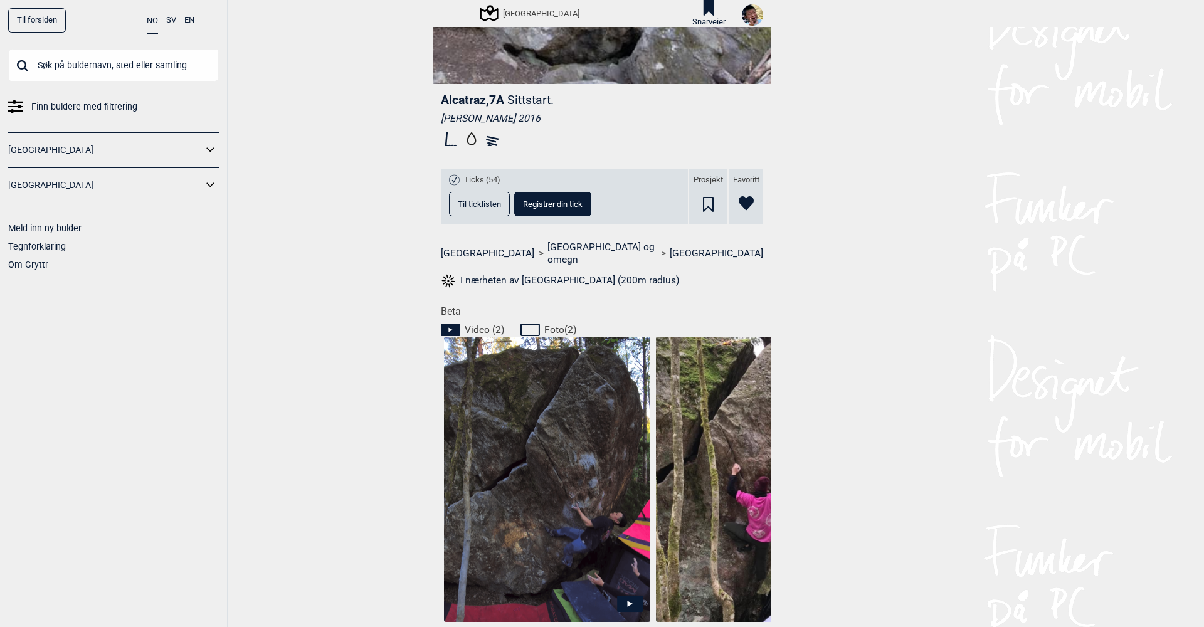
scroll to position [267, 0]
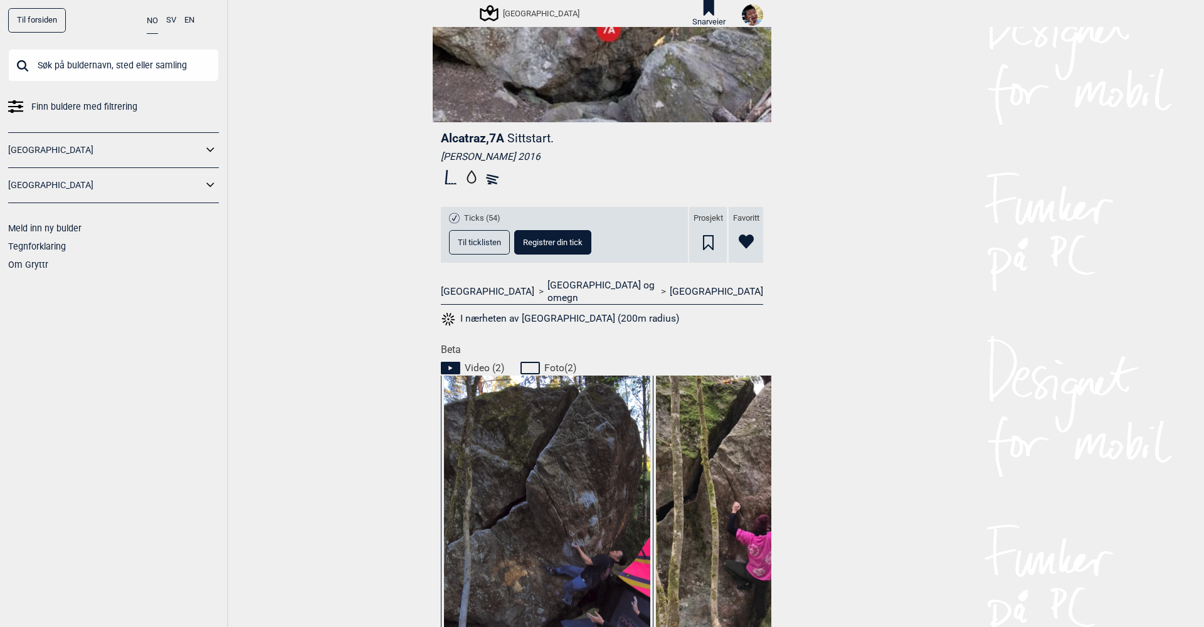
click at [474, 243] on span "Til ticklisten" at bounding box center [479, 242] width 43 height 8
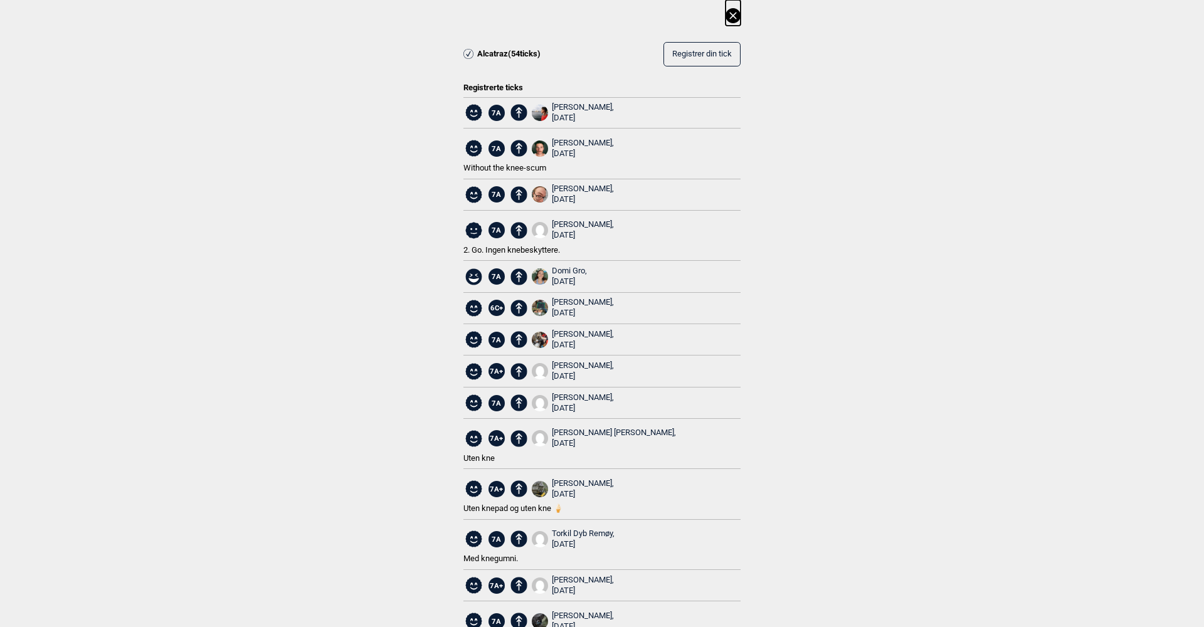
scroll to position [0, 0]
click at [737, 14] on icon at bounding box center [733, 15] width 15 height 15
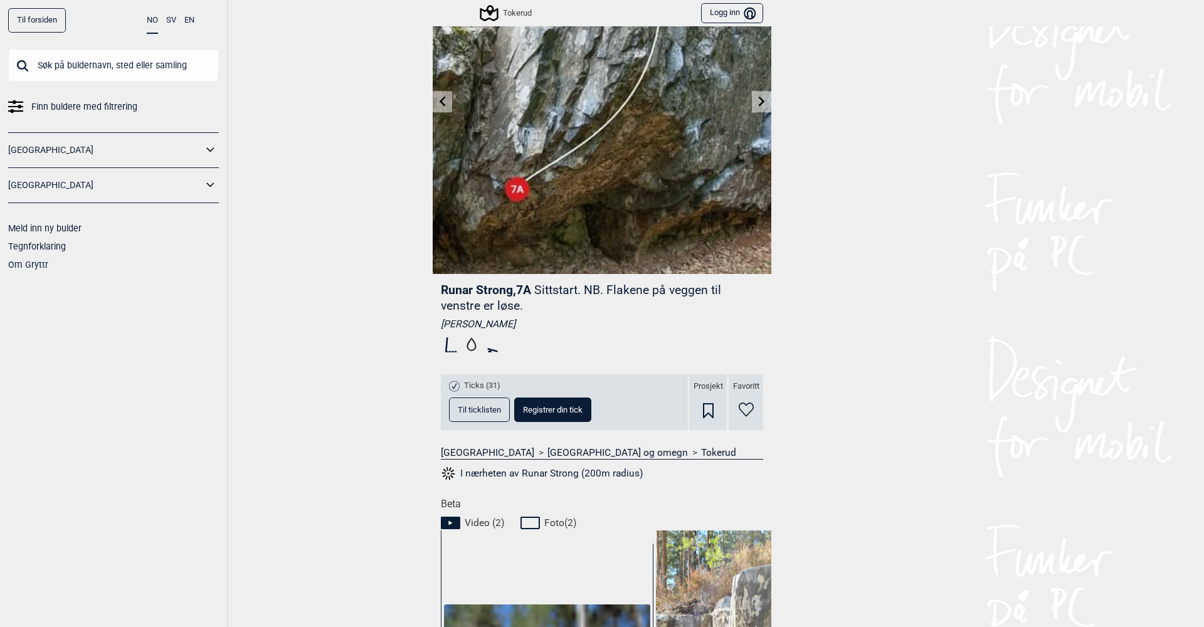
scroll to position [119, 0]
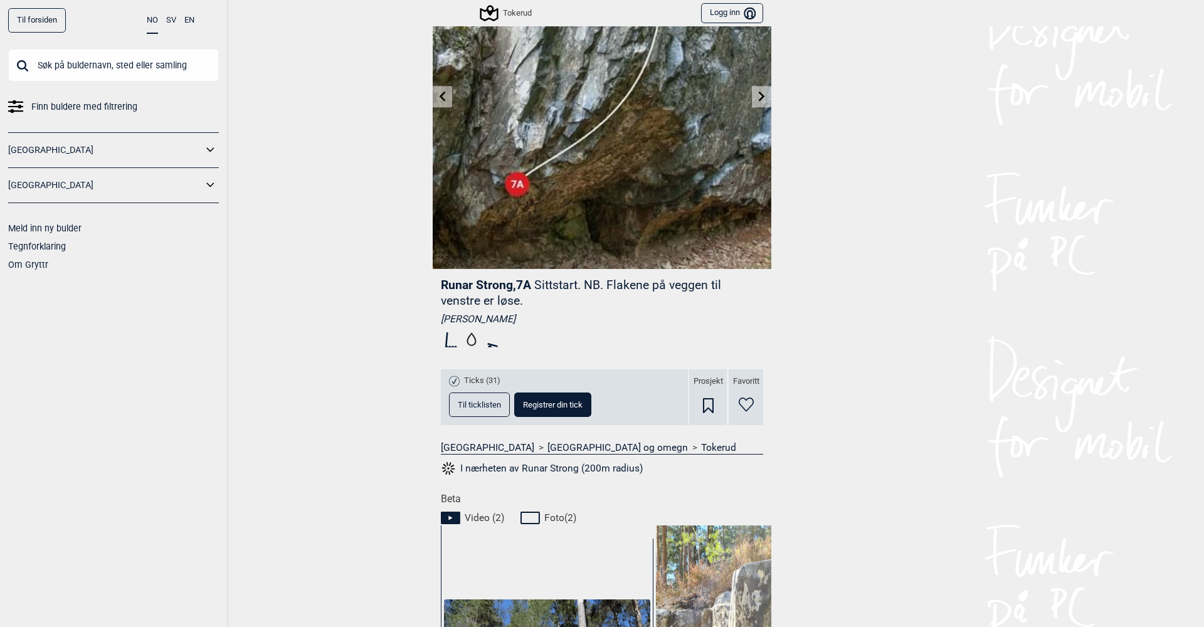
click at [745, 402] on icon at bounding box center [746, 405] width 15 height 14
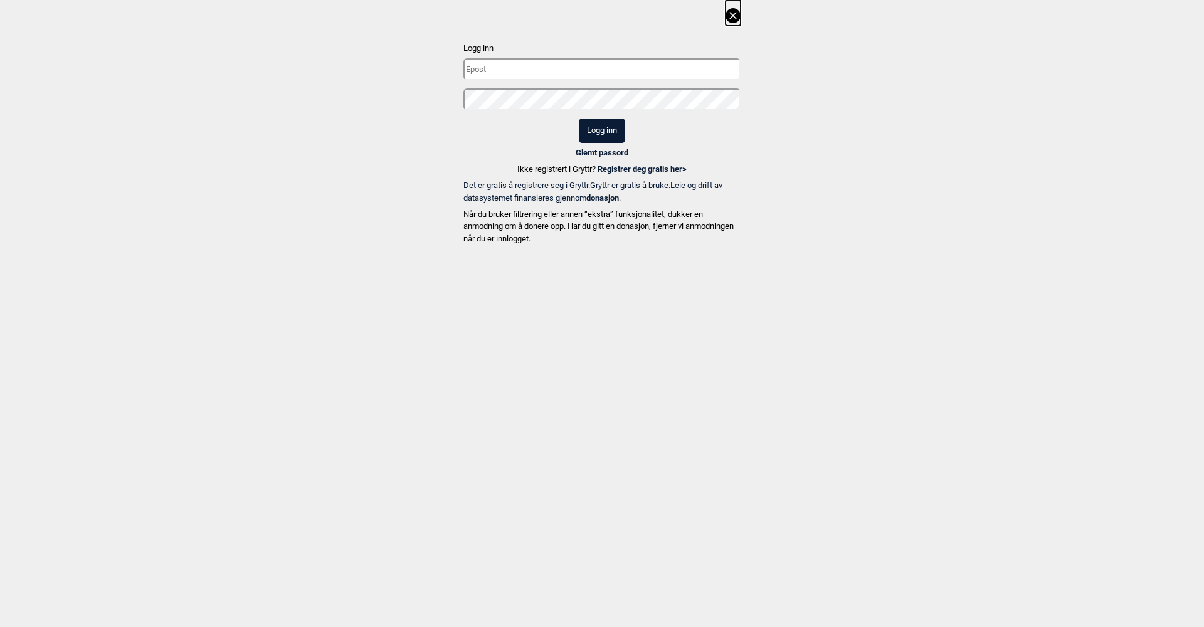
click at [595, 73] on input "text" at bounding box center [602, 69] width 277 height 22
click at [0, 249] on com-1password-button at bounding box center [0, 249] width 0 height 0
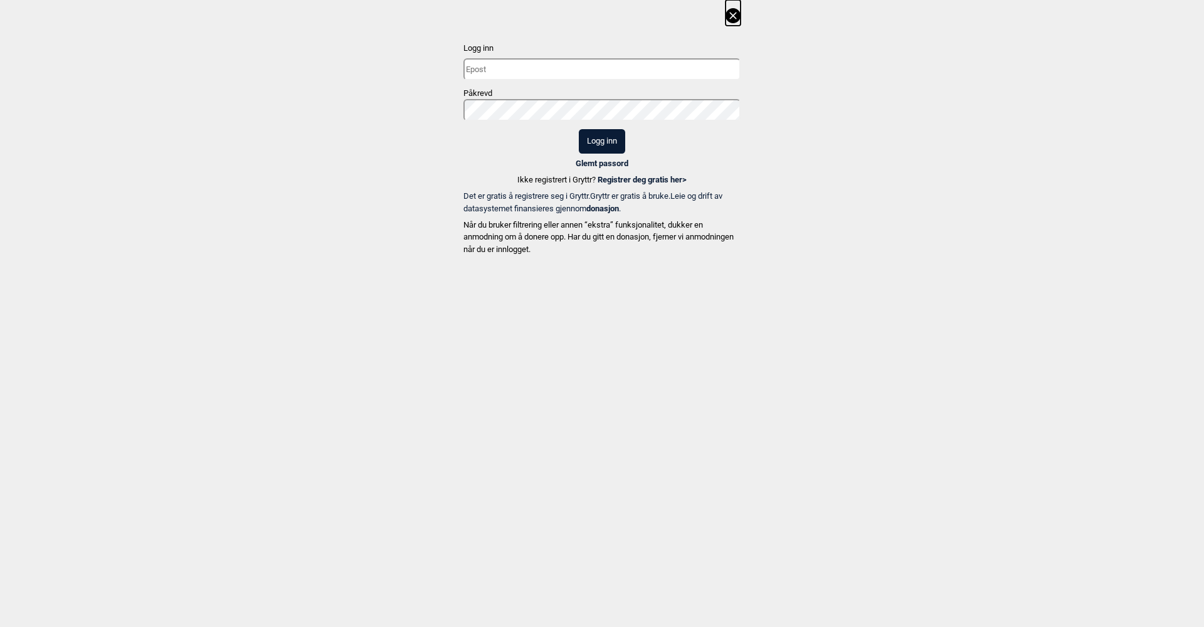
click at [610, 74] on input "text" at bounding box center [602, 69] width 277 height 22
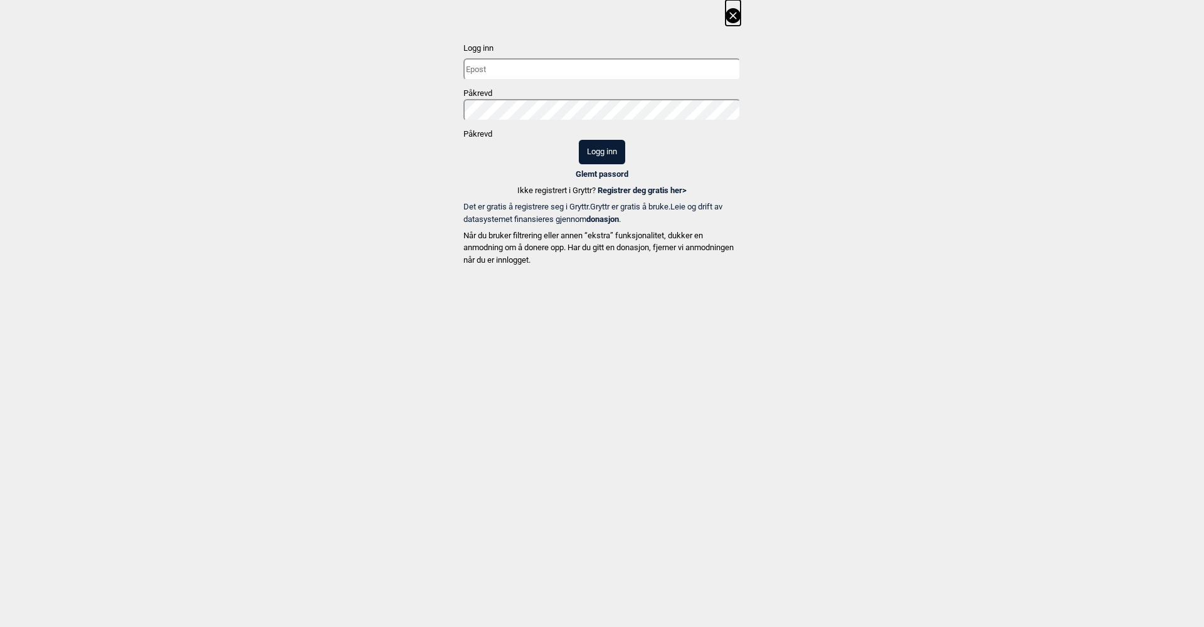
type input "'"
click at [603, 72] on input "'" at bounding box center [602, 69] width 277 height 22
type input "le.william.h@outlook.com"
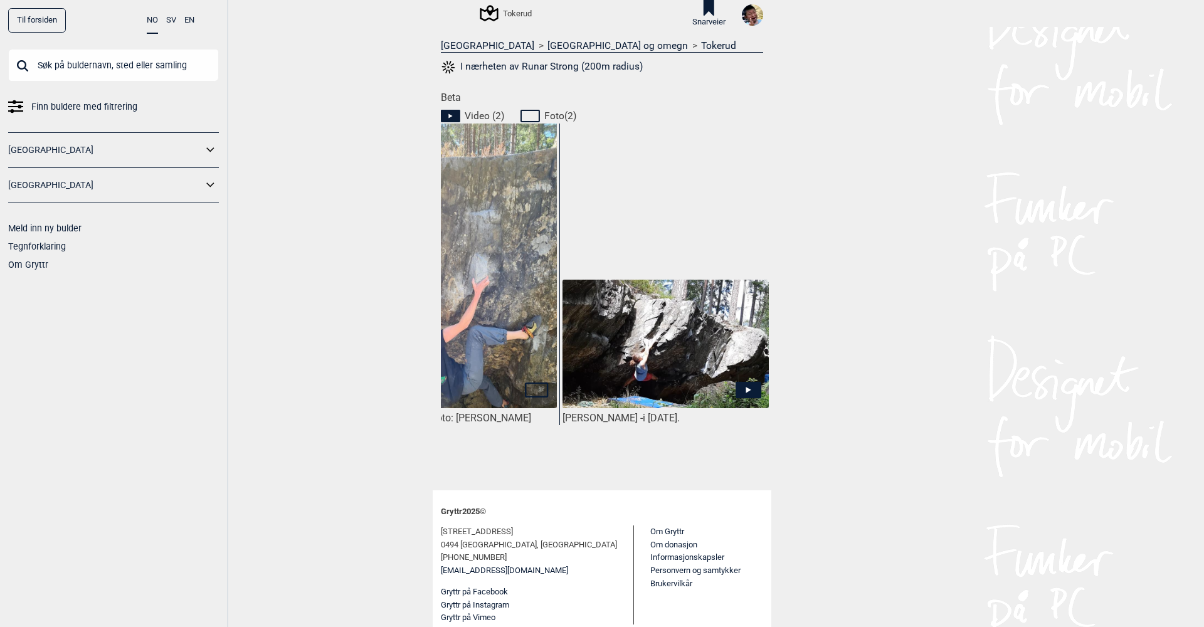
scroll to position [0, 518]
click at [750, 388] on icon at bounding box center [749, 390] width 26 height 16
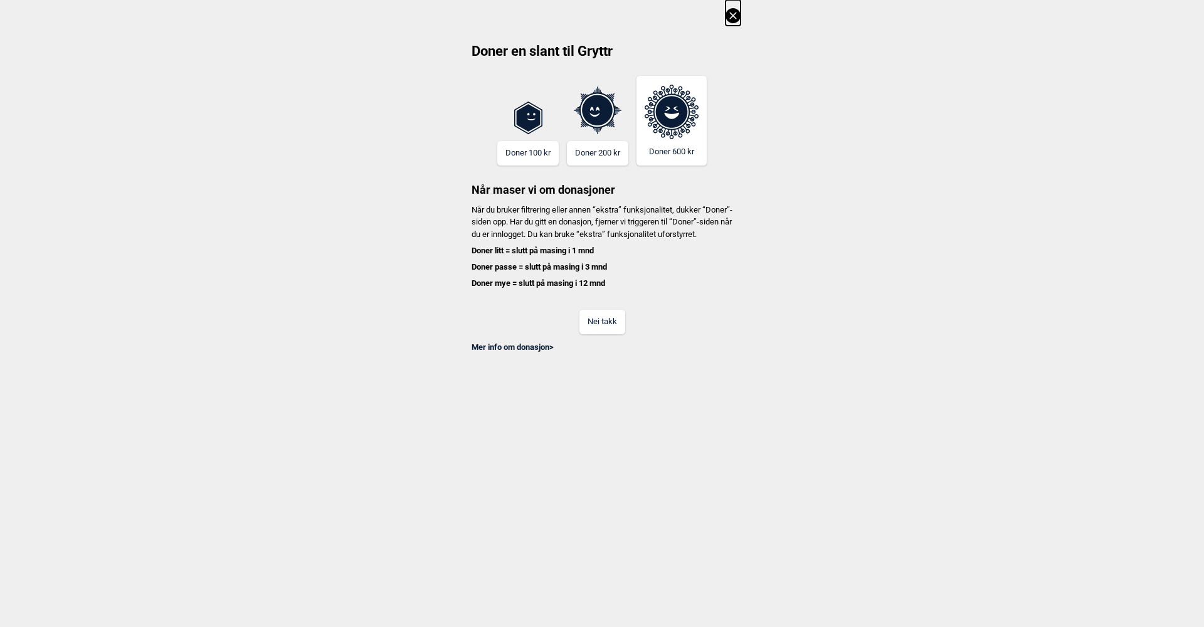
click at [595, 334] on button "Nei takk" at bounding box center [603, 322] width 46 height 24
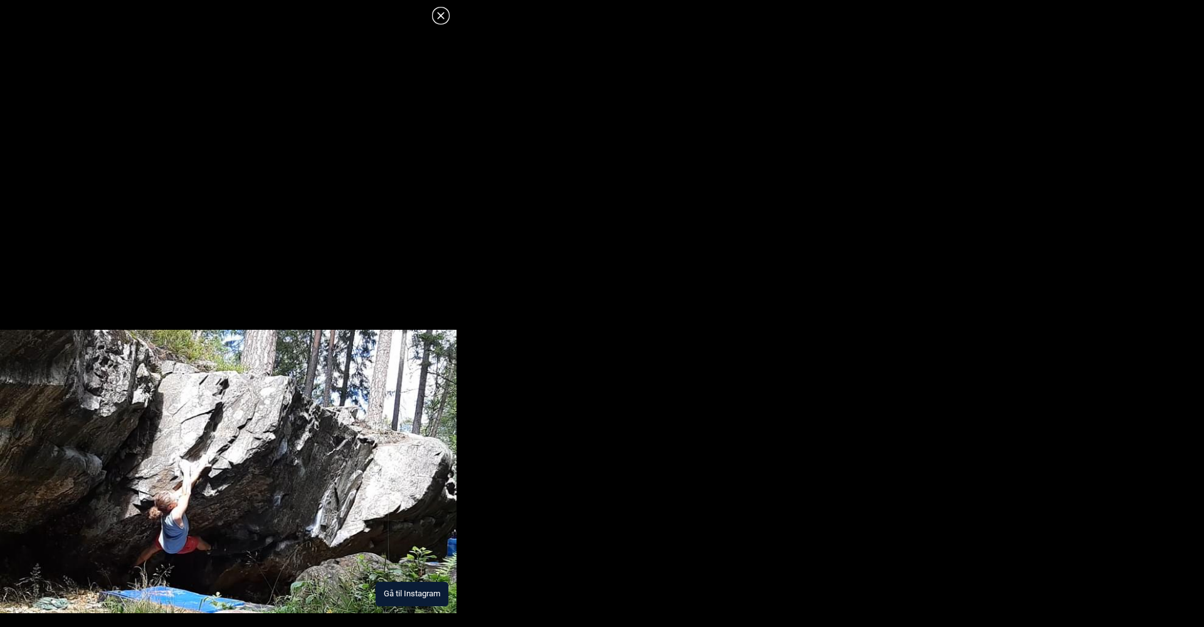
click at [411, 595] on button "Gå til Instagram" at bounding box center [412, 594] width 73 height 24
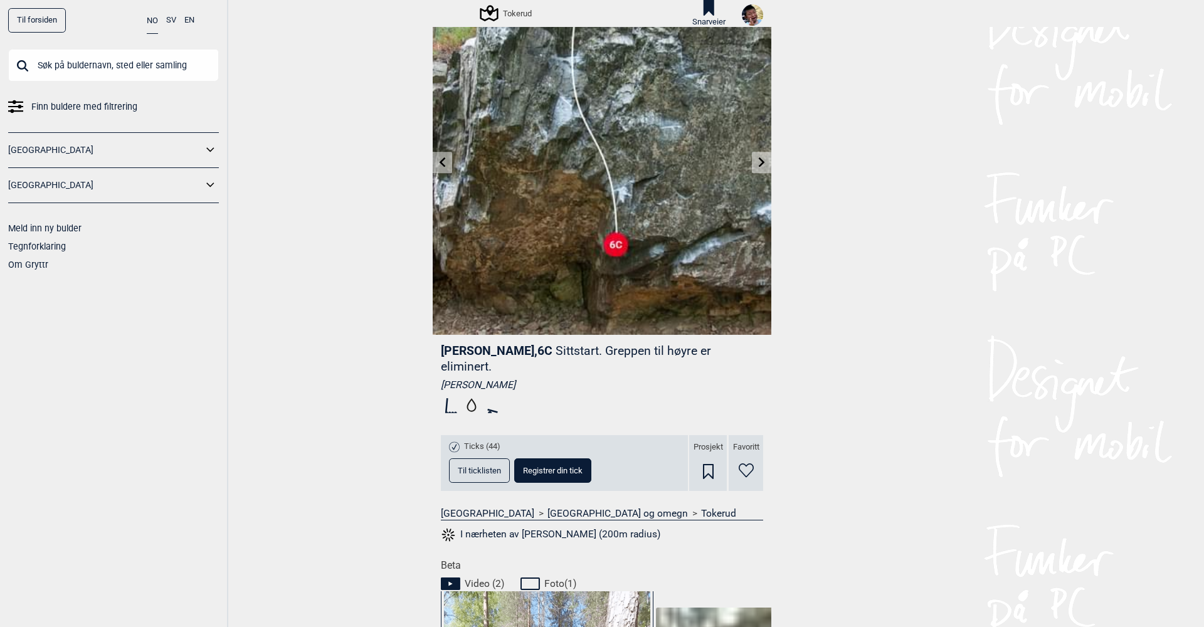
scroll to position [58, 0]
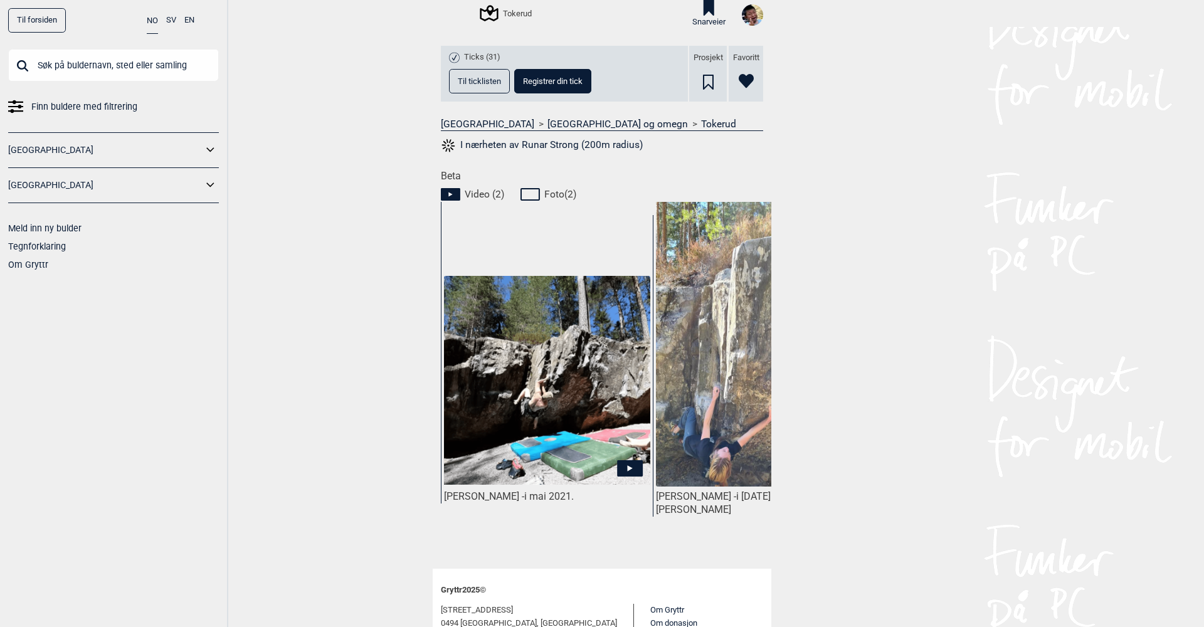
scroll to position [445, 0]
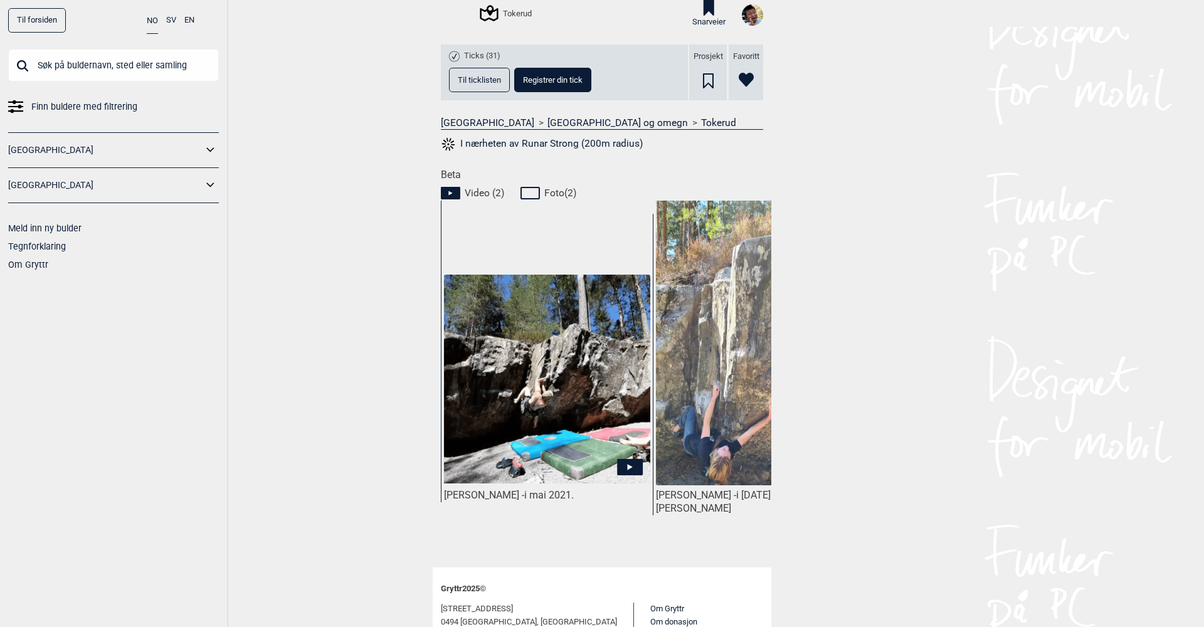
click at [632, 465] on icon at bounding box center [630, 467] width 26 height 16
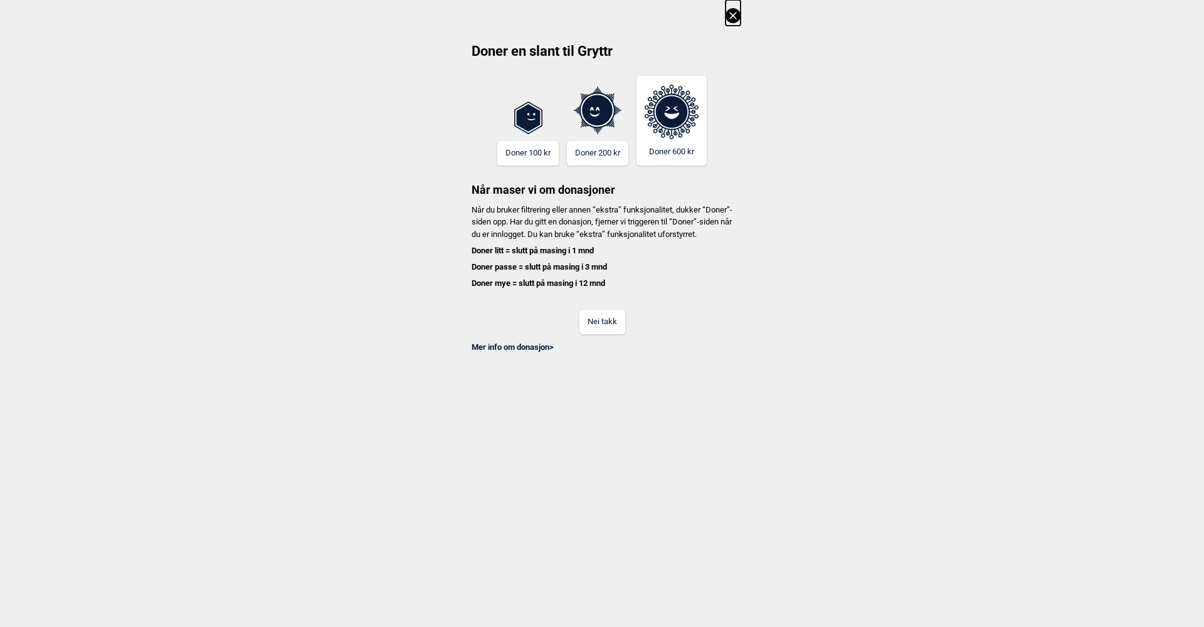
click at [612, 334] on button "Nei takk" at bounding box center [603, 322] width 46 height 24
